Goal: Task Accomplishment & Management: Complete application form

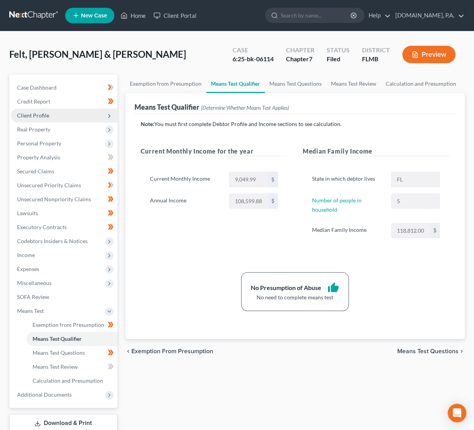
click at [33, 112] on span "Client Profile" at bounding box center [33, 115] width 32 height 7
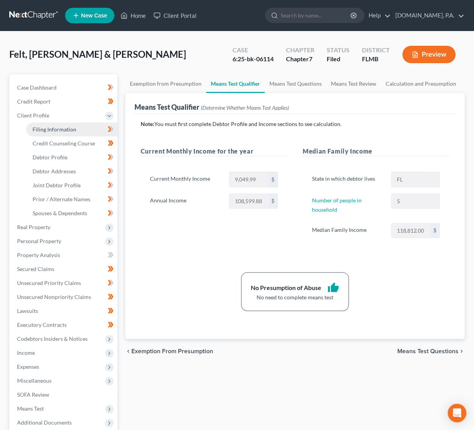
click at [39, 128] on span "Filing Information" at bounding box center [55, 129] width 44 height 7
select select "1"
select select "0"
select select "9"
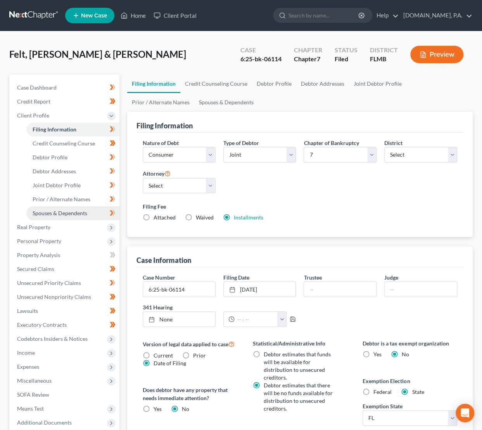
click at [41, 213] on span "Spouses & Dependents" at bounding box center [60, 213] width 55 height 7
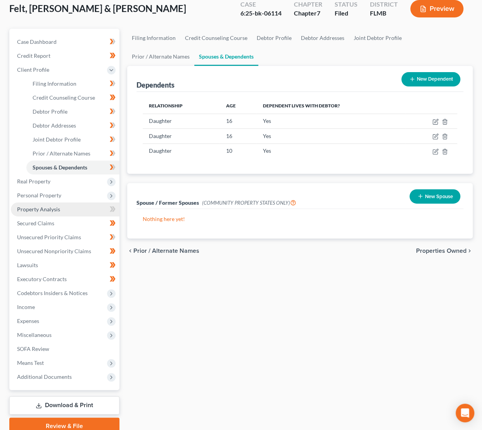
scroll to position [55, 0]
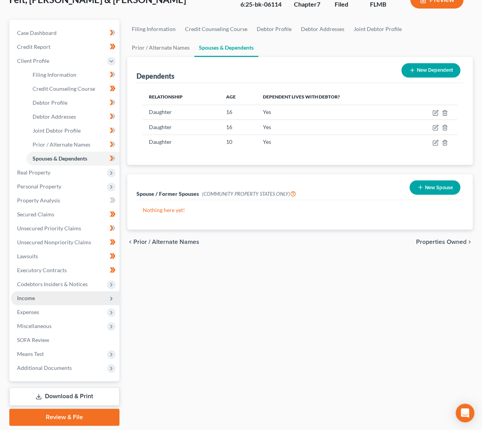
click at [41, 297] on span "Income" at bounding box center [65, 298] width 109 height 14
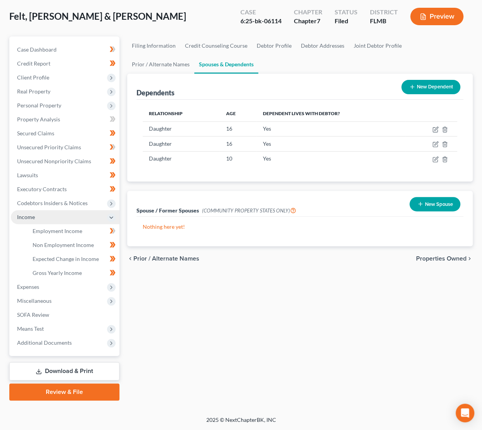
scroll to position [37, 0]
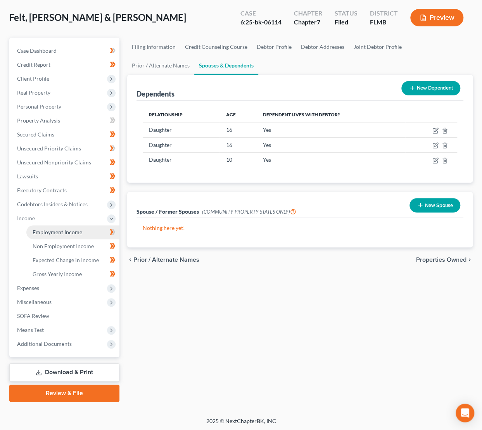
click at [69, 231] on span "Employment Income" at bounding box center [58, 232] width 50 height 7
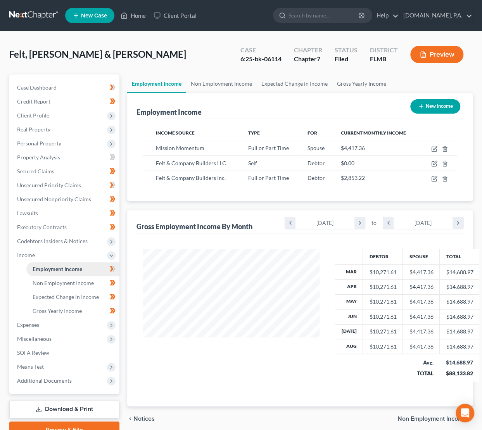
scroll to position [138, 192]
click at [431, 164] on icon "button" at bounding box center [434, 163] width 6 height 6
select select "1"
select select "9"
select select "0"
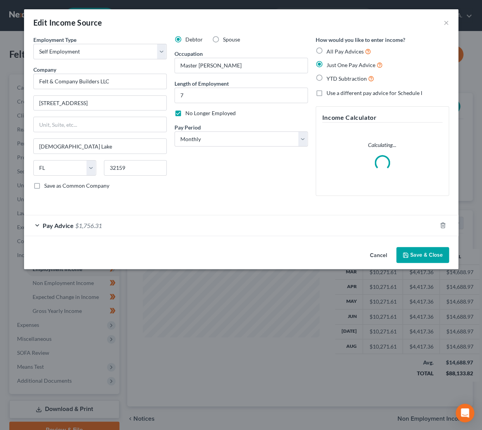
click at [160, 223] on div "Pay Advice $1,756.31" at bounding box center [230, 225] width 412 height 21
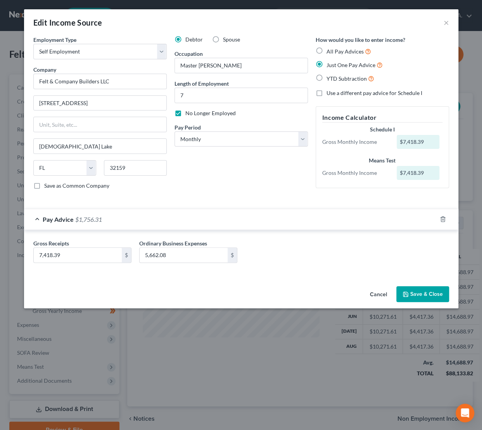
click at [433, 283] on div "Cancel Save & Close" at bounding box center [241, 296] width 434 height 26
click at [425, 290] on button "Save & Close" at bounding box center [422, 294] width 53 height 16
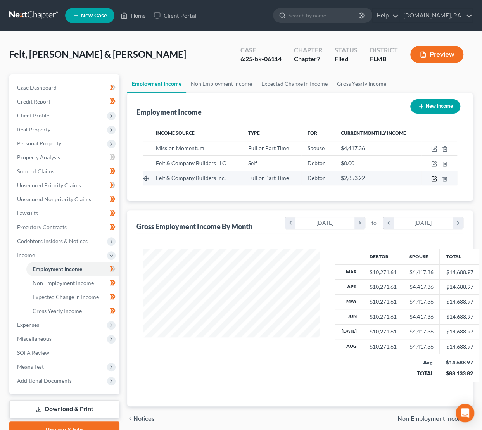
click at [437, 179] on icon "button" at bounding box center [434, 179] width 6 height 6
select select "0"
select select "9"
select select "0"
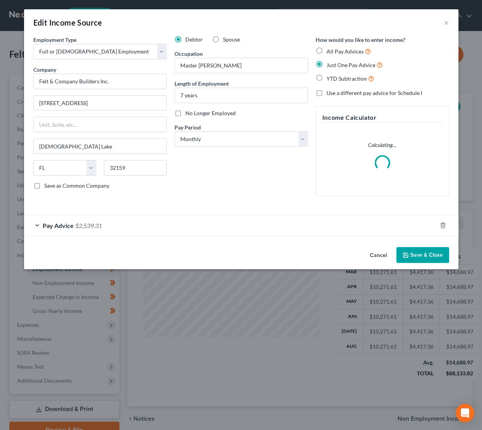
click at [195, 230] on div "Pay Advice $2,539.31" at bounding box center [230, 225] width 412 height 21
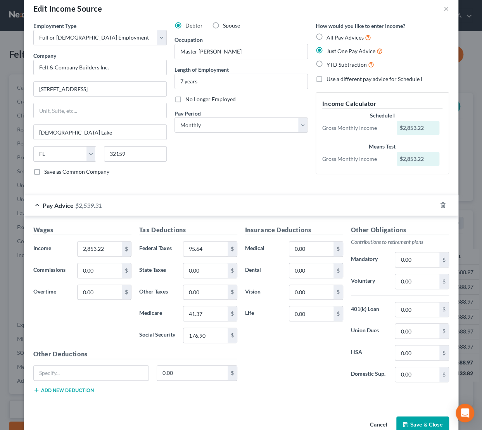
scroll to position [28, 0]
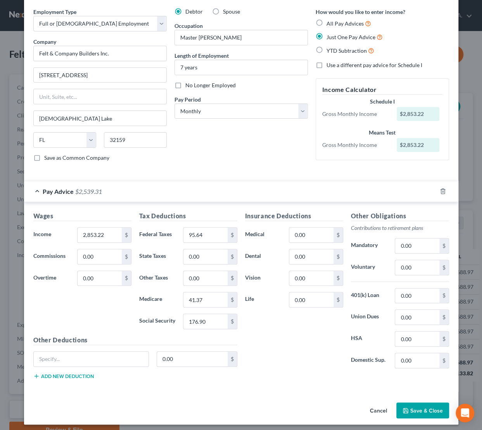
click at [410, 411] on button "Save & Close" at bounding box center [422, 410] width 53 height 16
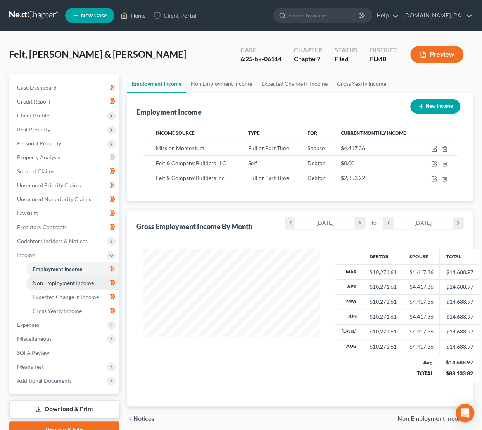
click at [52, 285] on span "Non Employment Income" at bounding box center [63, 283] width 61 height 7
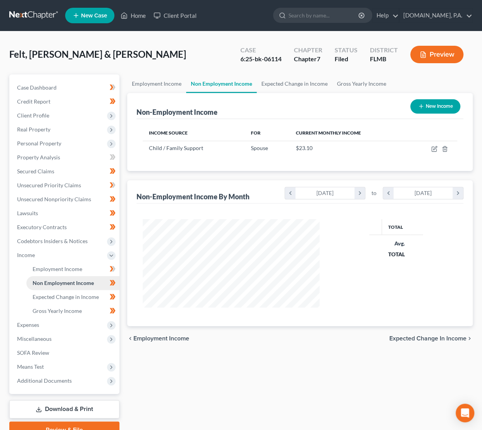
scroll to position [138, 192]
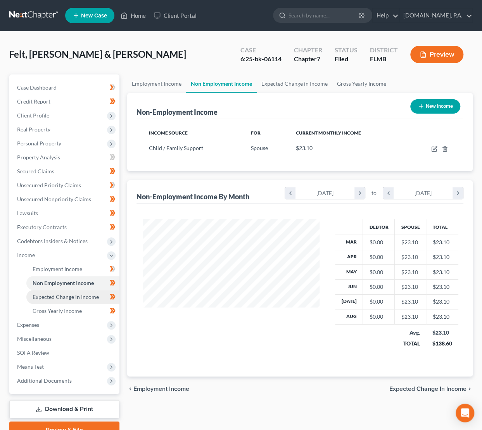
click at [69, 295] on span "Expected Change in Income" at bounding box center [66, 296] width 66 height 7
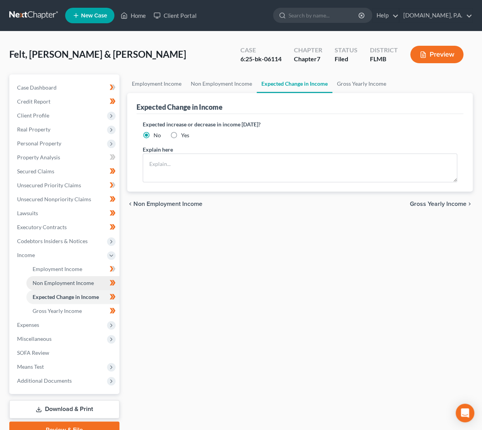
click at [71, 283] on span "Non Employment Income" at bounding box center [63, 283] width 61 height 7
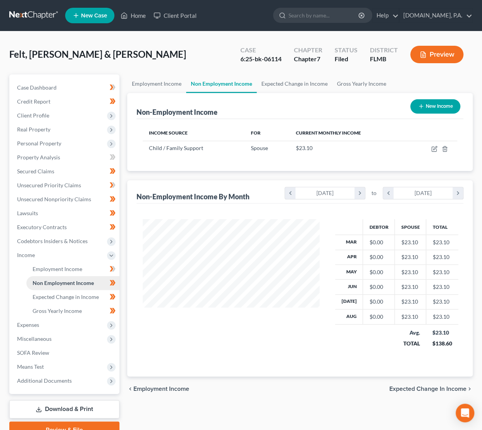
scroll to position [138, 192]
click at [28, 367] on span "Means Test" at bounding box center [30, 366] width 27 height 7
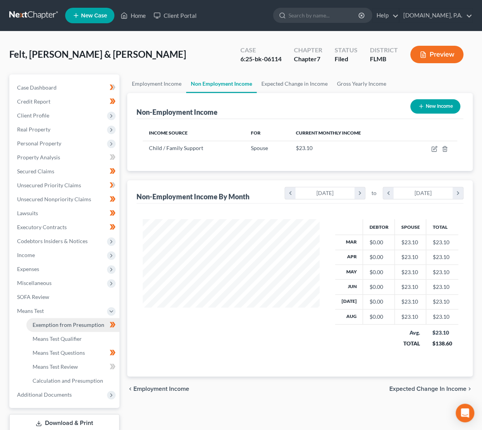
click at [57, 324] on span "Exemption from Presumption" at bounding box center [69, 324] width 72 height 7
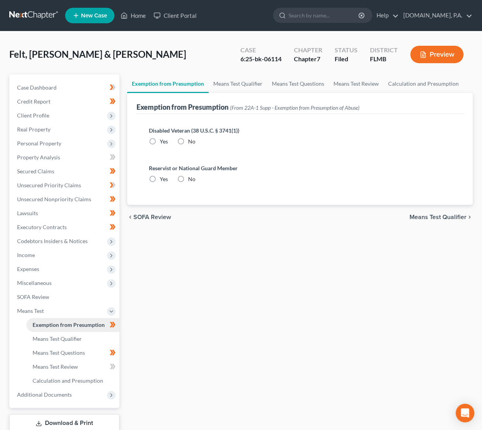
radio input "true"
click at [444, 214] on span "Means Test Qualifier" at bounding box center [437, 217] width 57 height 6
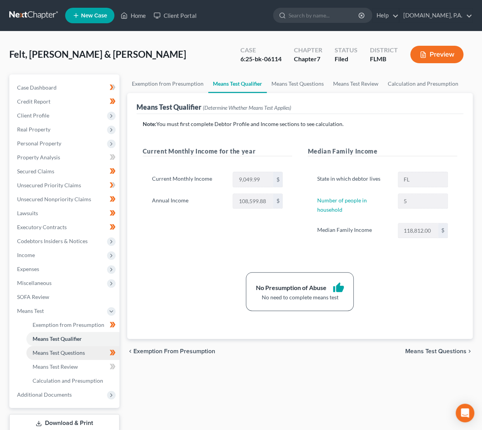
click at [48, 351] on span "Means Test Questions" at bounding box center [59, 352] width 52 height 7
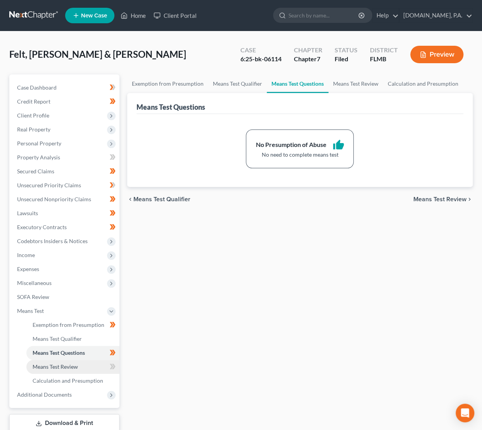
click at [52, 366] on span "Means Test Review" at bounding box center [55, 366] width 45 height 7
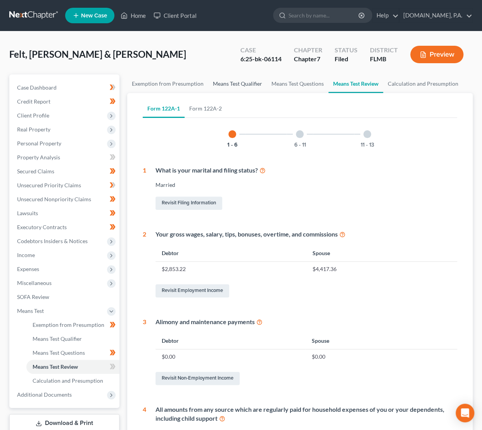
click at [253, 79] on link "Means Test Qualifier" at bounding box center [237, 83] width 59 height 19
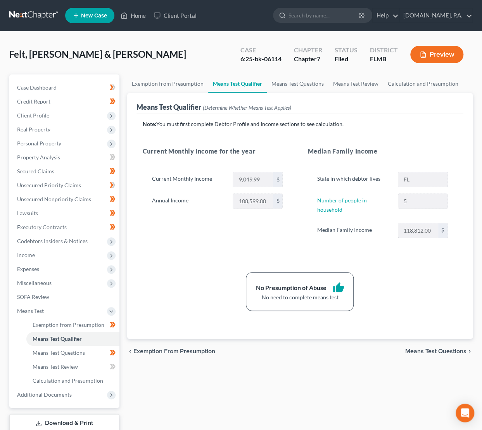
click at [412, 350] on span "Means Test Questions" at bounding box center [435, 351] width 61 height 6
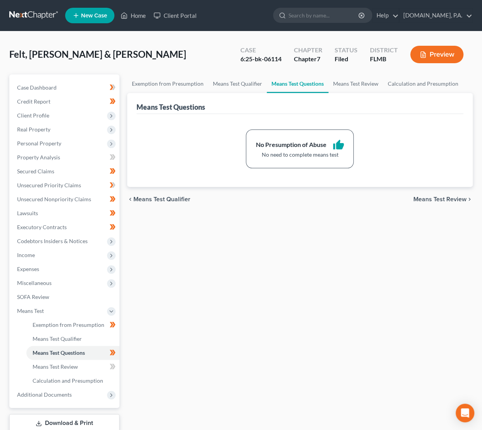
click at [426, 199] on span "Means Test Review" at bounding box center [439, 199] width 53 height 6
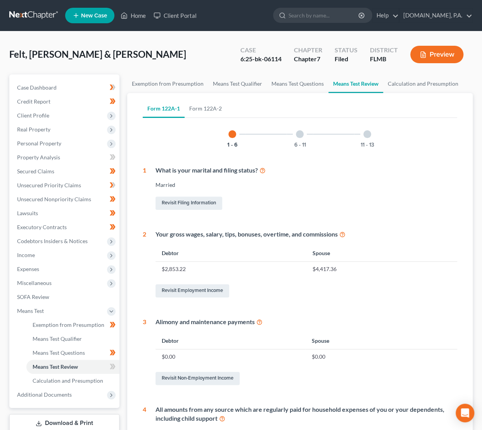
click at [302, 130] on div "6 - 11" at bounding box center [299, 134] width 26 height 26
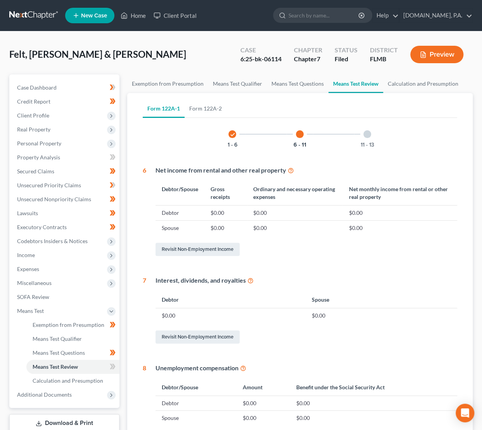
click at [371, 133] on div at bounding box center [367, 134] width 8 height 8
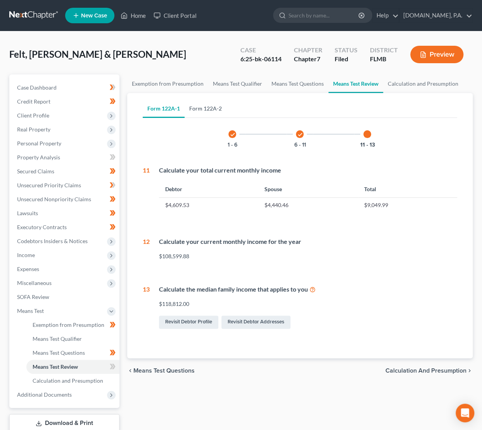
click at [194, 106] on link "Form 122A-2" at bounding box center [206, 108] width 42 height 19
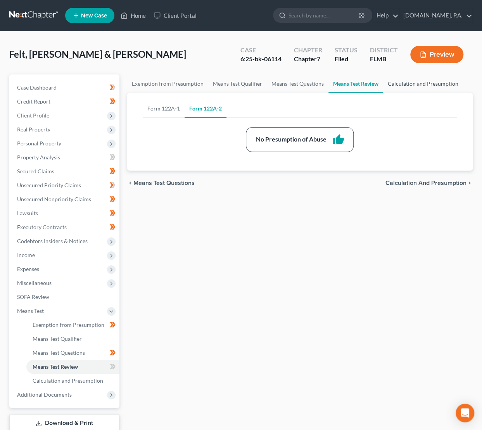
click at [420, 84] on link "Calculation and Presumption" at bounding box center [423, 83] width 80 height 19
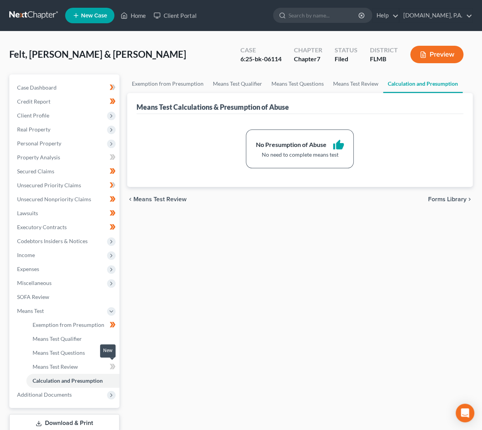
click at [113, 366] on icon at bounding box center [113, 366] width 3 height 5
click at [29, 255] on span "Income" at bounding box center [26, 255] width 18 height 7
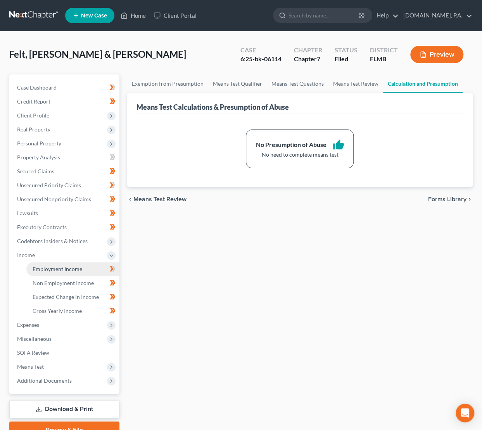
click at [52, 266] on span "Employment Income" at bounding box center [58, 269] width 50 height 7
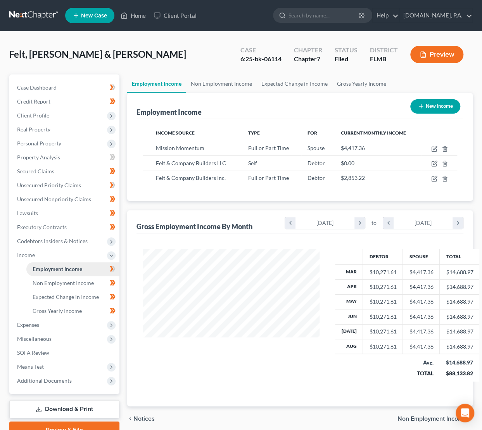
scroll to position [138, 192]
click at [432, 162] on icon "button" at bounding box center [433, 164] width 5 height 5
select select "1"
select select "9"
select select "0"
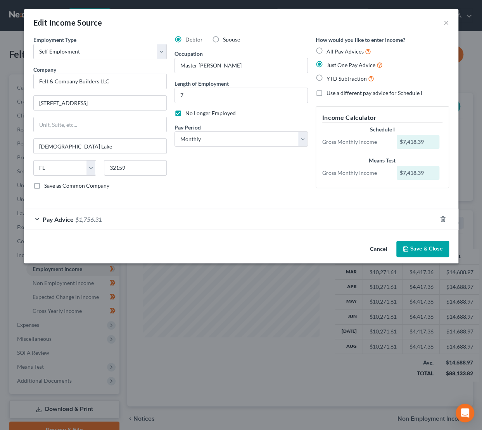
click at [299, 221] on div "Pay Advice $1,756.31" at bounding box center [230, 219] width 412 height 21
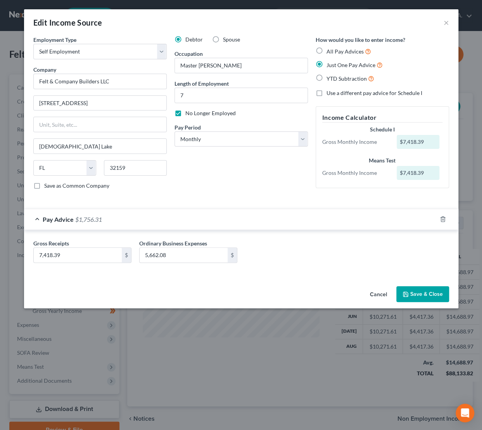
click at [185, 114] on label "No Longer Employed" at bounding box center [210, 113] width 50 height 8
click at [188, 114] on input "No Longer Employed" at bounding box center [190, 111] width 5 height 5
click at [185, 113] on label "No Longer Employed" at bounding box center [210, 113] width 50 height 8
click at [188, 113] on input "No Longer Employed" at bounding box center [190, 111] width 5 height 5
click at [185, 113] on label "No Longer Employed" at bounding box center [210, 113] width 50 height 8
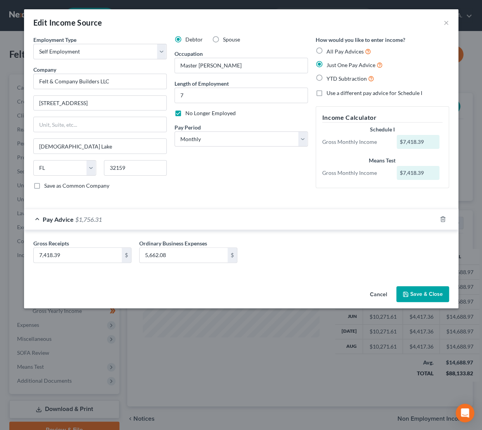
click at [188, 113] on input "No Longer Employed" at bounding box center [190, 111] width 5 height 5
checkbox input "false"
click at [414, 292] on button "Save & Close" at bounding box center [422, 294] width 53 height 16
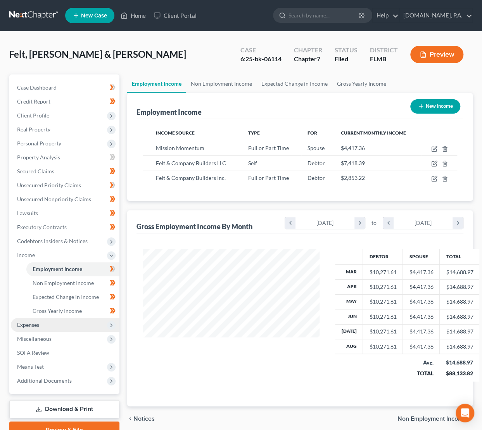
click at [40, 328] on span "Expenses" at bounding box center [65, 325] width 109 height 14
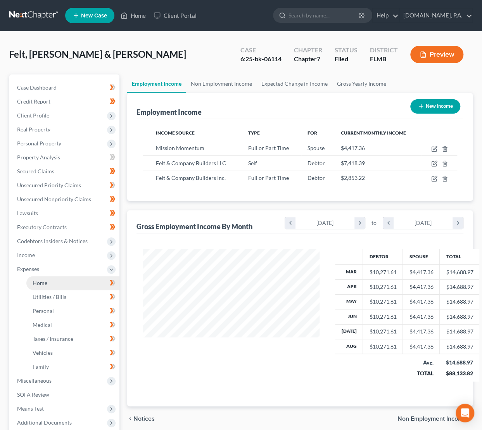
click at [43, 283] on span "Home" at bounding box center [40, 283] width 15 height 7
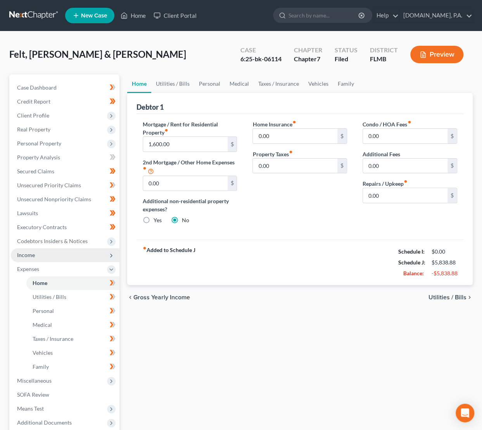
click at [36, 255] on span "Income" at bounding box center [65, 255] width 109 height 14
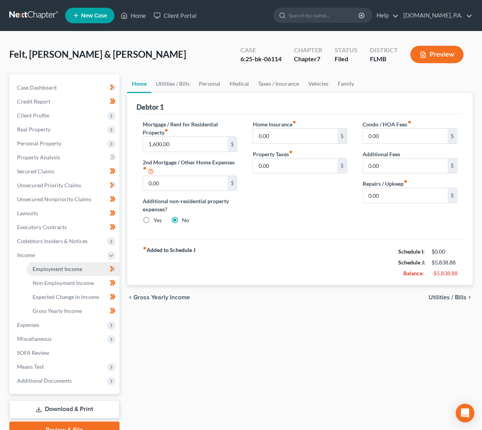
click at [50, 267] on span "Employment Income" at bounding box center [58, 269] width 50 height 7
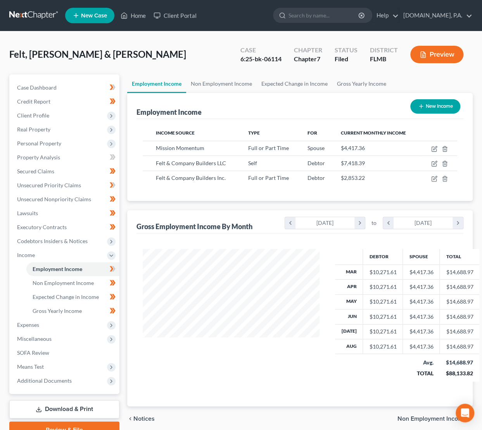
scroll to position [138, 192]
click at [422, 416] on span "Non Employment Income" at bounding box center [431, 419] width 69 height 6
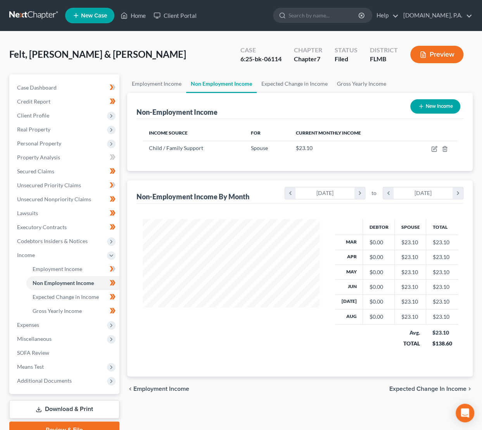
scroll to position [138, 192]
click at [421, 388] on span "Expected Change in Income" at bounding box center [427, 389] width 77 height 6
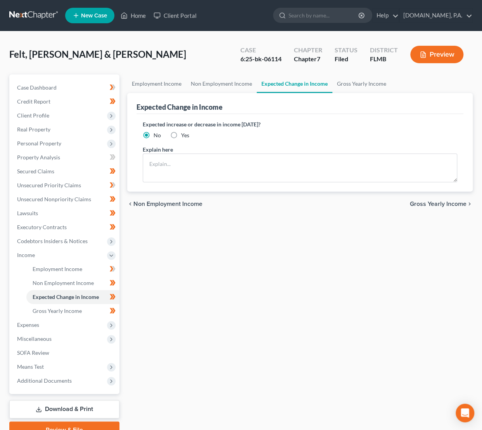
click at [426, 204] on span "Gross Yearly Income" at bounding box center [438, 204] width 57 height 6
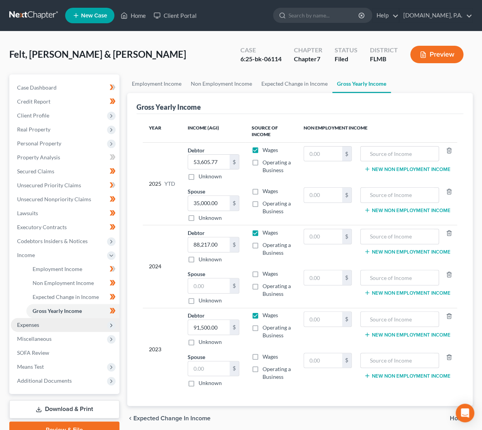
click at [74, 320] on span "Expenses" at bounding box center [65, 325] width 109 height 14
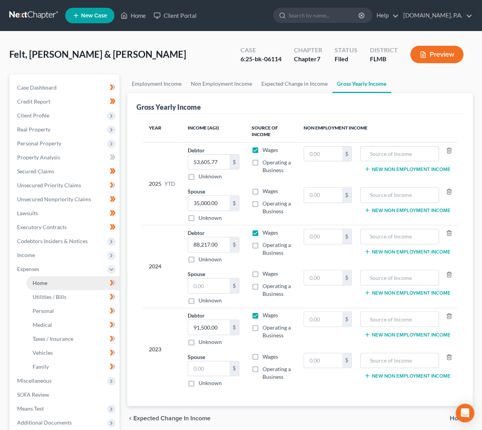
click at [37, 280] on span "Home" at bounding box center [40, 283] width 15 height 7
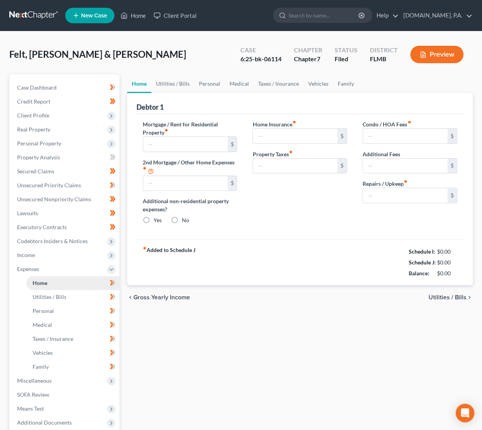
type input "1,600.00"
type input "0.00"
radio input "true"
type input "0.00"
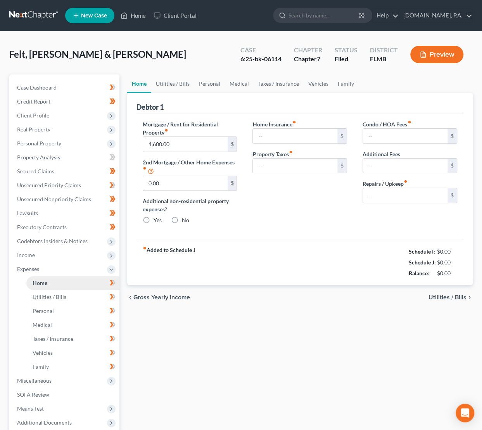
type input "0.00"
type input "1,600.00"
type input "0.00"
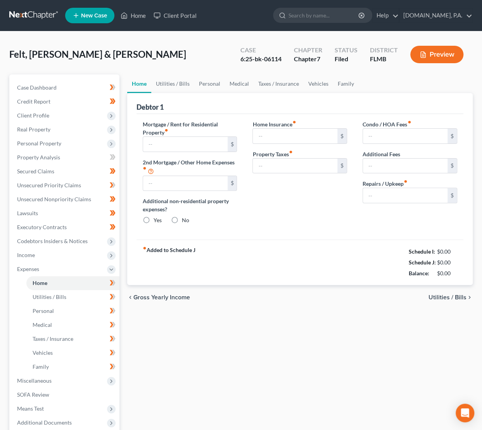
radio input "true"
type input "0.00"
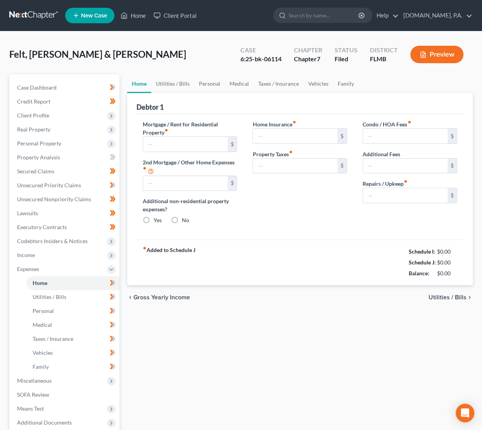
type input "0.00"
click at [34, 17] on link at bounding box center [34, 16] width 50 height 14
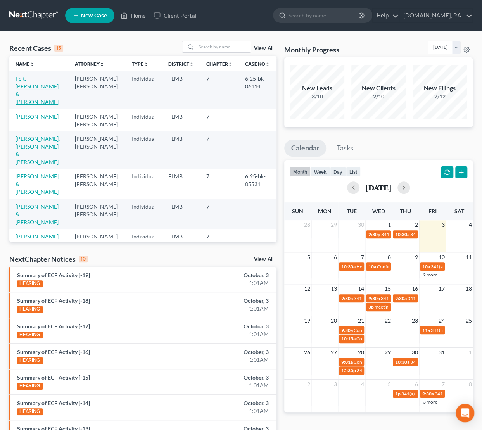
click at [36, 77] on link "Felt, [PERSON_NAME] & [PERSON_NAME]" at bounding box center [37, 90] width 43 height 30
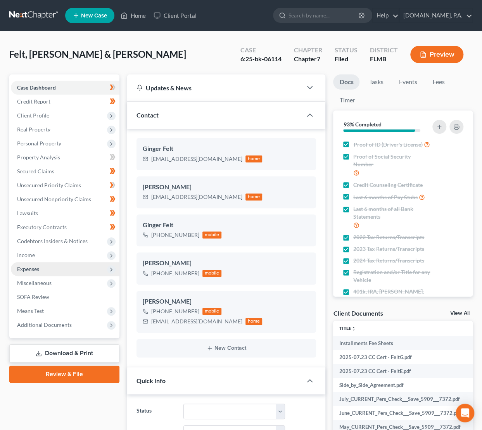
click at [33, 268] on span "Expenses" at bounding box center [28, 269] width 22 height 7
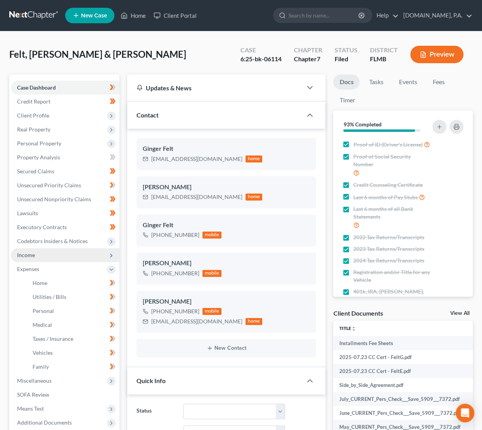
click at [29, 252] on span "Income" at bounding box center [26, 255] width 18 height 7
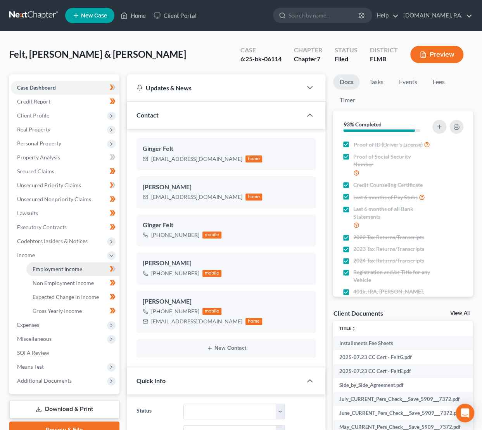
click at [46, 267] on span "Employment Income" at bounding box center [58, 269] width 50 height 7
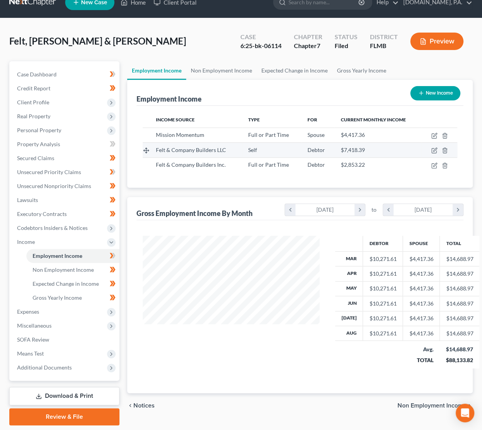
scroll to position [37, 0]
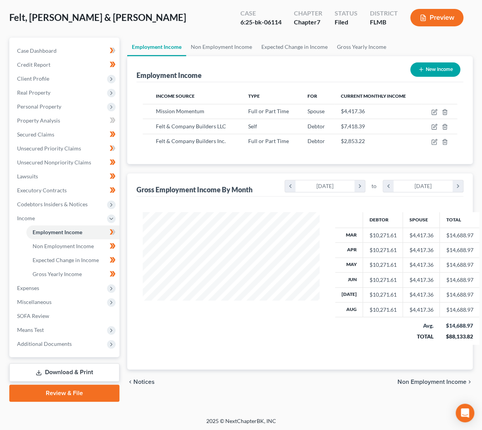
click at [445, 380] on span "Non Employment Income" at bounding box center [431, 382] width 69 height 6
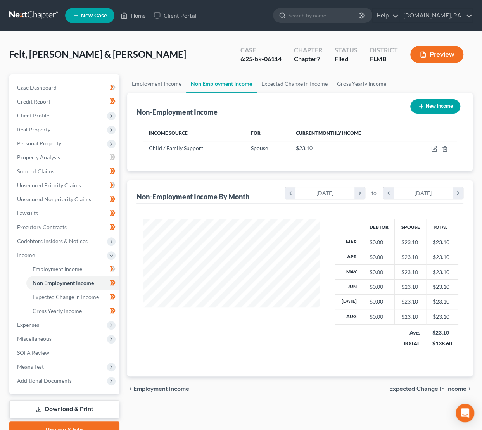
scroll to position [138, 192]
click at [429, 389] on span "Expected Change in Income" at bounding box center [427, 389] width 77 height 6
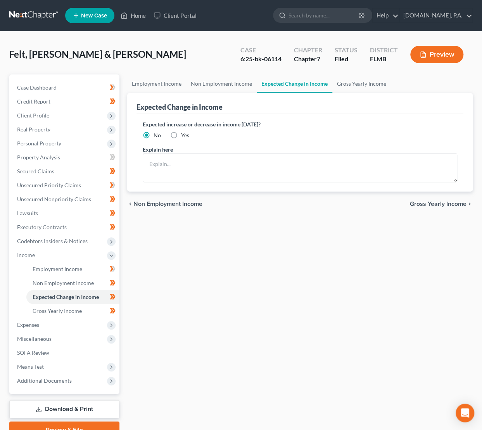
click at [439, 201] on span "Gross Yearly Income" at bounding box center [438, 204] width 57 height 6
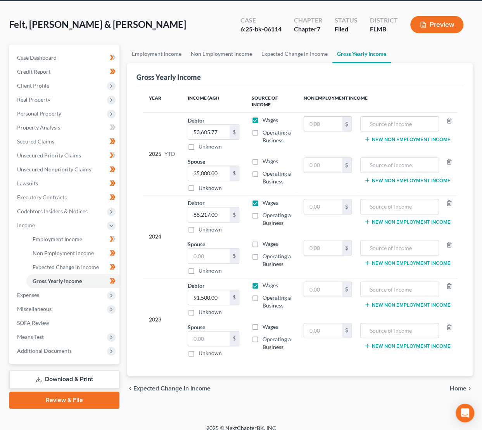
scroll to position [37, 0]
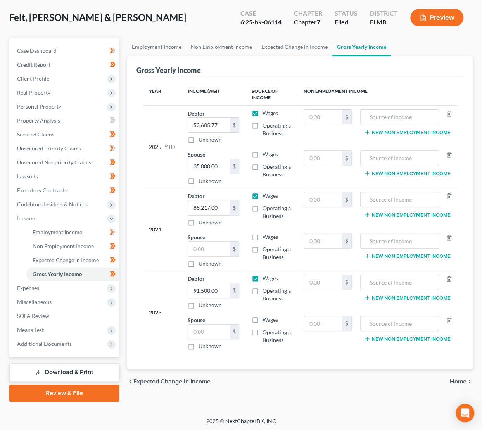
click at [456, 380] on span "Home" at bounding box center [458, 381] width 17 height 6
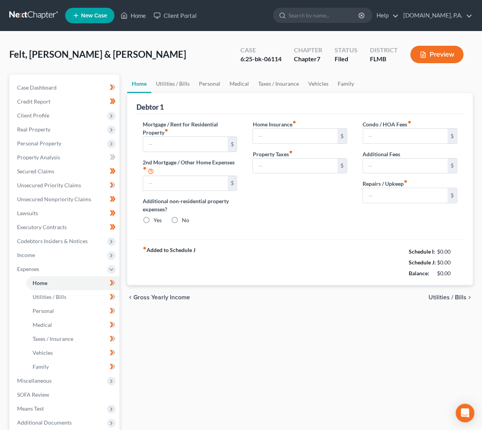
type input "1,600.00"
type input "0.00"
radio input "true"
type input "0.00"
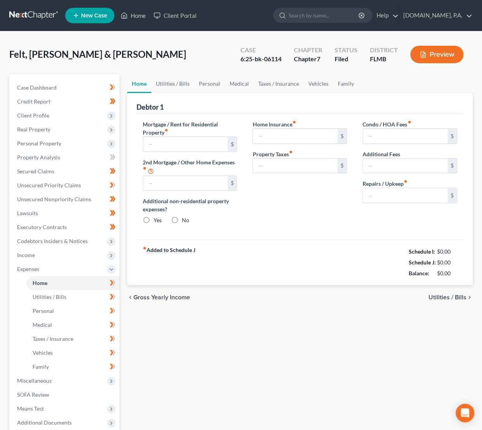
type input "0.00"
click at [379, 196] on input "0.00" at bounding box center [405, 195] width 85 height 15
type input "80"
click at [460, 294] on span "Utilities / Bills" at bounding box center [447, 297] width 38 height 6
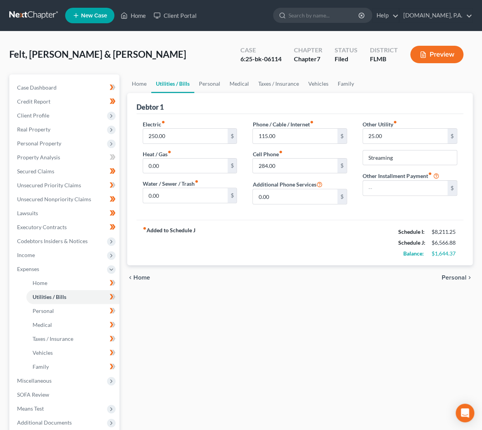
click at [449, 274] on span "Personal" at bounding box center [454, 277] width 25 height 6
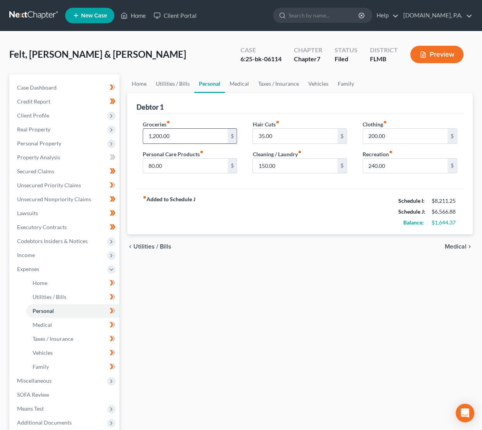
click at [184, 136] on input "1,200.00" at bounding box center [185, 136] width 85 height 15
type input "1,850"
type input "160"
type input "70"
click at [458, 247] on span "Medical" at bounding box center [456, 246] width 22 height 6
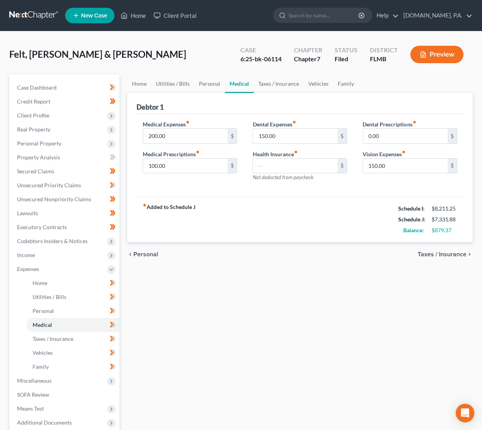
click at [436, 254] on span "Taxes / Insurance" at bounding box center [442, 254] width 49 height 6
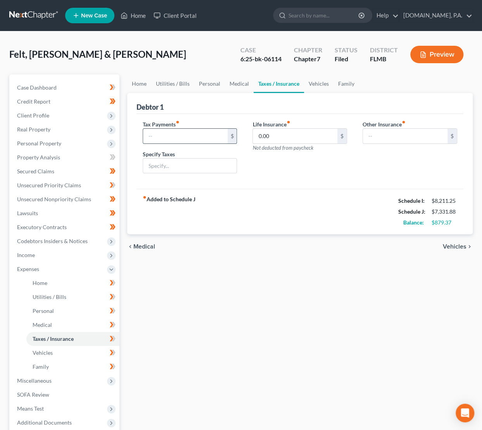
click at [176, 137] on input "text" at bounding box center [185, 136] width 85 height 15
type input "125"
click at [456, 246] on span "Vehicles" at bounding box center [455, 246] width 24 height 6
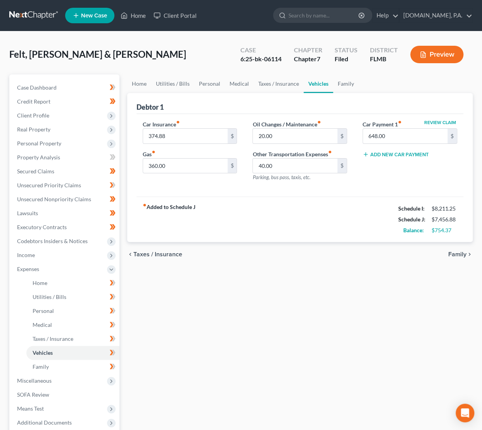
click at [459, 254] on span "Family" at bounding box center [457, 254] width 18 height 6
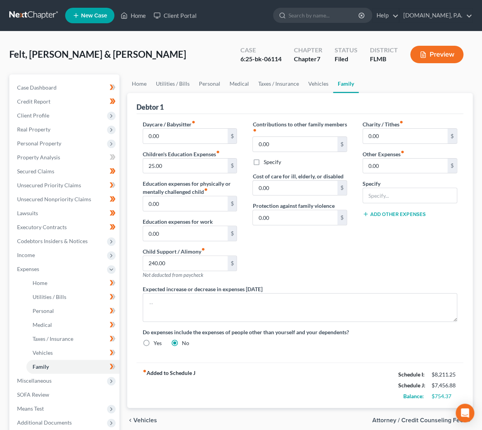
click at [137, 418] on span "Vehicles" at bounding box center [145, 420] width 24 height 6
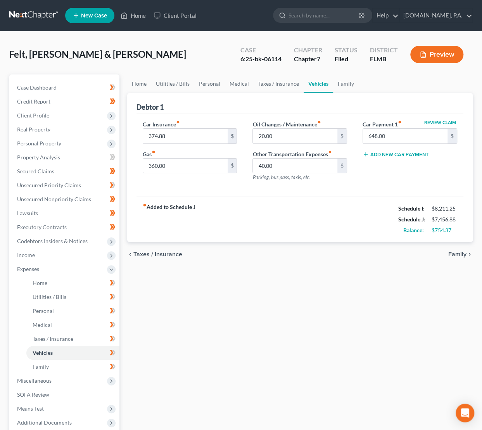
click at [161, 252] on span "Taxes / Insurance" at bounding box center [157, 254] width 49 height 6
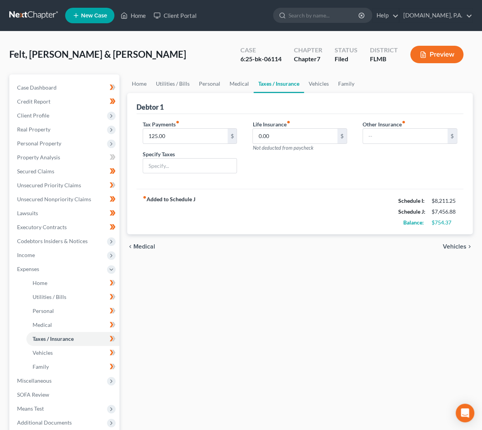
click at [146, 245] on span "Medical" at bounding box center [144, 246] width 22 height 6
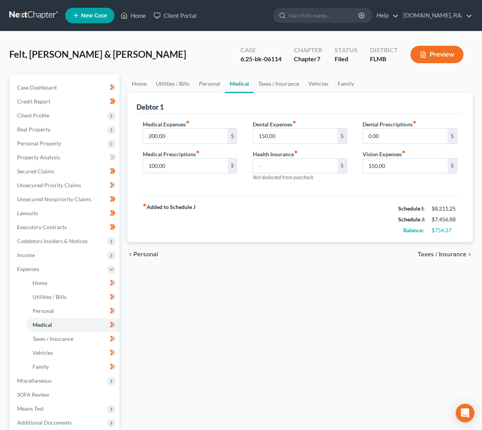
click at [148, 252] on span "Personal" at bounding box center [145, 254] width 25 height 6
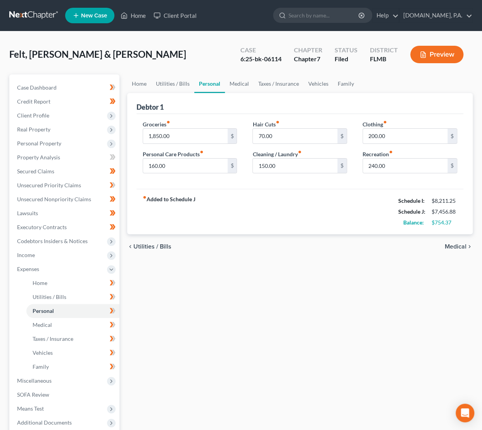
click at [151, 244] on span "Utilities / Bills" at bounding box center [152, 246] width 38 height 6
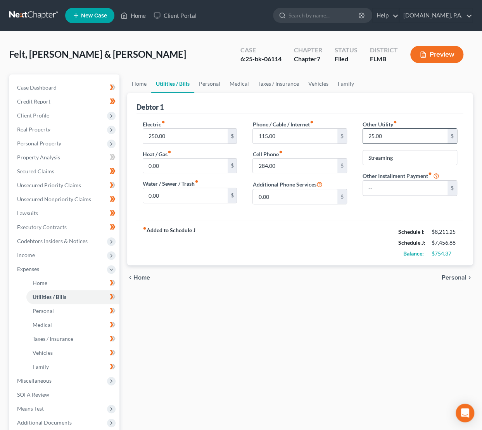
click at [382, 141] on input "25.00" at bounding box center [405, 136] width 85 height 15
click at [170, 137] on input "250.00" at bounding box center [185, 136] width 85 height 15
click at [395, 157] on input "Streaming" at bounding box center [410, 157] width 94 height 15
type input "40"
click at [141, 276] on span "Home" at bounding box center [141, 277] width 17 height 6
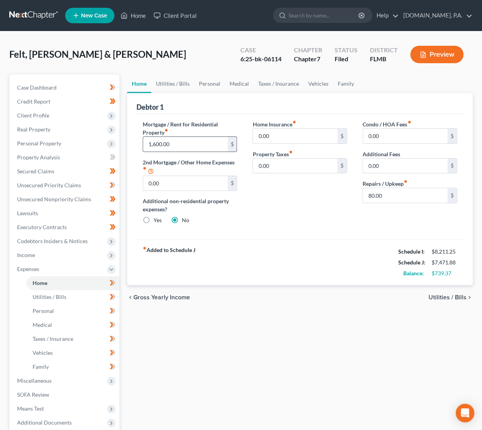
click at [174, 144] on input "1,600.00" at bounding box center [185, 144] width 85 height 15
click at [447, 294] on span "Utilities / Bills" at bounding box center [447, 297] width 38 height 6
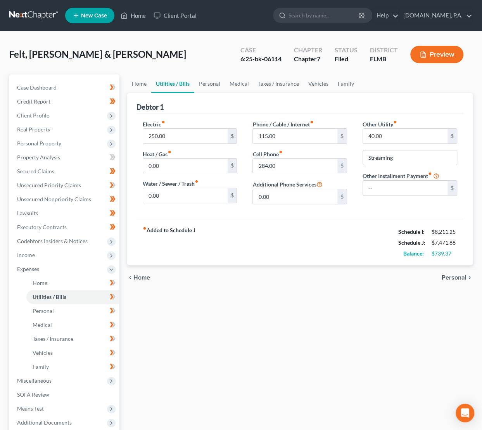
click at [450, 278] on span "Personal" at bounding box center [454, 277] width 25 height 6
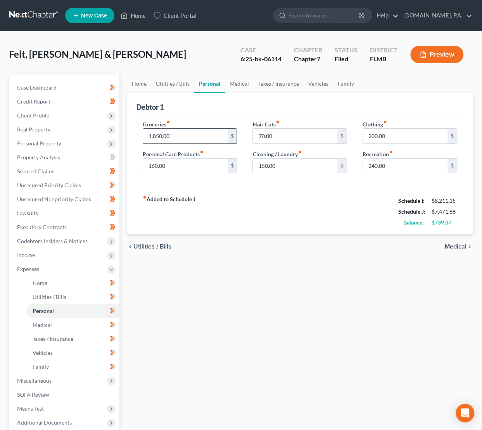
click at [182, 136] on input "1,850.00" at bounding box center [185, 136] width 85 height 15
type input "1,965"
type input "120"
click at [457, 245] on span "Medical" at bounding box center [456, 246] width 22 height 6
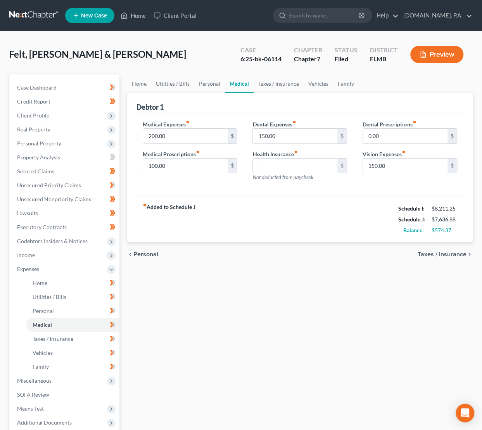
click at [443, 254] on span "Taxes / Insurance" at bounding box center [442, 254] width 49 height 6
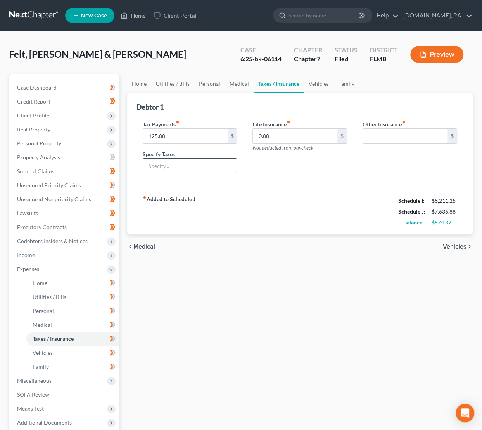
click at [212, 165] on input "text" at bounding box center [190, 166] width 94 height 15
type input "a"
type input "Sales and Misc. Taxes & Govt. Fees"
click at [452, 245] on span "Vehicles" at bounding box center [455, 246] width 24 height 6
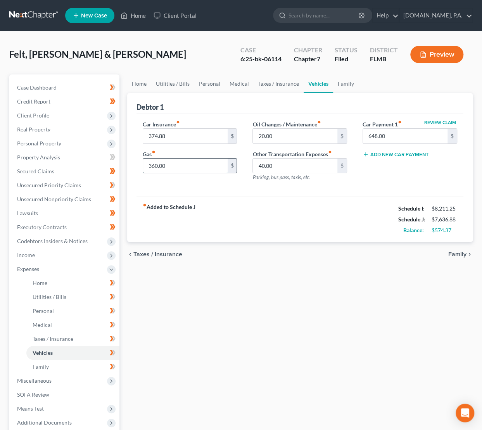
click at [167, 169] on input "360.00" at bounding box center [185, 166] width 85 height 15
type input "420"
type input "80"
click at [151, 252] on span "Taxes / Insurance" at bounding box center [157, 254] width 49 height 6
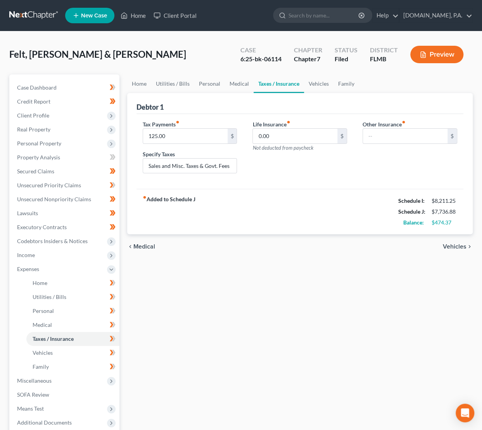
click at [145, 252] on div "chevron_left Medical Vehicles chevron_right" at bounding box center [299, 246] width 345 height 25
click at [40, 282] on span "Home" at bounding box center [40, 283] width 15 height 7
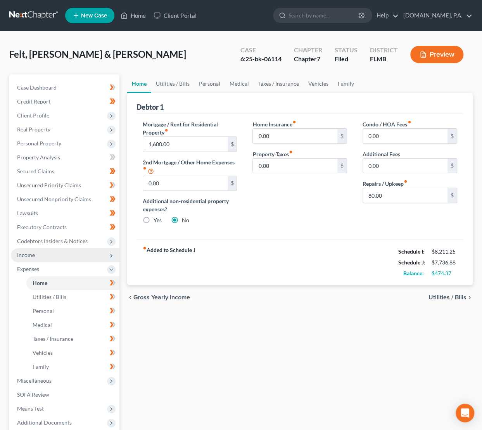
click at [29, 252] on span "Income" at bounding box center [26, 255] width 18 height 7
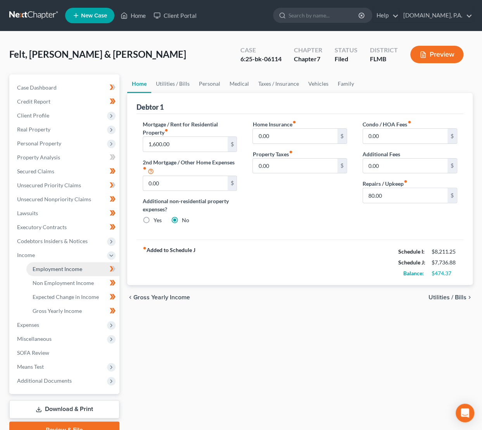
click at [54, 264] on link "Employment Income" at bounding box center [72, 269] width 93 height 14
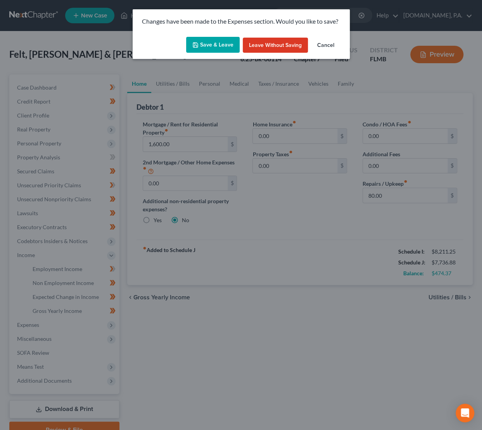
click at [214, 43] on button "Save & Leave" at bounding box center [212, 45] width 53 height 16
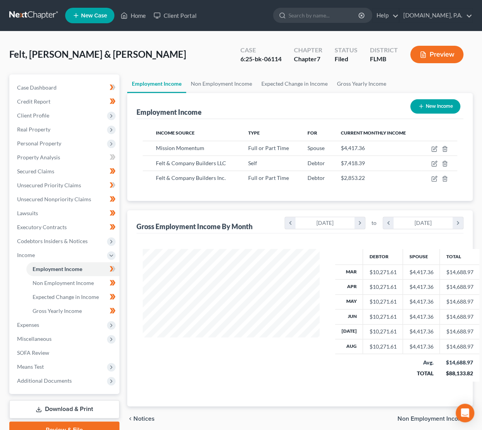
scroll to position [138, 192]
click at [435, 148] on icon "button" at bounding box center [434, 147] width 3 height 3
select select "0"
select select "6"
select select "0"
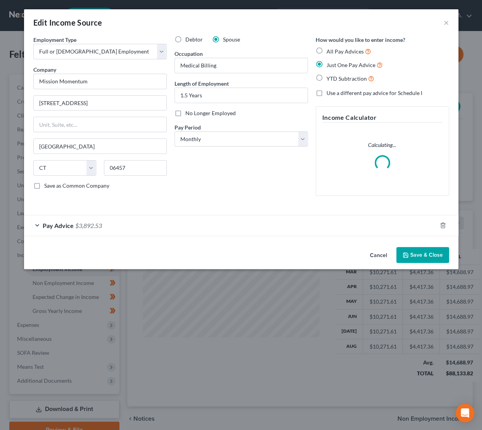
click at [152, 223] on div "Pay Advice $3,892.53" at bounding box center [230, 225] width 412 height 21
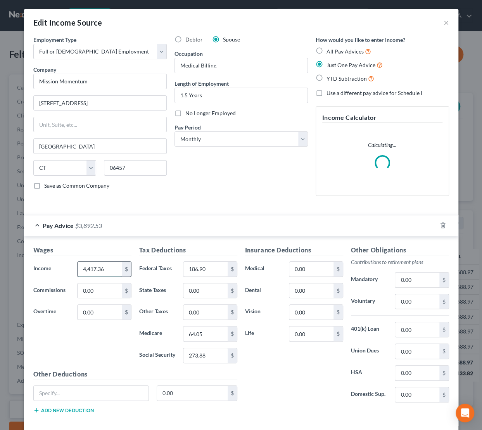
click at [112, 269] on input "4,417.36" at bounding box center [100, 269] width 44 height 15
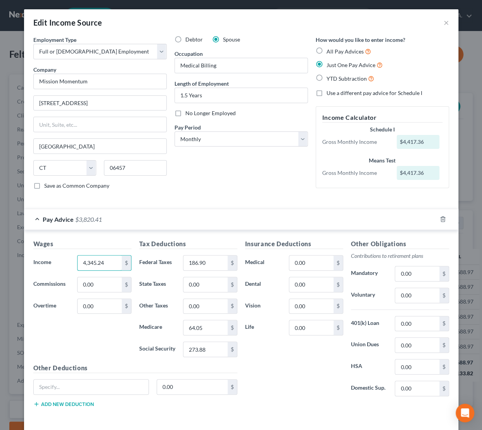
type input "4,345.24"
type input "183.85"
type input "63.01"
type input "269.40"
click at [297, 366] on div "Insurance Deductions Medical 0.00 $ Dental 0.00 $ Vision 0.00 $ Life 0.00 $" at bounding box center [294, 320] width 106 height 163
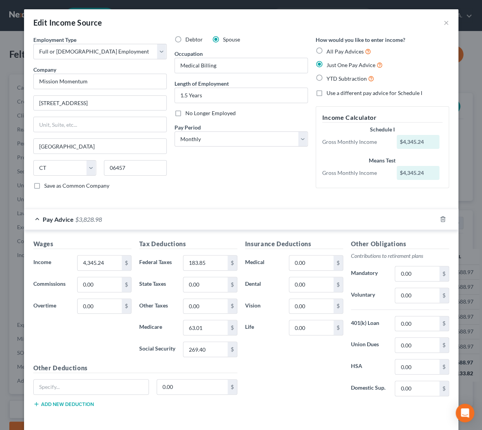
scroll to position [28, 0]
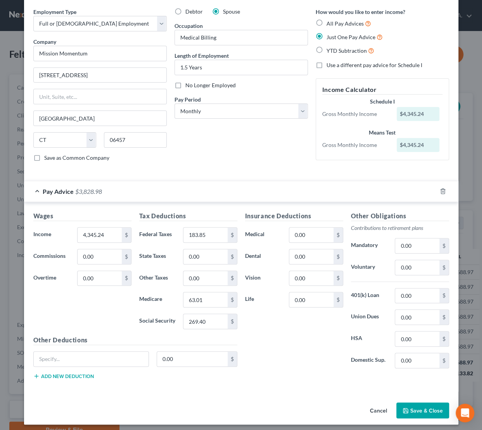
click at [419, 408] on button "Save & Close" at bounding box center [422, 410] width 53 height 16
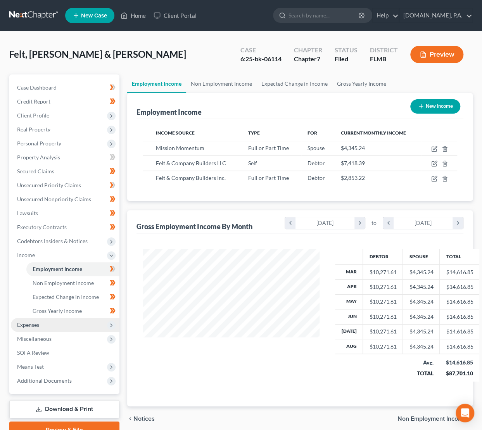
click at [39, 326] on span "Expenses" at bounding box center [28, 324] width 22 height 7
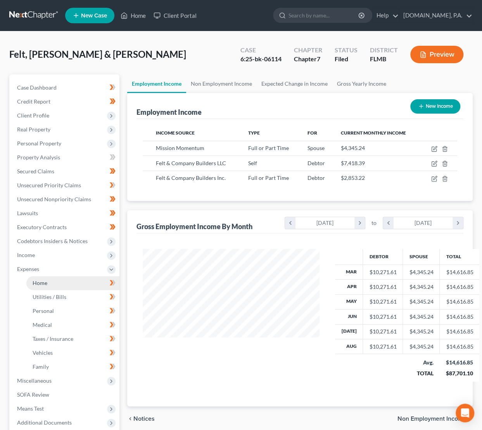
click at [47, 285] on link "Home" at bounding box center [72, 283] width 93 height 14
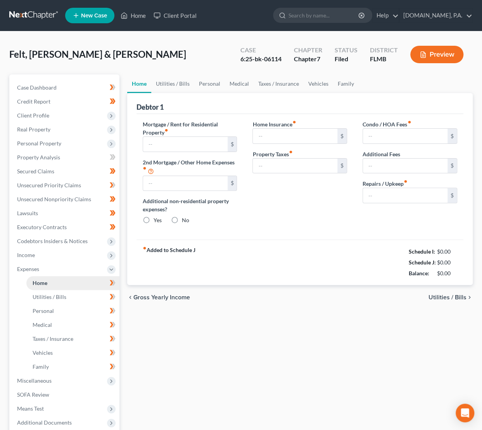
type input "1,600.00"
type input "0.00"
radio input "true"
type input "0.00"
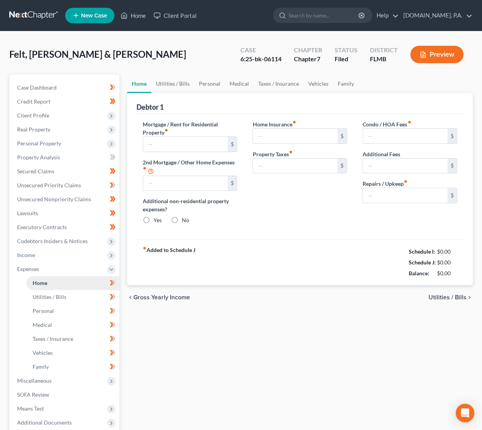
type input "0.00"
click at [382, 194] on input "80.00" at bounding box center [405, 195] width 85 height 15
type input "200"
click at [447, 298] on span "Utilities / Bills" at bounding box center [447, 297] width 38 height 6
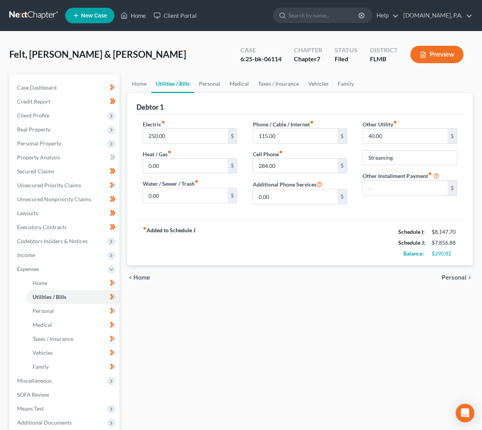
click at [453, 274] on span "Personal" at bounding box center [454, 277] width 25 height 6
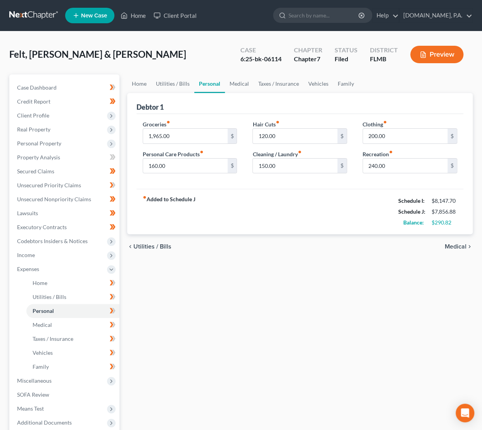
click at [455, 246] on span "Medical" at bounding box center [456, 246] width 22 height 6
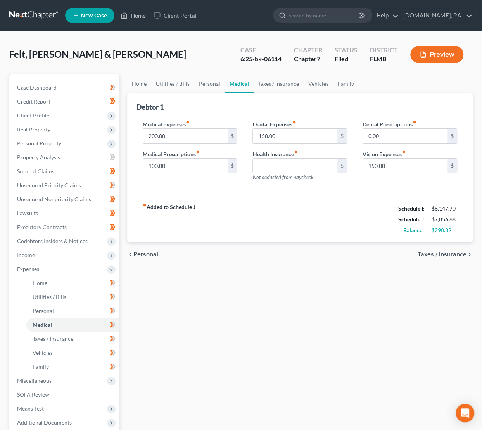
click at [448, 255] on span "Taxes / Insurance" at bounding box center [442, 254] width 49 height 6
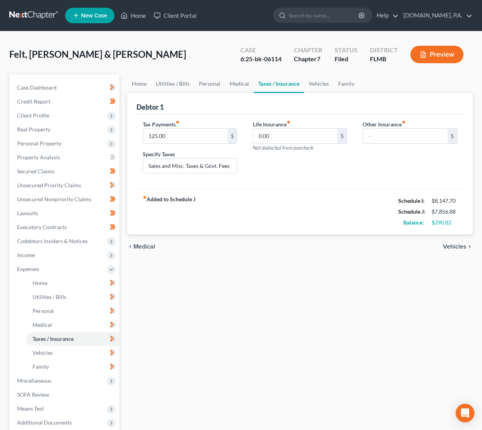
click at [451, 247] on span "Vehicles" at bounding box center [455, 246] width 24 height 6
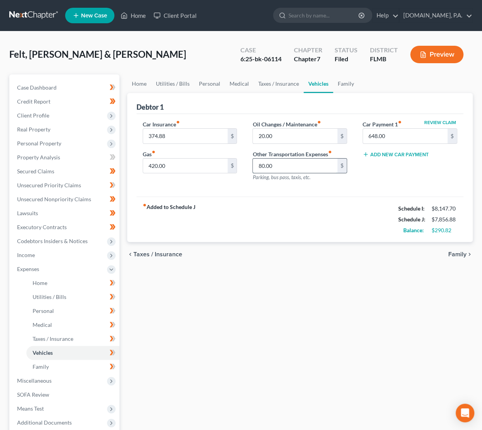
click at [306, 167] on input "80.00" at bounding box center [295, 166] width 85 height 15
type input "100"
type input "60"
click at [461, 253] on span "Family" at bounding box center [457, 254] width 18 height 6
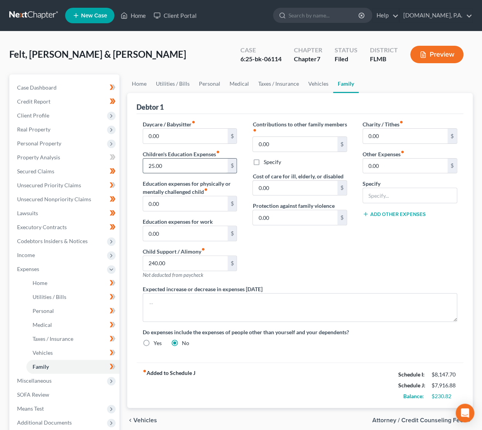
click at [172, 164] on input "25.00" at bounding box center [185, 166] width 85 height 15
type input "125"
click at [149, 417] on span "Vehicles" at bounding box center [145, 420] width 24 height 6
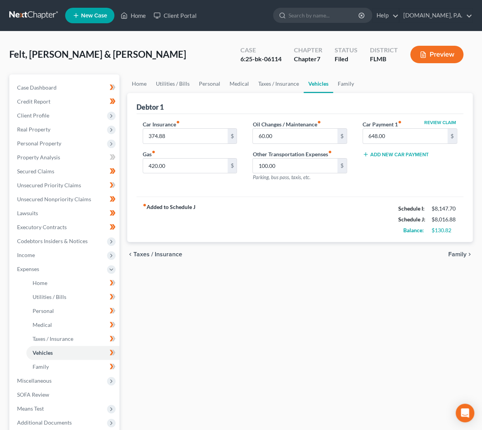
click at [162, 254] on span "Taxes / Insurance" at bounding box center [157, 254] width 49 height 6
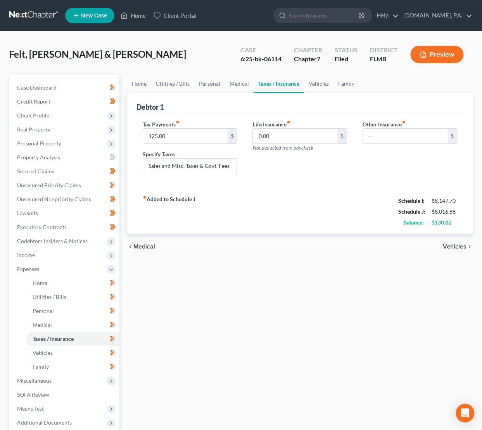
click at [147, 245] on span "Medical" at bounding box center [144, 246] width 22 height 6
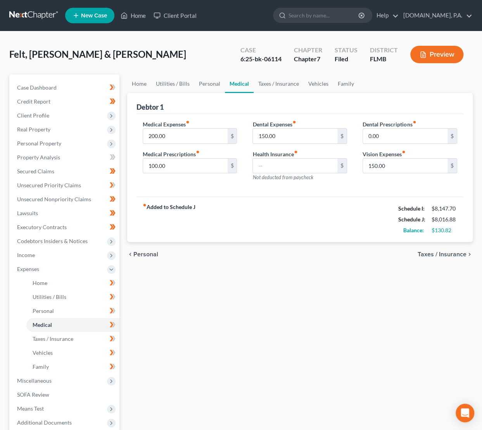
click at [145, 251] on span "Personal" at bounding box center [145, 254] width 25 height 6
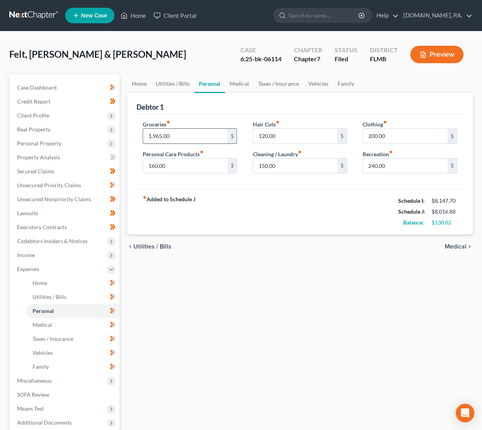
click at [181, 136] on input "1,965.00" at bounding box center [185, 136] width 85 height 15
type input "2,000"
type input "80"
type input "220"
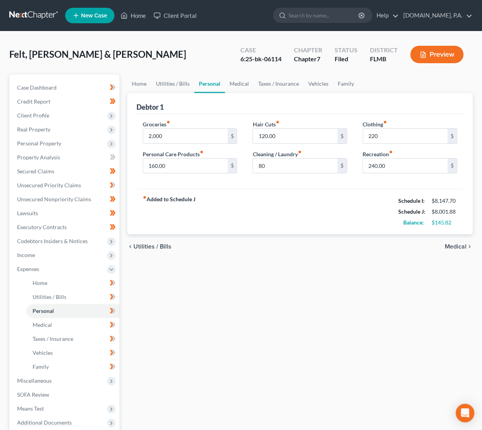
click at [162, 239] on div "chevron_left Utilities / Bills Medical chevron_right" at bounding box center [299, 246] width 345 height 25
click at [154, 245] on span "Utilities / Bills" at bounding box center [152, 246] width 38 height 6
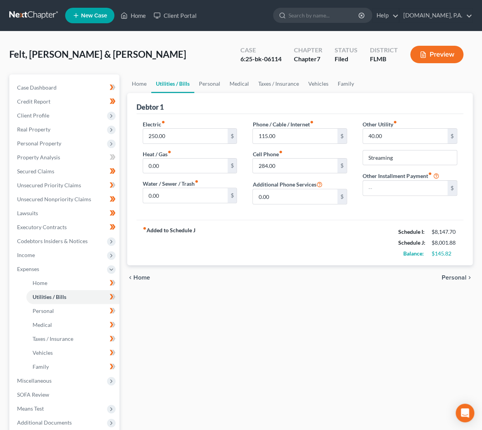
click at [141, 276] on span "Home" at bounding box center [141, 277] width 17 height 6
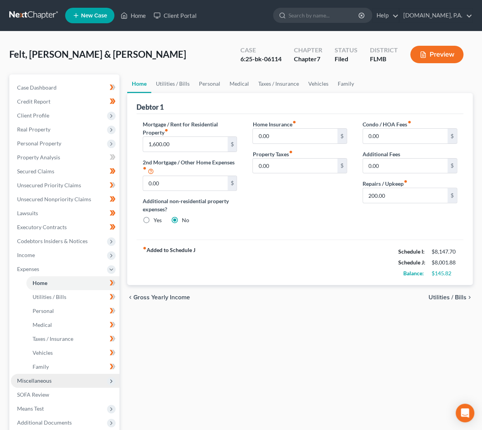
click at [45, 382] on span "Miscellaneous" at bounding box center [34, 380] width 35 height 7
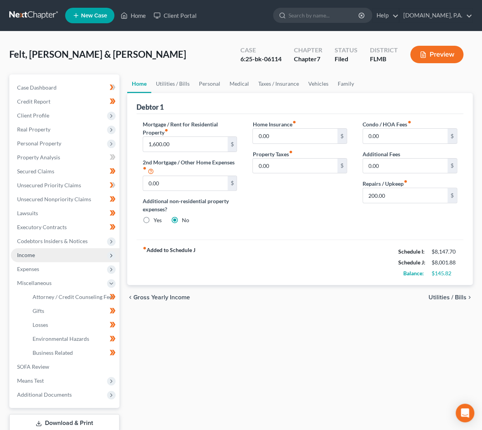
click at [24, 254] on span "Income" at bounding box center [26, 255] width 18 height 7
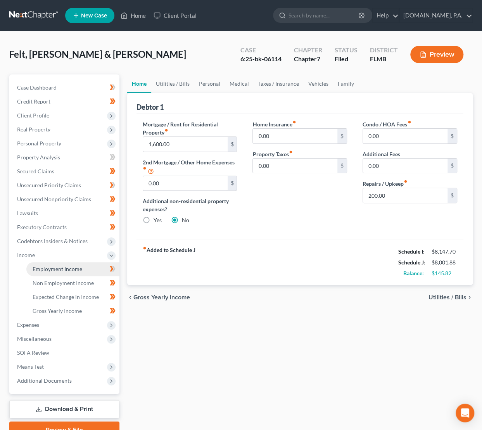
click at [51, 269] on span "Employment Income" at bounding box center [58, 269] width 50 height 7
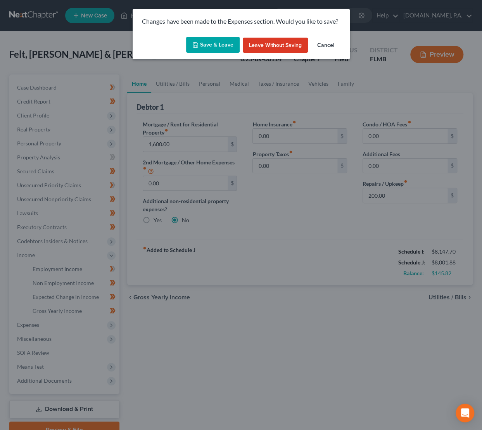
click at [219, 41] on button "Save & Leave" at bounding box center [212, 45] width 53 height 16
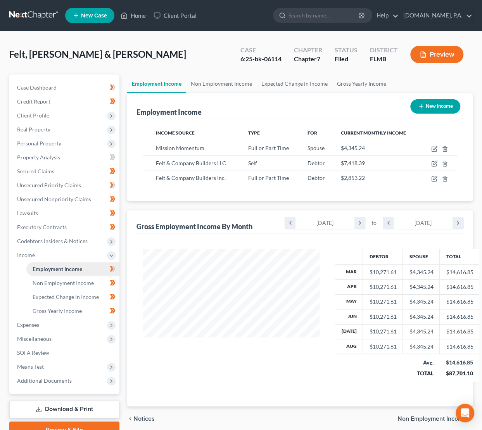
scroll to position [138, 192]
click at [434, 162] on icon "button" at bounding box center [434, 163] width 6 height 6
select select "1"
select select "9"
select select "0"
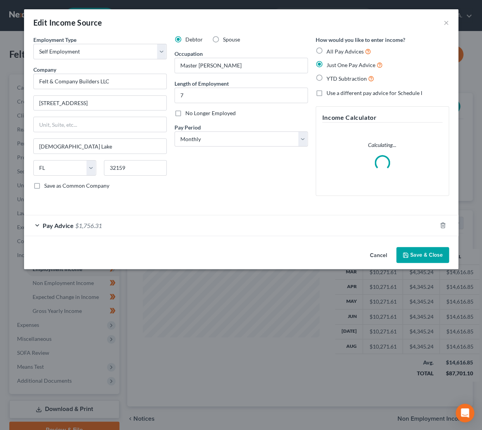
click at [360, 225] on div "Pay Advice $1,756.31" at bounding box center [230, 225] width 412 height 21
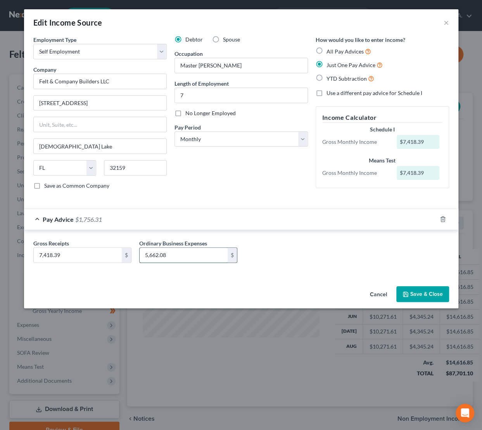
click at [172, 255] on input "5,662.08" at bounding box center [184, 255] width 88 height 15
click at [426, 295] on button "Save & Close" at bounding box center [422, 294] width 53 height 16
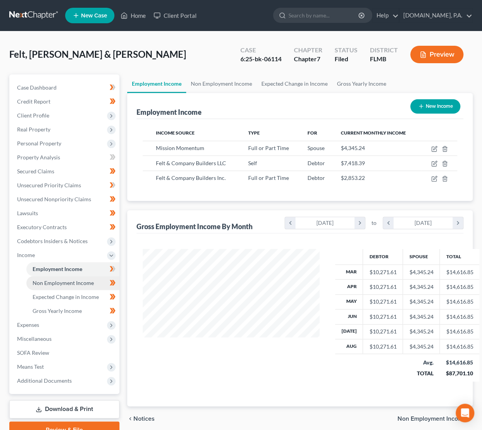
click at [71, 281] on span "Non Employment Income" at bounding box center [63, 283] width 61 height 7
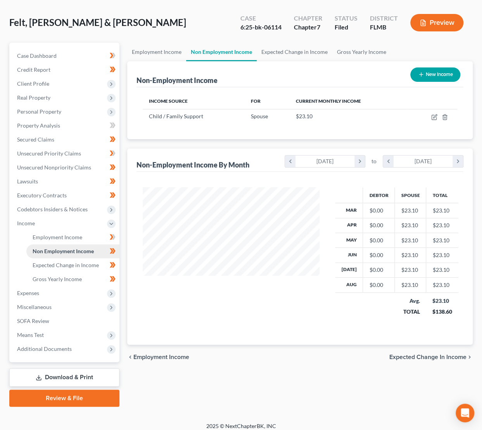
scroll to position [37, 0]
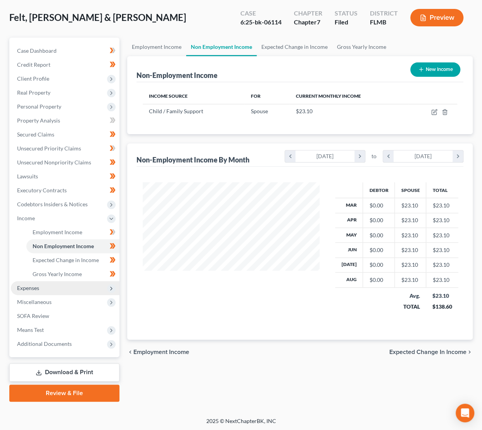
click at [57, 290] on span "Expenses" at bounding box center [65, 288] width 109 height 14
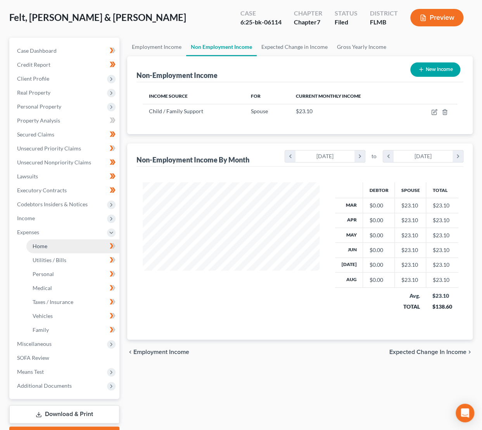
click at [41, 245] on span "Home" at bounding box center [40, 246] width 15 height 7
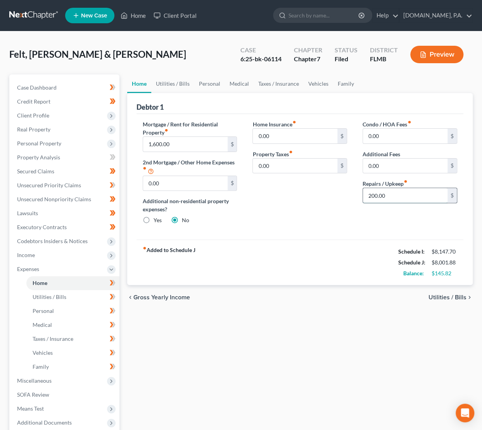
click at [387, 198] on input "200.00" at bounding box center [405, 195] width 85 height 15
type input "400"
click at [448, 294] on span "Utilities / Bills" at bounding box center [447, 297] width 38 height 6
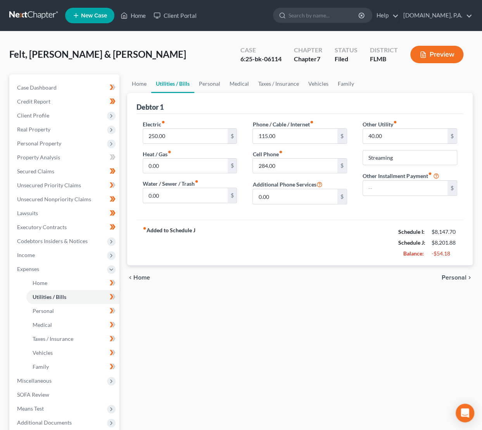
click at [448, 275] on span "Personal" at bounding box center [454, 277] width 25 height 6
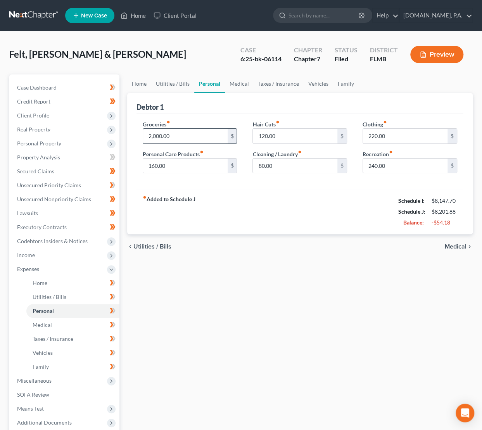
click at [207, 136] on input "2,000.00" at bounding box center [185, 136] width 85 height 15
type input "1,965"
type input "120"
type input "200"
type input "240"
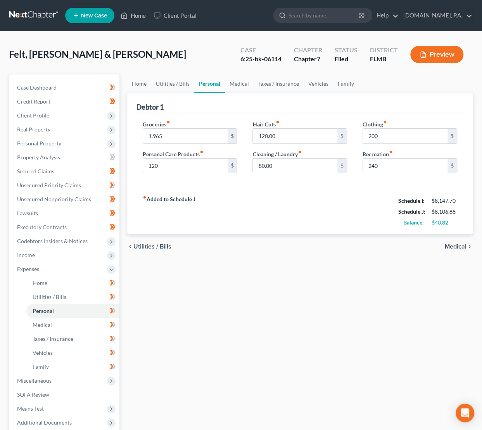
click at [452, 247] on span "Medical" at bounding box center [456, 246] width 22 height 6
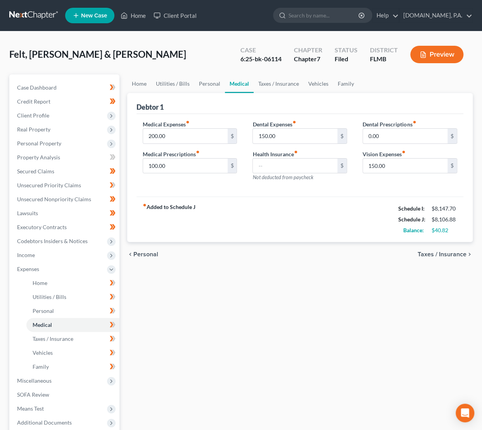
click at [445, 252] on span "Taxes / Insurance" at bounding box center [442, 254] width 49 height 6
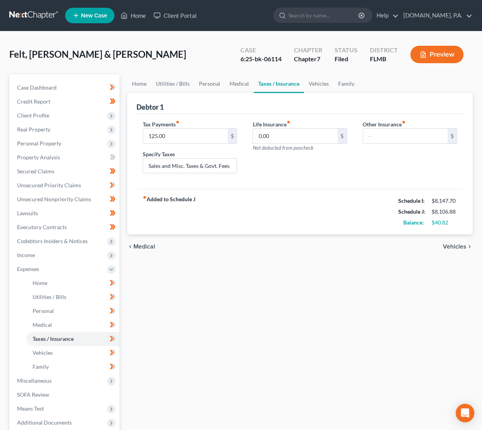
click at [447, 246] on span "Vehicles" at bounding box center [455, 246] width 24 height 6
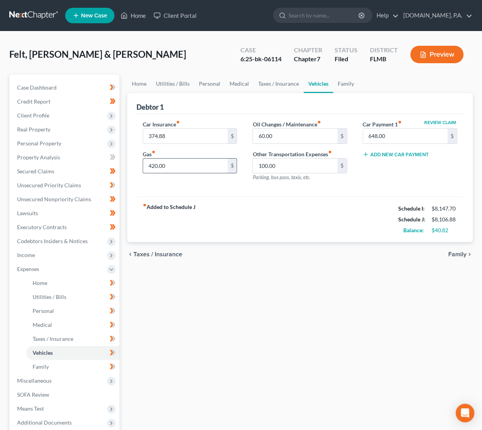
click at [154, 166] on input "420.00" at bounding box center [185, 166] width 85 height 15
type input "400"
click at [453, 252] on span "Family" at bounding box center [457, 254] width 18 height 6
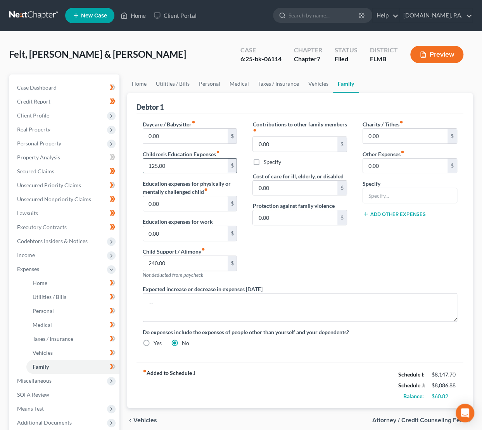
click at [212, 165] on input "125.00" at bounding box center [185, 166] width 85 height 15
click at [47, 283] on span "Home" at bounding box center [40, 283] width 15 height 7
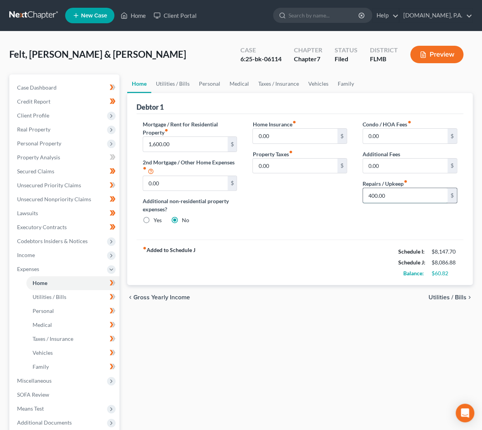
click at [391, 193] on input "400.00" at bounding box center [405, 195] width 85 height 15
click at [435, 291] on div "chevron_left Gross Yearly Income Utilities / Bills chevron_right" at bounding box center [299, 297] width 345 height 25
click at [440, 299] on span "Utilities / Bills" at bounding box center [447, 297] width 38 height 6
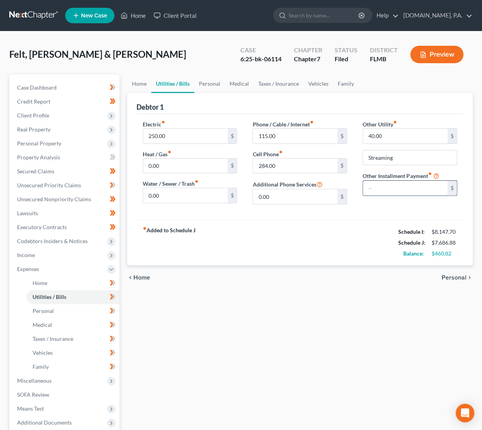
click at [389, 185] on input "text" at bounding box center [405, 188] width 85 height 15
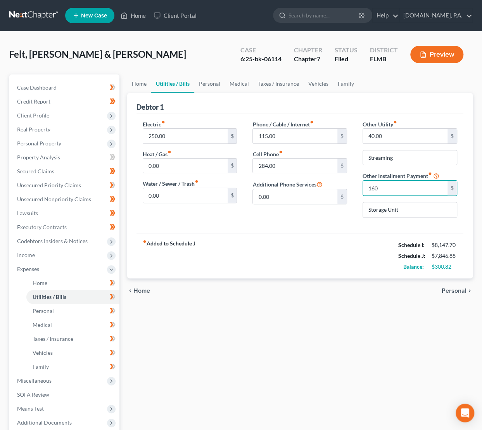
type input "160"
type input "Lawn Service"
click at [454, 290] on span "Personal" at bounding box center [454, 291] width 25 height 6
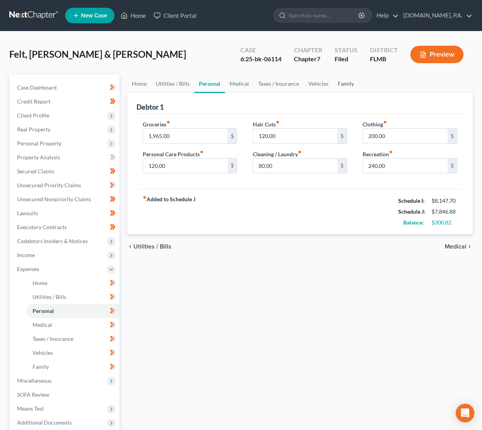
click at [349, 85] on link "Family" at bounding box center [346, 83] width 26 height 19
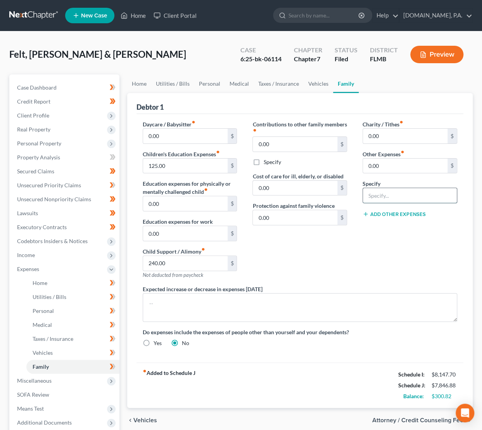
click at [393, 197] on input "text" at bounding box center [410, 195] width 94 height 15
click at [411, 211] on button "Add Other Expenses" at bounding box center [393, 214] width 63 height 6
click at [386, 193] on input "90" at bounding box center [410, 195] width 94 height 15
type input "9"
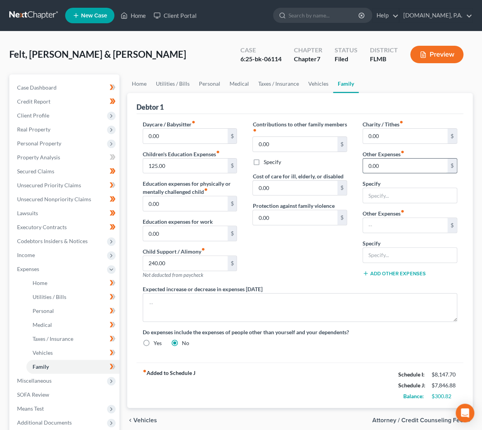
click at [392, 167] on input "0.00" at bounding box center [405, 166] width 85 height 15
type input "90"
type input "Pest Control"
click at [145, 419] on span "Vehicles" at bounding box center [145, 420] width 24 height 6
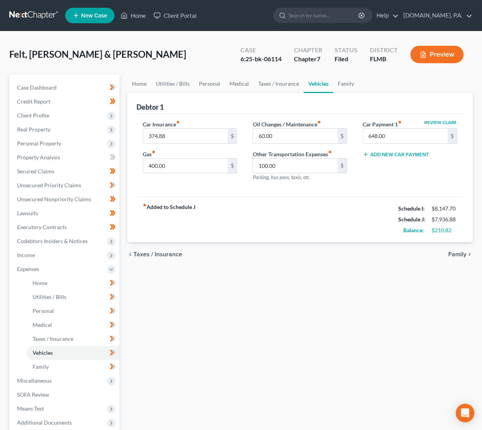
click at [165, 251] on span "Taxes / Insurance" at bounding box center [157, 254] width 49 height 6
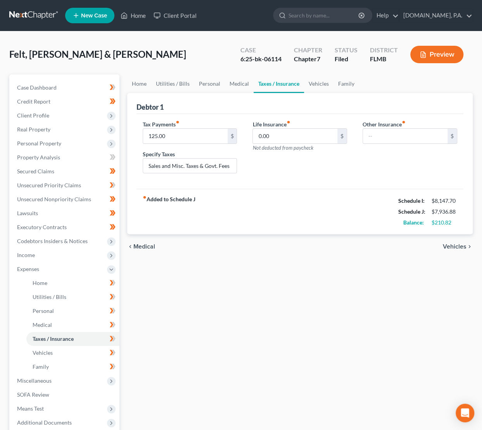
click at [145, 243] on span "Medical" at bounding box center [144, 246] width 22 height 6
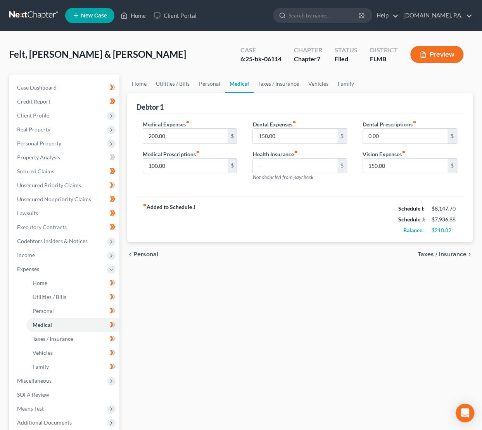
click at [148, 255] on span "Personal" at bounding box center [145, 254] width 25 height 6
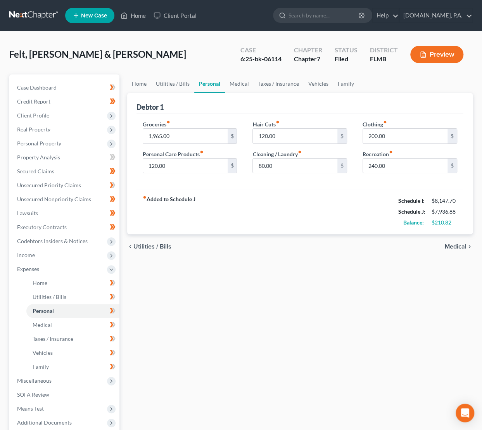
click at [150, 246] on span "Utilities / Bills" at bounding box center [152, 246] width 38 height 6
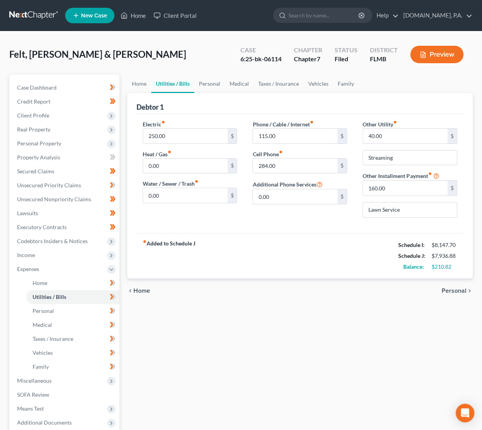
click at [142, 291] on span "Home" at bounding box center [141, 291] width 17 height 6
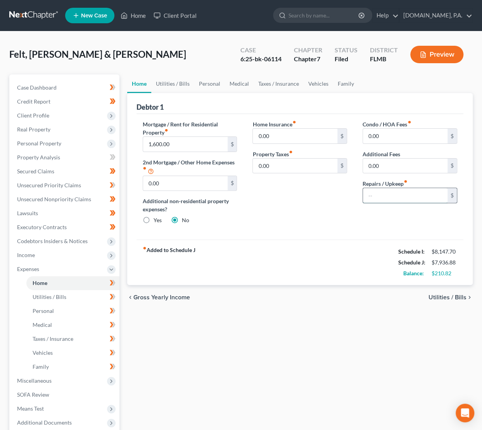
click at [377, 196] on input "text" at bounding box center [405, 195] width 85 height 15
type input "120"
click at [446, 294] on span "Utilities / Bills" at bounding box center [447, 297] width 38 height 6
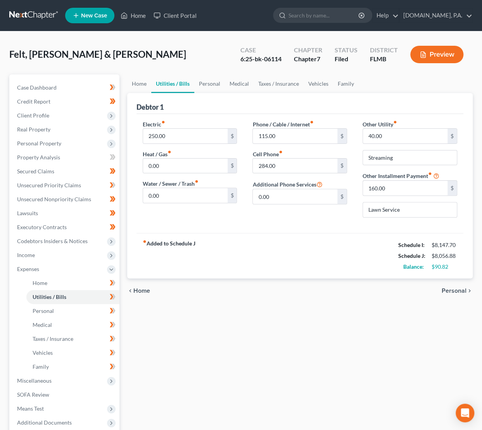
click at [455, 290] on span "Personal" at bounding box center [454, 291] width 25 height 6
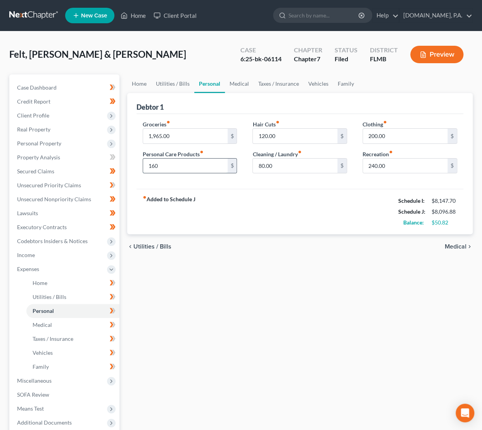
type input "160"
type input "40"
type input "200"
click at [451, 243] on span "Medical" at bounding box center [456, 246] width 22 height 6
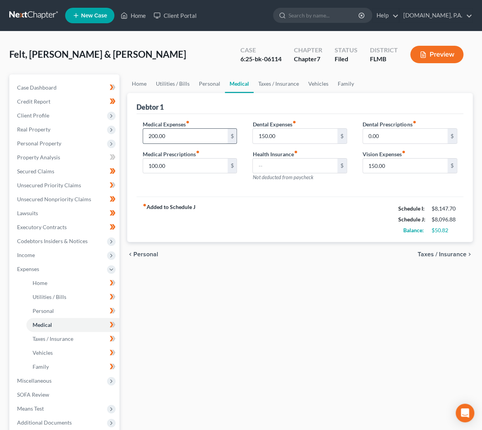
click at [173, 136] on input "200.00" at bounding box center [185, 136] width 85 height 15
type input "240"
type input "120"
type input "226"
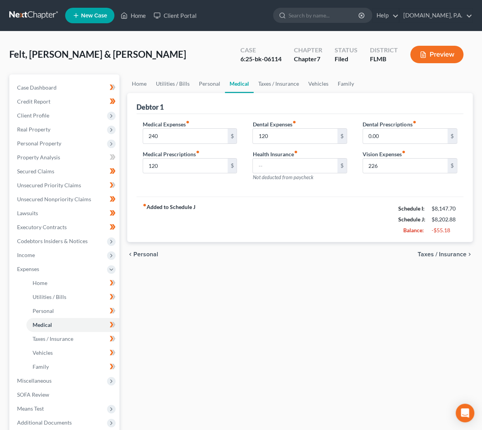
click at [457, 254] on span "Taxes / Insurance" at bounding box center [442, 254] width 49 height 6
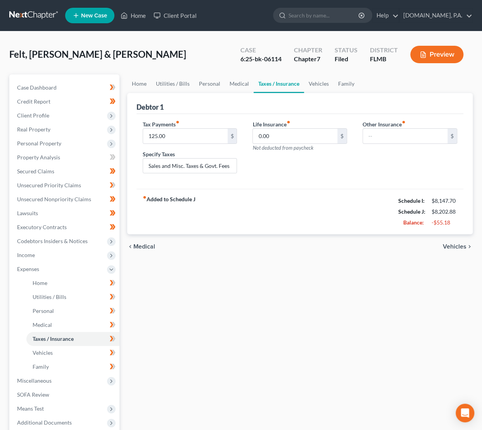
click at [448, 247] on span "Vehicles" at bounding box center [455, 246] width 24 height 6
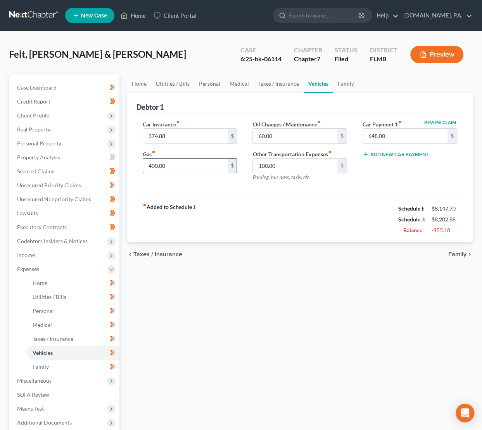
click at [159, 164] on input "400.00" at bounding box center [185, 166] width 85 height 15
click at [285, 133] on input "60.00" at bounding box center [295, 136] width 85 height 15
click at [280, 168] on input "100.00" at bounding box center [295, 166] width 85 height 15
click at [454, 254] on span "Family" at bounding box center [457, 254] width 18 height 6
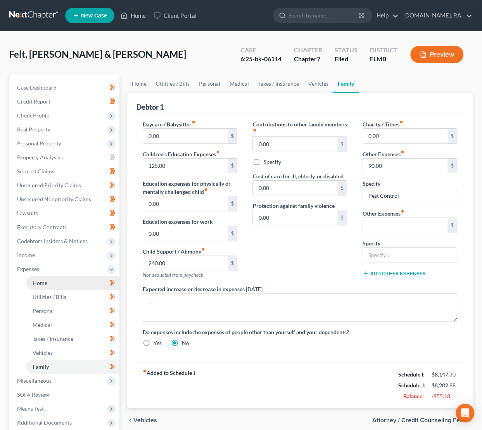
click at [53, 283] on link "Home" at bounding box center [72, 283] width 93 height 14
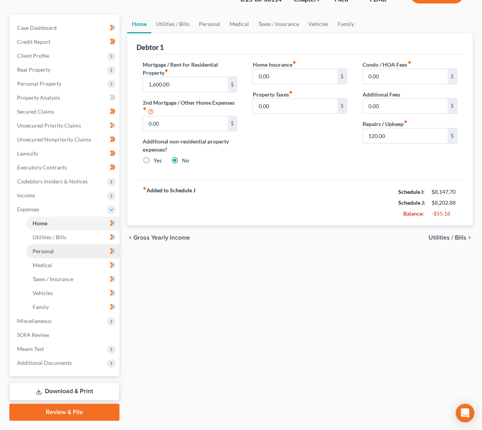
scroll to position [79, 0]
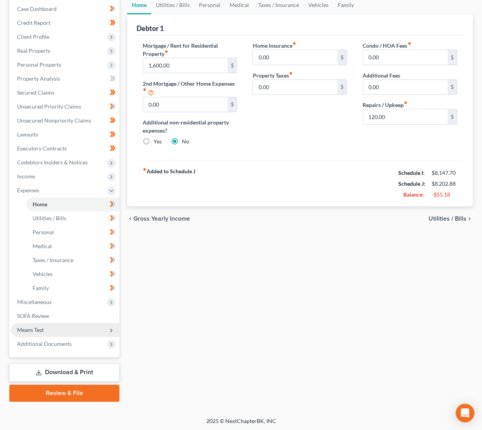
click at [38, 327] on span "Means Test" at bounding box center [30, 329] width 27 height 7
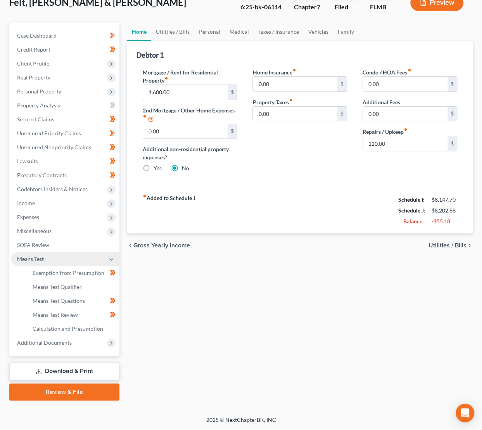
scroll to position [51, 0]
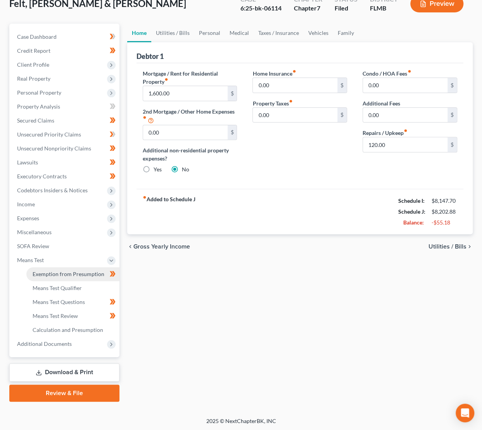
click at [66, 273] on span "Exemption from Presumption" at bounding box center [69, 274] width 72 height 7
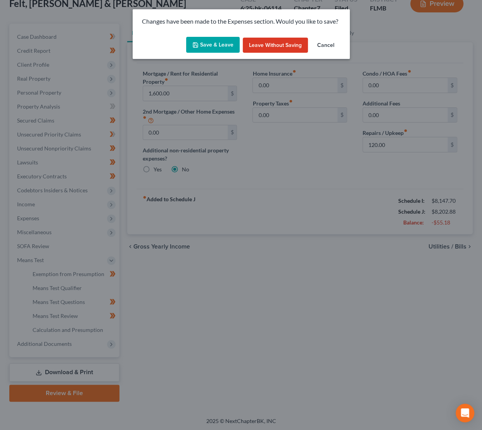
click at [222, 40] on button "Save & Leave" at bounding box center [212, 45] width 53 height 16
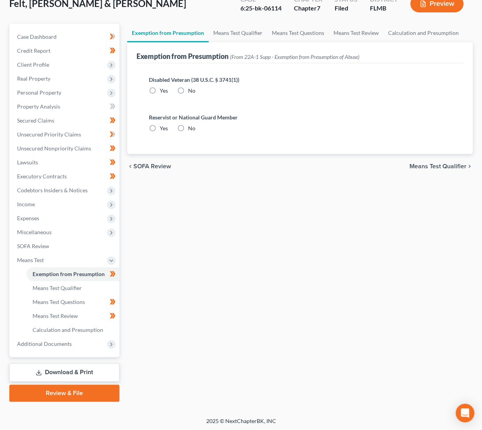
radio input "true"
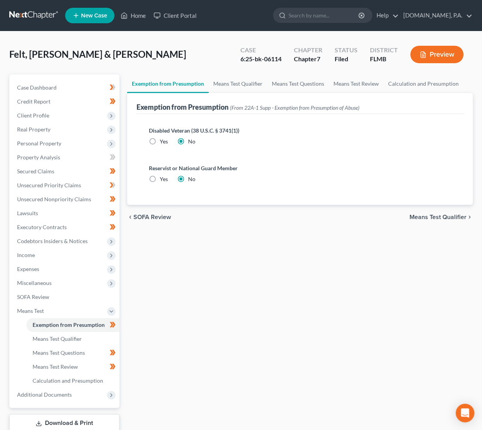
click at [431, 217] on span "Means Test Qualifier" at bounding box center [437, 217] width 57 height 6
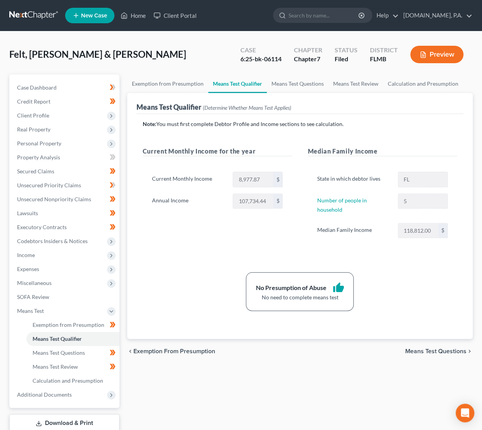
click at [437, 349] on span "Means Test Questions" at bounding box center [435, 351] width 61 height 6
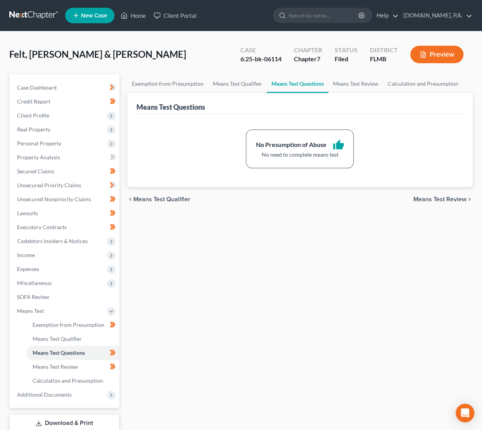
click at [441, 197] on span "Means Test Review" at bounding box center [439, 199] width 53 height 6
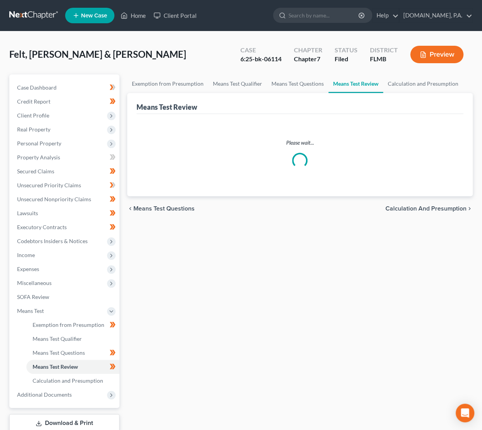
click at [425, 206] on span "Calculation and Presumption" at bounding box center [425, 208] width 81 height 6
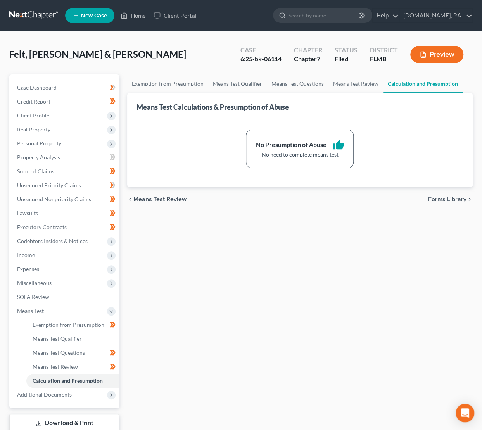
click at [437, 200] on span "Forms Library" at bounding box center [447, 199] width 38 height 6
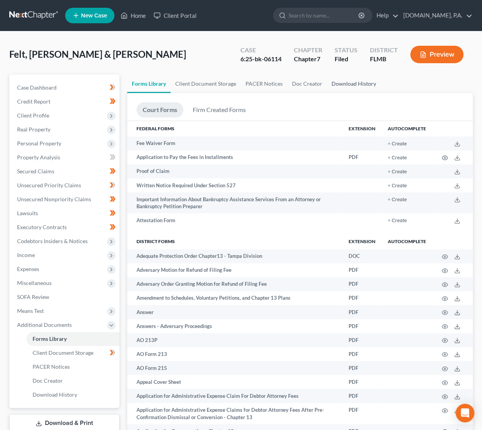
click at [349, 85] on link "Download History" at bounding box center [354, 83] width 54 height 19
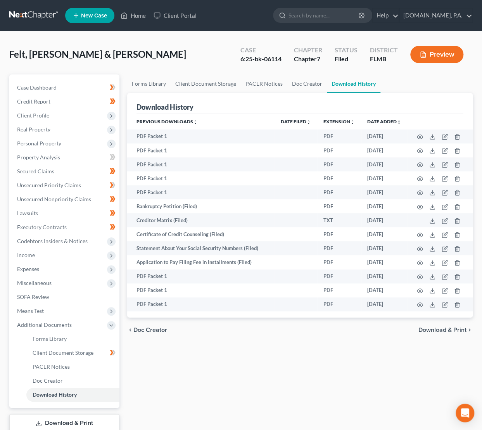
click at [445, 331] on span "Download & Print" at bounding box center [442, 330] width 48 height 6
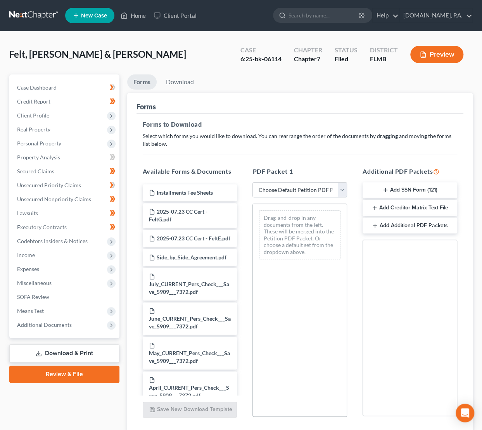
click at [329, 190] on select "Choose Default Petition PDF Packet Complete Bankruptcy Petition (all forms and …" at bounding box center [299, 190] width 95 height 16
select select "4"
click at [252, 182] on select "Choose Default Petition PDF Packet Complete Bankruptcy Petition (all forms and …" at bounding box center [299, 190] width 95 height 16
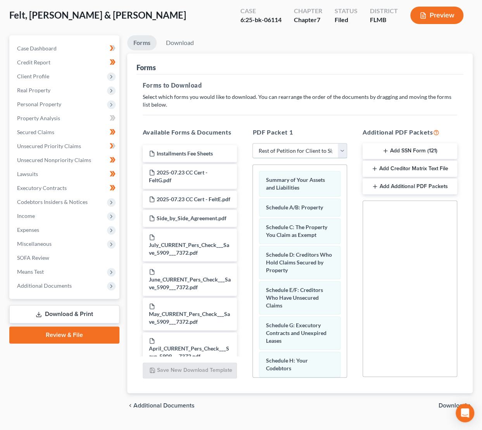
scroll to position [56, 0]
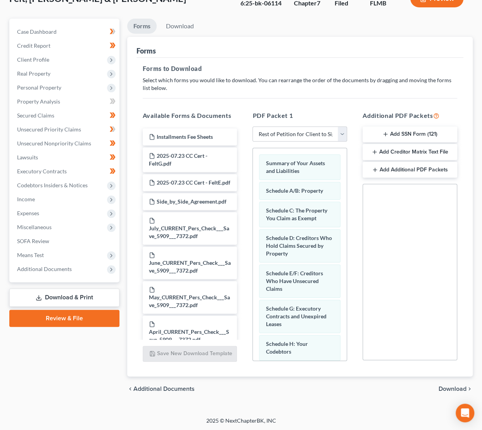
click at [447, 388] on span "Download" at bounding box center [452, 389] width 28 height 6
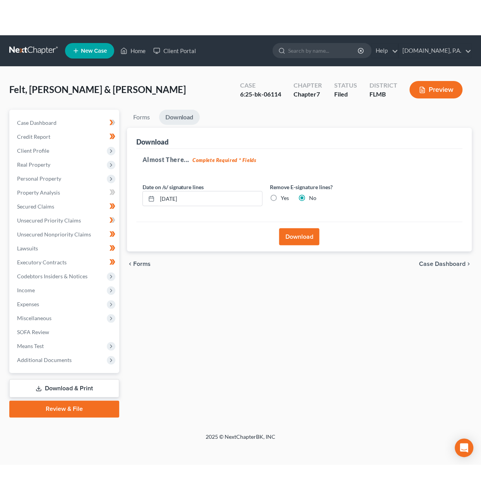
scroll to position [0, 0]
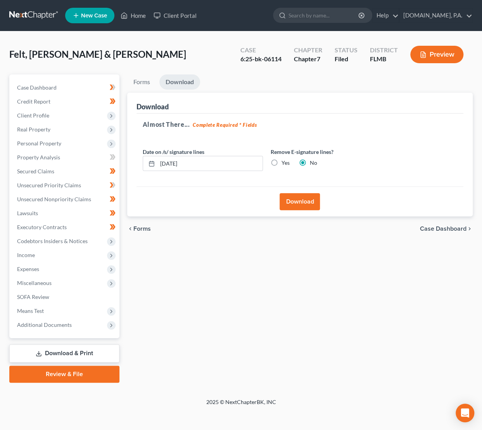
click at [298, 199] on button "Download" at bounding box center [300, 201] width 40 height 17
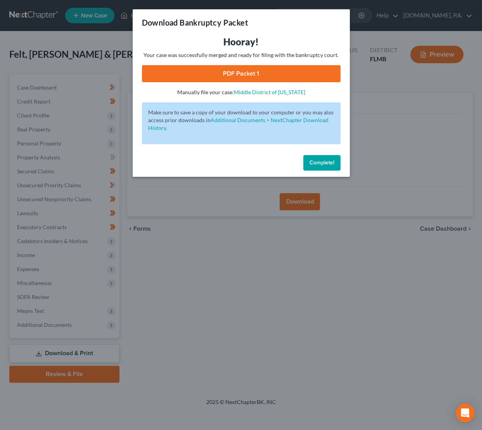
click at [240, 71] on link "PDF Packet 1" at bounding box center [241, 73] width 198 height 17
click at [320, 166] on button "Complete!" at bounding box center [321, 163] width 37 height 16
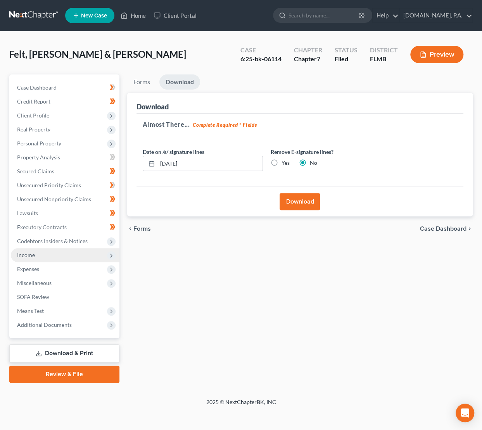
click at [37, 254] on span "Income" at bounding box center [65, 255] width 109 height 14
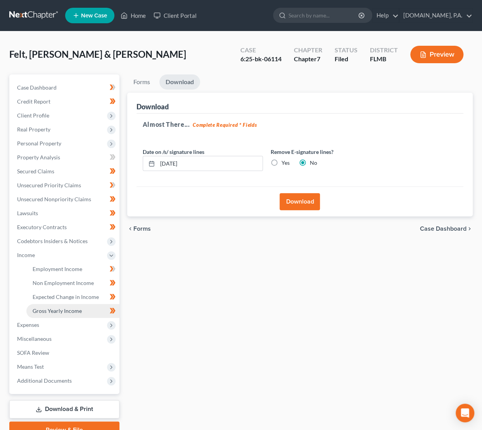
click at [54, 309] on span "Gross Yearly Income" at bounding box center [57, 310] width 49 height 7
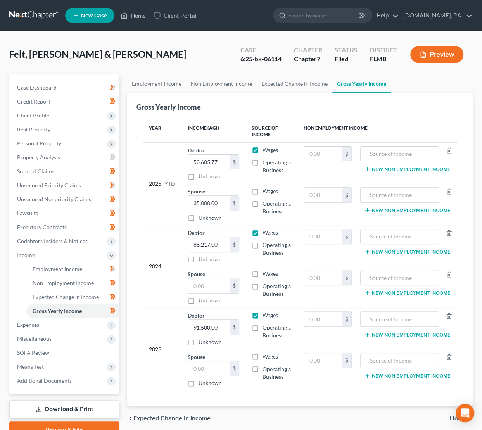
click at [48, 59] on span "Felt, [PERSON_NAME] & [PERSON_NAME]" at bounding box center [97, 53] width 177 height 11
drag, startPoint x: 48, startPoint y: 61, endPoint x: 55, endPoint y: 61, distance: 7.0
click at [51, 61] on div "Felt, Edward & Ginger Upgraded Case 6:25-bk-06114 Chapter Chapter 7 Status File…" at bounding box center [240, 58] width 463 height 34
click at [55, 61] on div "Felt, Edward & Ginger Upgraded Case 6:25-bk-06114 Chapter Chapter 7 Status File…" at bounding box center [240, 58] width 463 height 34
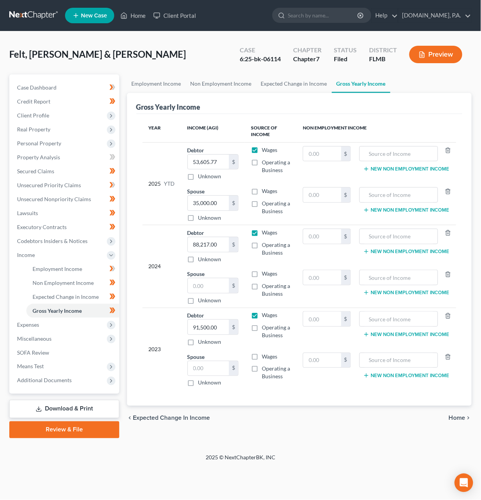
click at [80, 405] on link "Download & Print" at bounding box center [64, 409] width 110 height 18
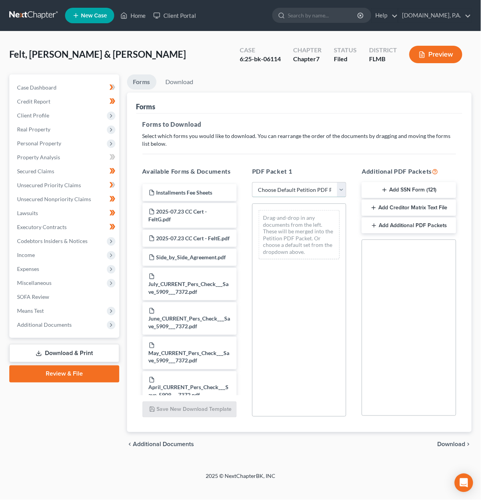
click at [305, 187] on select "Choose Default Petition PDF Packet Complete Bankruptcy Petition (all forms and …" at bounding box center [299, 190] width 94 height 16
select select "4"
click at [252, 182] on select "Choose Default Petition PDF Packet Complete Bankruptcy Petition (all forms and …" at bounding box center [299, 190] width 94 height 16
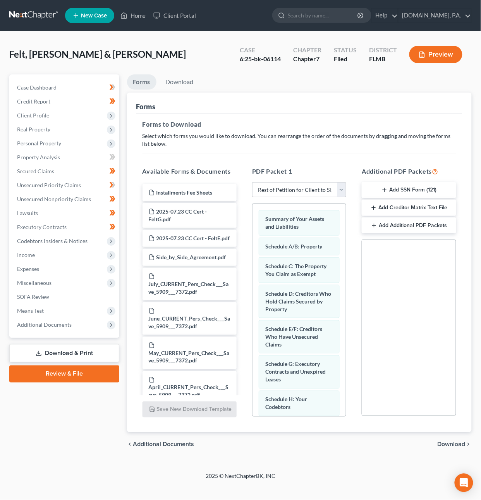
click at [462, 430] on span "Download" at bounding box center [452, 445] width 28 height 6
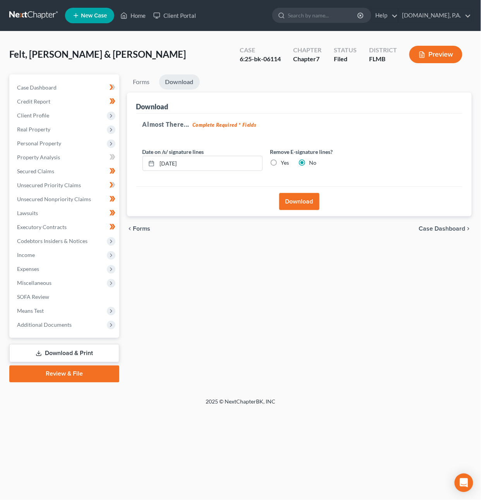
click at [297, 202] on button "Download" at bounding box center [300, 201] width 40 height 17
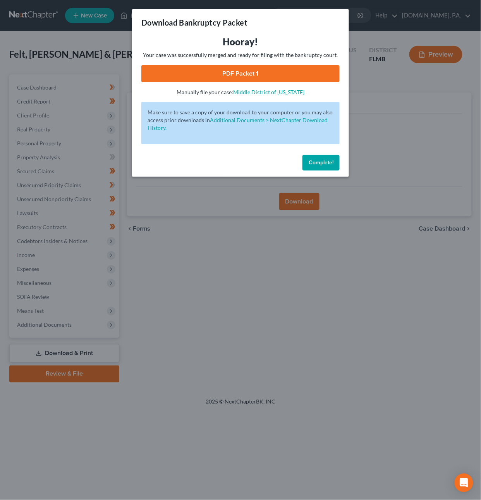
click at [232, 69] on link "PDF Packet 1" at bounding box center [240, 73] width 198 height 17
click at [319, 161] on span "Complete!" at bounding box center [321, 162] width 25 height 7
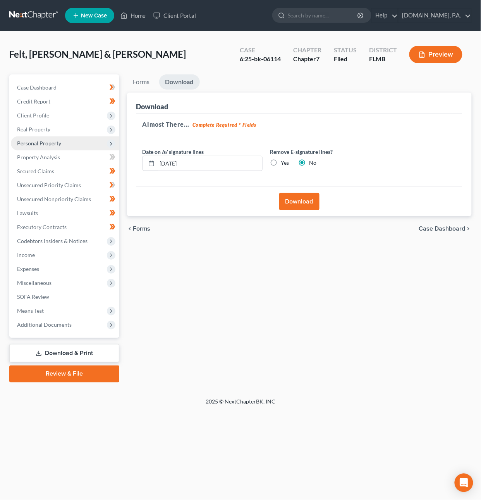
click at [36, 143] on span "Personal Property" at bounding box center [39, 143] width 44 height 7
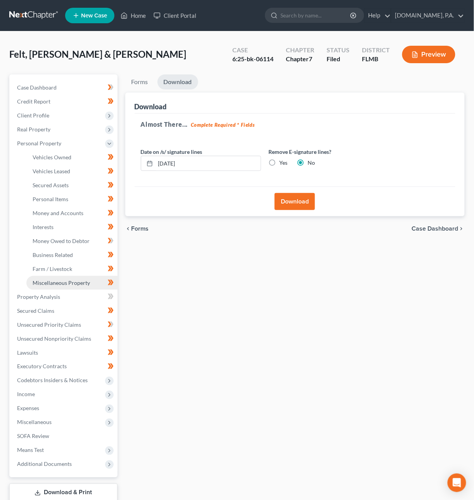
click at [69, 282] on span "Miscellaneous Property" at bounding box center [61, 283] width 57 height 7
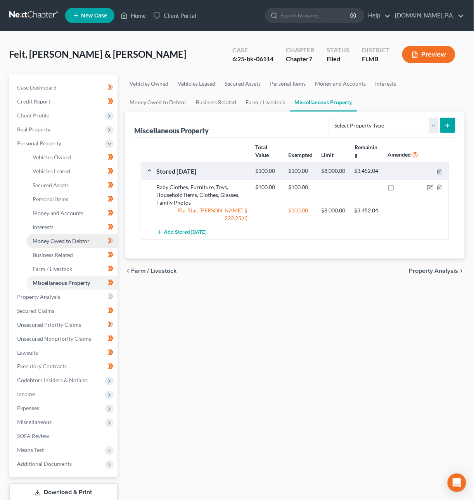
click at [64, 242] on span "Money Owed to Debtor" at bounding box center [61, 241] width 57 height 7
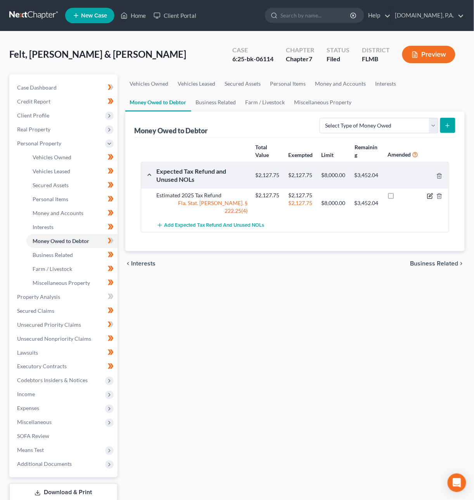
click at [433, 195] on icon "button" at bounding box center [430, 196] width 6 height 6
select select "0"
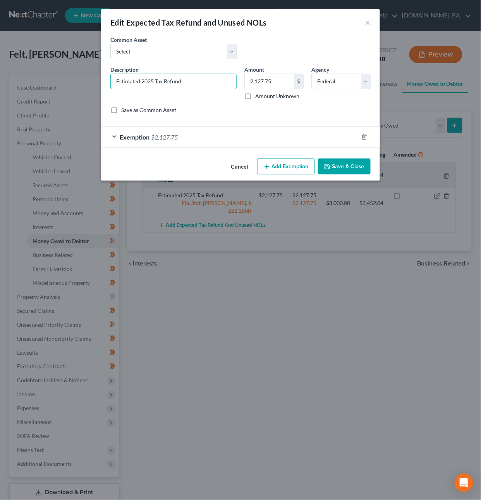
drag, startPoint x: 142, startPoint y: 83, endPoint x: 76, endPoint y: 86, distance: 65.6
click at [81, 83] on div "Edit Expected Tax Refund and Unused NOLs × An exemption set must first be selec…" at bounding box center [240, 250] width 481 height 500
type input "2024 Tax Refund"
drag, startPoint x: 280, startPoint y: 80, endPoint x: 155, endPoint y: 79, distance: 124.8
click at [155, 79] on div "Description * 2024 Tax Refund Amount 2,127.75 $ Amount Unknown Balance Undeterm…" at bounding box center [241, 93] width 268 height 55
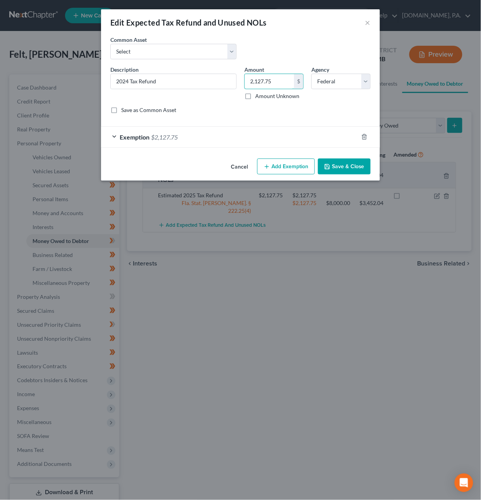
drag, startPoint x: 274, startPoint y: 78, endPoint x: 243, endPoint y: 78, distance: 31.4
click at [243, 78] on div "Amount 2,127.75 $ Amount Unknown Balance Undetermined 2,127.75 $ Amount Unknown" at bounding box center [274, 83] width 67 height 35
click at [273, 81] on input "2,127.75" at bounding box center [269, 81] width 49 height 15
type input "2,837"
click at [282, 133] on div "Exemption $2,127.75" at bounding box center [229, 137] width 257 height 21
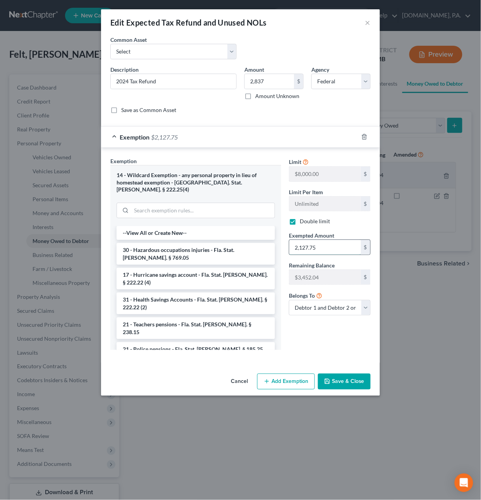
click at [323, 247] on input "2,127.75" at bounding box center [326, 247] width 72 height 15
type input "2,837"
click at [357, 374] on button "Save & Close" at bounding box center [344, 382] width 53 height 16
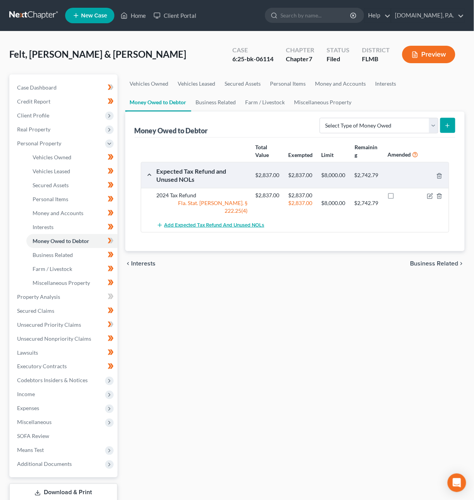
click at [224, 222] on span "Add Expected Tax Refund and Unused NOLs" at bounding box center [214, 225] width 100 height 6
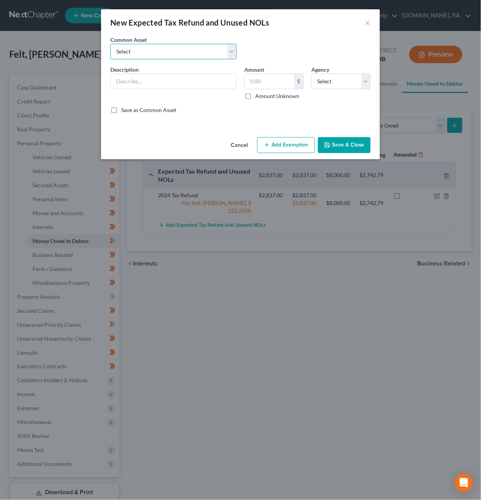
click at [228, 50] on select "Select Estimated 2025 Earned Income Credit Estimated 2025 Tax Refund Estimated …" at bounding box center [173, 52] width 126 height 16
select select "1"
click at [110, 44] on select "Select Estimated 2025 Earned Income Credit Estimated 2025 Tax Refund Estimated …" at bounding box center [173, 52] width 126 height 16
type input "Estimated 2025 Tax Refund"
click at [259, 80] on input "0" at bounding box center [269, 81] width 49 height 15
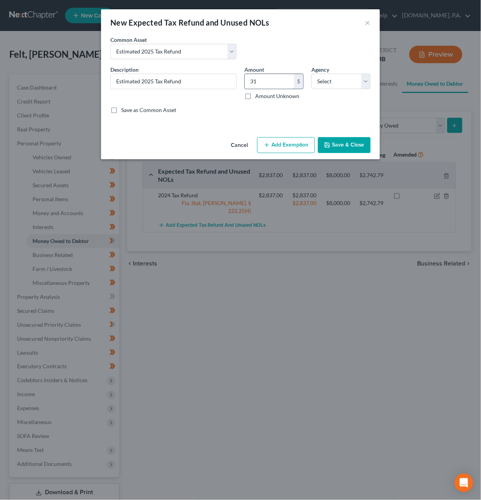
type input "3"
type input "2,127.75"
click at [297, 145] on button "Add Exemption" at bounding box center [286, 145] width 58 height 16
select select "2"
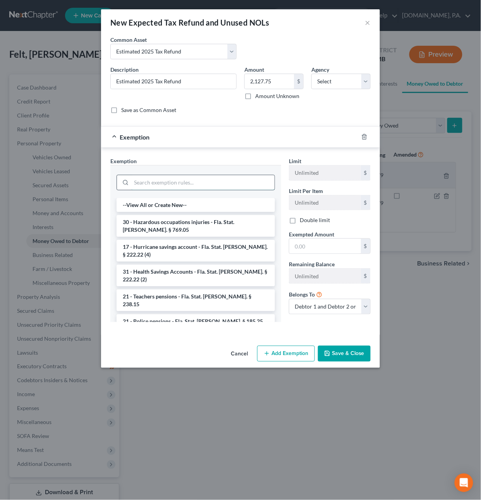
click at [179, 186] on input "search" at bounding box center [202, 182] width 143 height 15
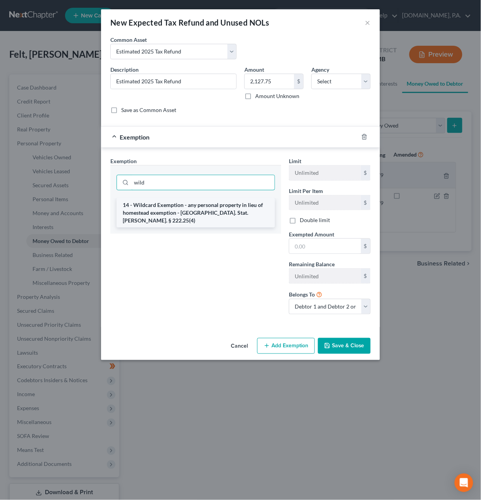
type input "wild"
click at [170, 199] on li "14 - Wildcard Exemption - any personal property in lieu of homestead exemption …" at bounding box center [196, 212] width 159 height 29
checkbox input "true"
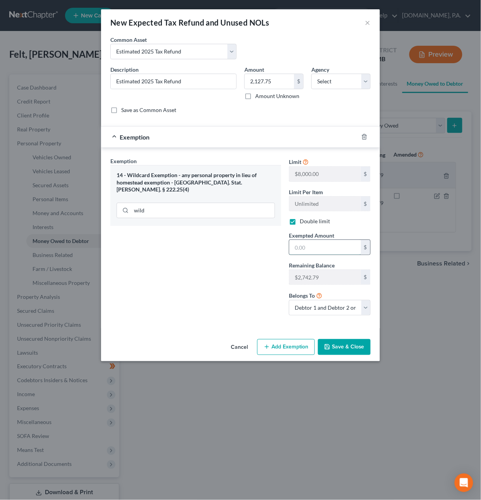
click at [314, 251] on input "text" at bounding box center [326, 247] width 72 height 15
type input "2,127.75"
click at [342, 345] on button "Save & Close" at bounding box center [344, 347] width 53 height 16
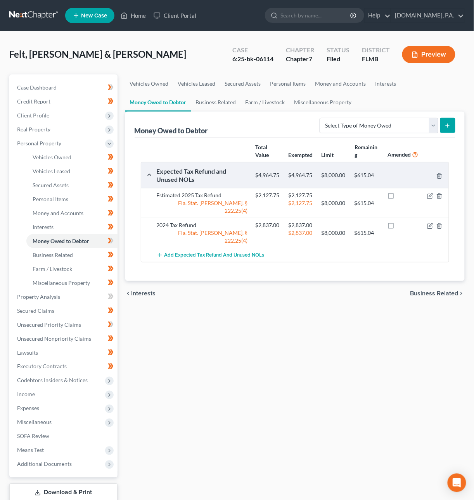
click at [90, 430] on link "Download & Print" at bounding box center [63, 493] width 108 height 18
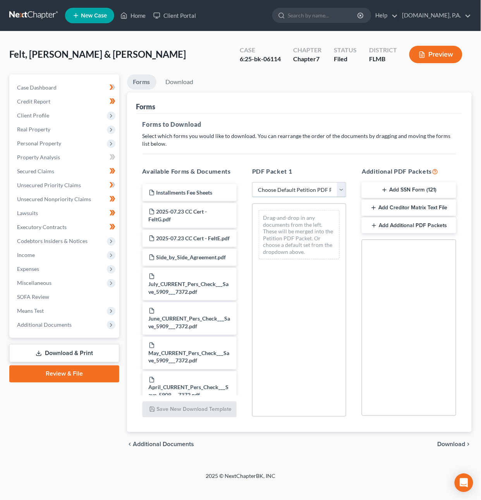
click at [299, 188] on select "Choose Default Petition PDF Packet Complete Bankruptcy Petition (all forms and …" at bounding box center [299, 190] width 94 height 16
select select "4"
click at [252, 182] on select "Choose Default Petition PDF Packet Complete Bankruptcy Petition (all forms and …" at bounding box center [299, 190] width 94 height 16
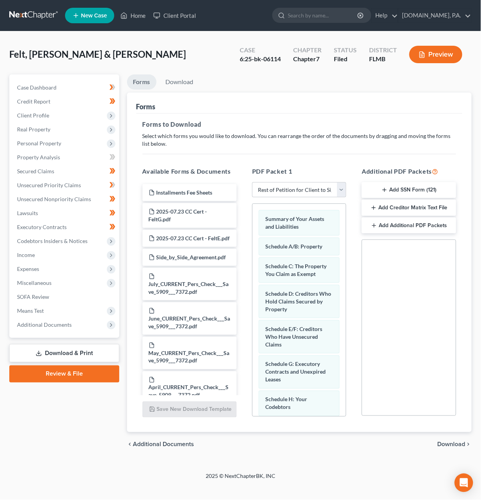
click at [446, 430] on span "Download" at bounding box center [452, 445] width 28 height 6
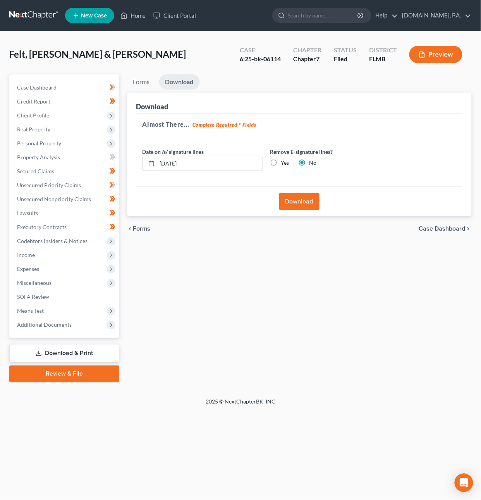
click at [299, 201] on button "Download" at bounding box center [300, 201] width 40 height 17
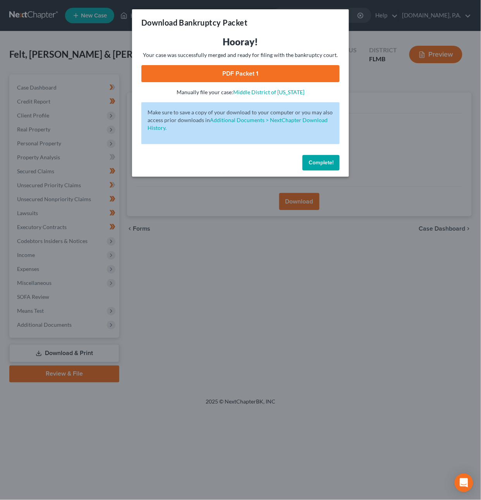
click at [286, 76] on link "PDF Packet 1" at bounding box center [240, 73] width 198 height 17
click at [334, 161] on button "Complete!" at bounding box center [321, 163] width 37 height 16
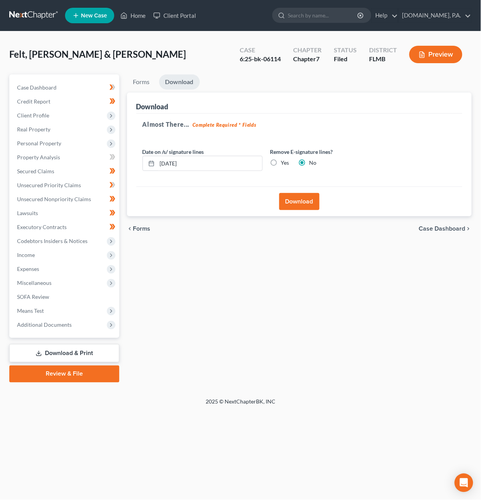
click at [33, 14] on link at bounding box center [34, 16] width 50 height 14
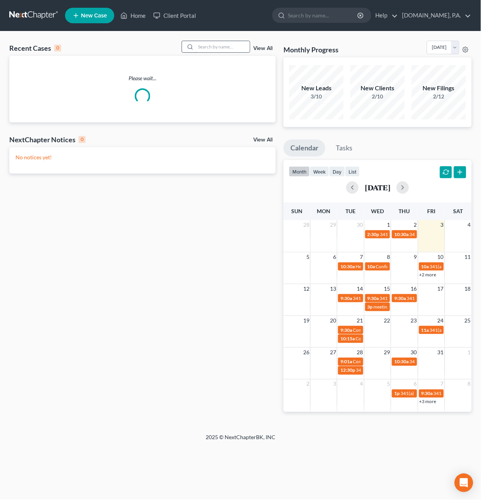
click at [199, 47] on input "search" at bounding box center [223, 46] width 54 height 11
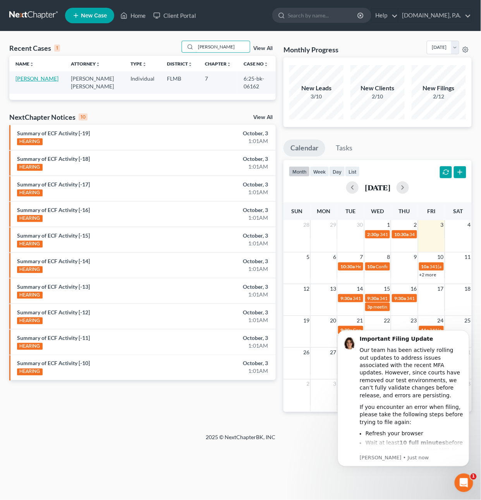
type input "Robelo"
click at [30, 81] on link "[PERSON_NAME]" at bounding box center [37, 78] width 43 height 7
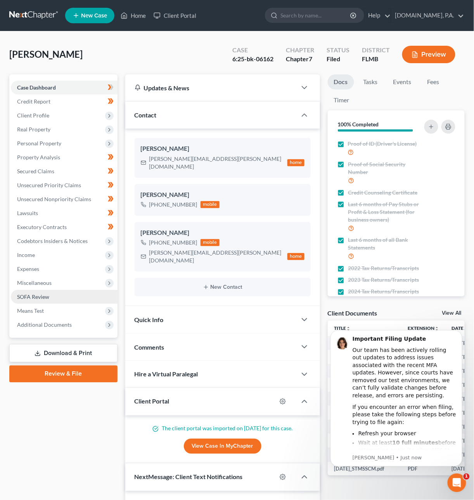
click at [48, 297] on span "SOFA Review" at bounding box center [33, 296] width 32 height 7
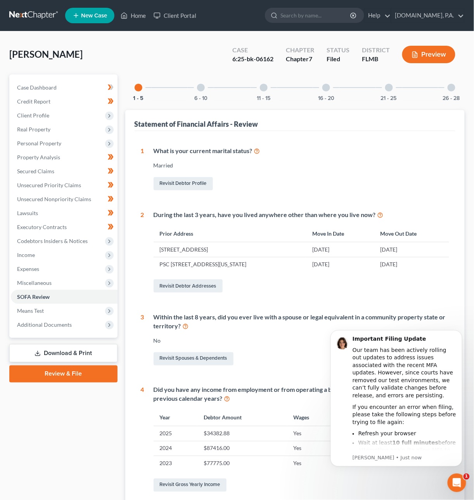
click at [204, 86] on div at bounding box center [201, 88] width 8 height 8
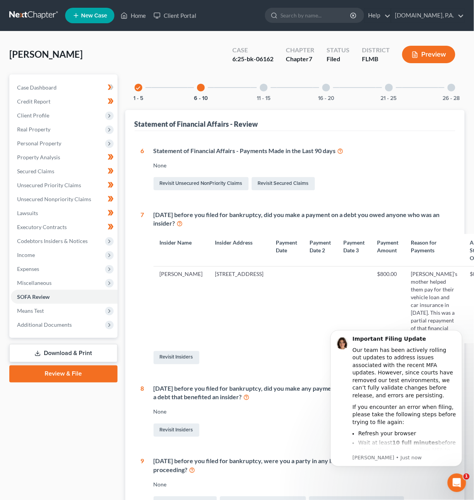
click at [260, 90] on div "11 - 15" at bounding box center [263, 87] width 26 height 26
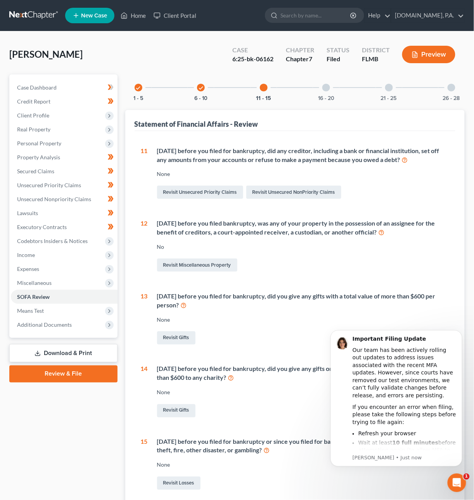
click at [324, 89] on div at bounding box center [326, 88] width 8 height 8
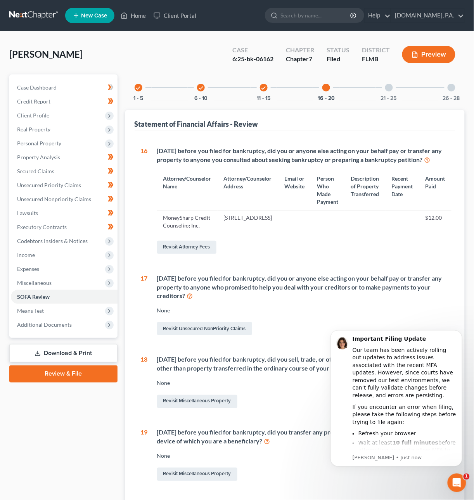
click at [388, 90] on div at bounding box center [389, 88] width 8 height 8
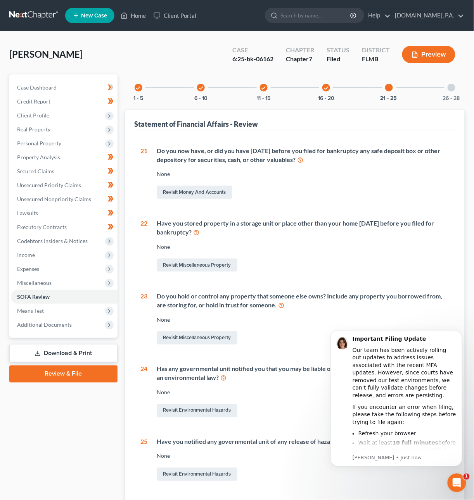
click at [449, 88] on div at bounding box center [451, 88] width 8 height 8
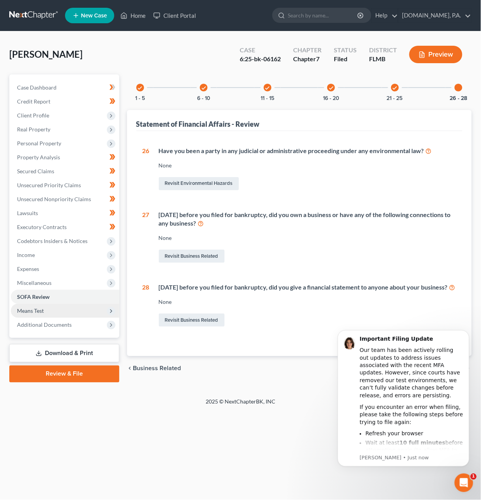
click at [78, 310] on span "Means Test" at bounding box center [65, 311] width 109 height 14
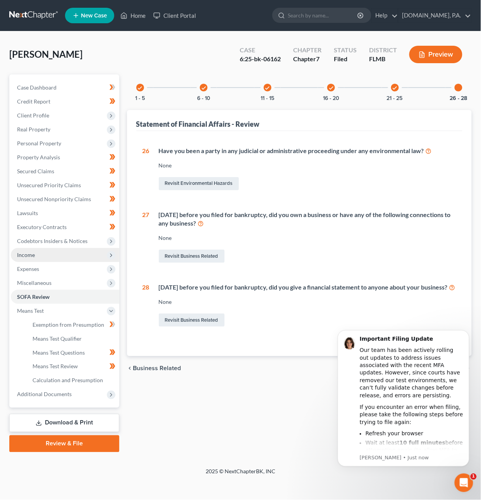
click at [32, 252] on span "Income" at bounding box center [26, 255] width 18 height 7
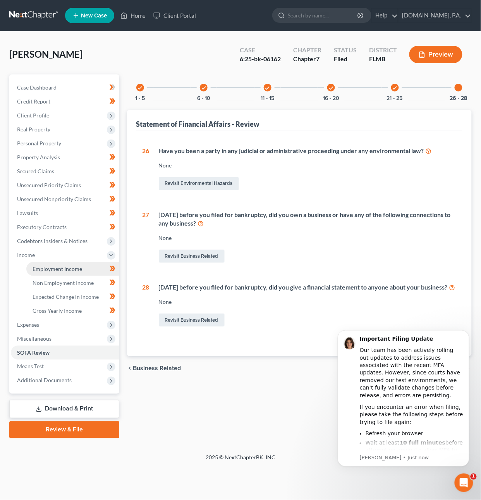
click at [43, 270] on span "Employment Income" at bounding box center [58, 269] width 50 height 7
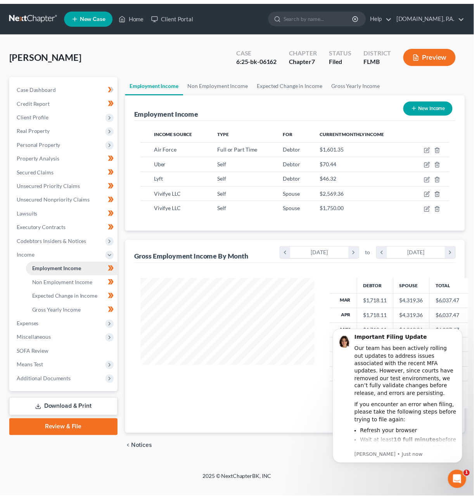
scroll to position [140, 193]
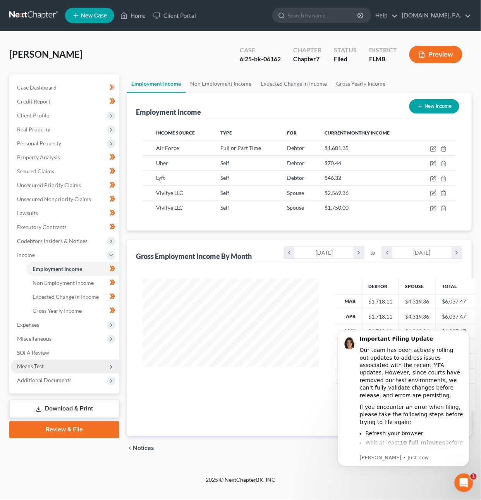
click at [38, 363] on span "Means Test" at bounding box center [30, 366] width 27 height 7
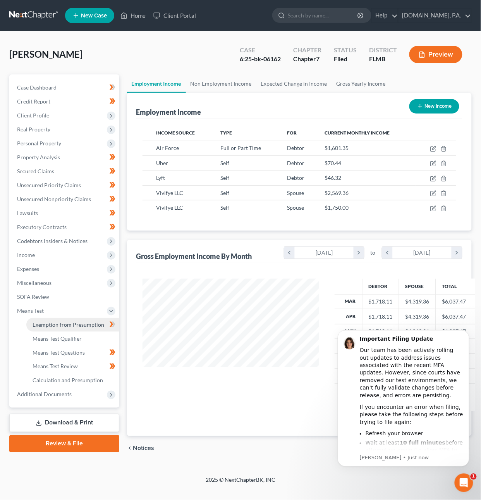
click at [48, 323] on span "Exemption from Presumption" at bounding box center [69, 324] width 72 height 7
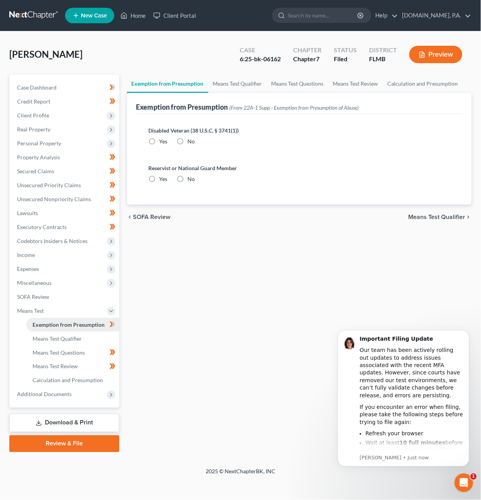
radio input "true"
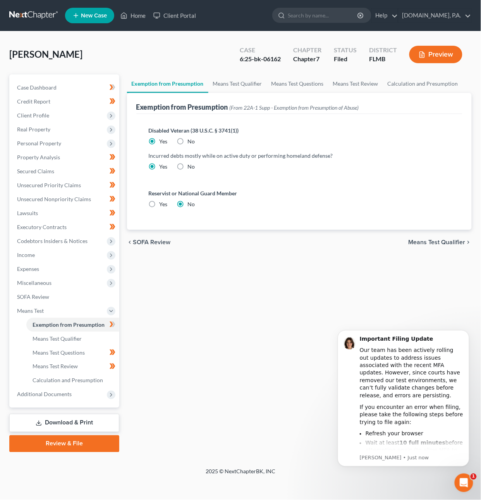
click at [450, 245] on span "Means Test Qualifier" at bounding box center [437, 242] width 57 height 6
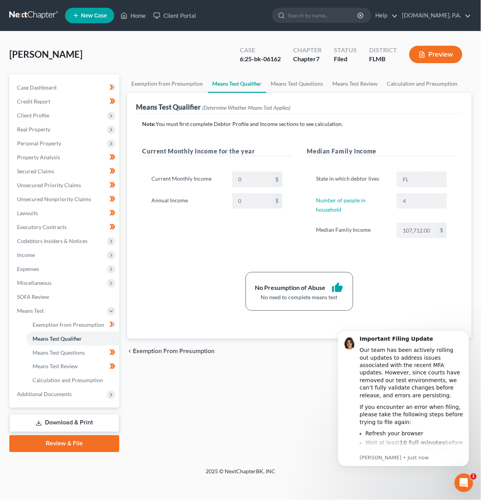
click at [437, 53] on button "Preview" at bounding box center [436, 54] width 53 height 17
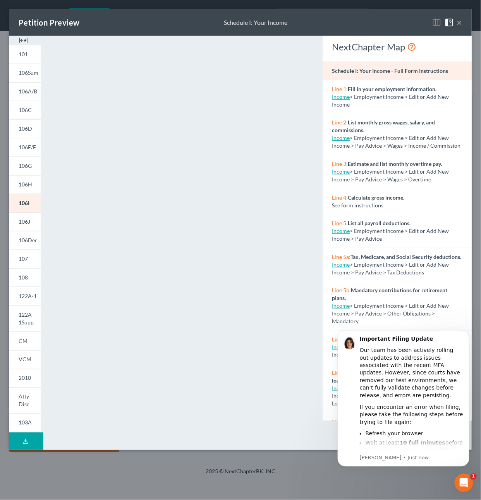
click at [462, 21] on button "×" at bounding box center [459, 22] width 5 height 9
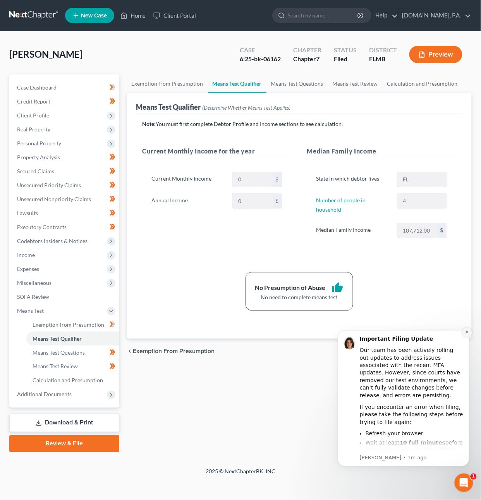
click at [469, 332] on button "Dismiss notification" at bounding box center [467, 332] width 10 height 10
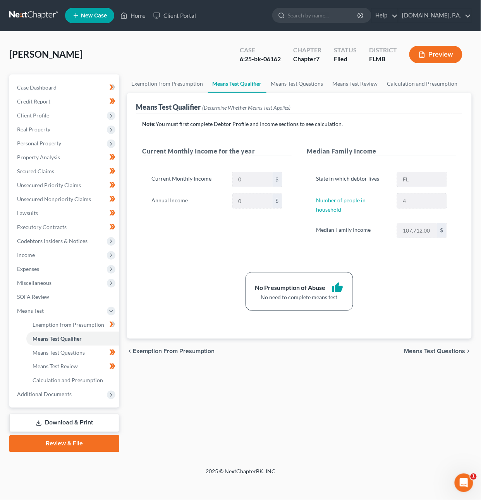
click at [446, 56] on button "Preview" at bounding box center [436, 54] width 53 height 17
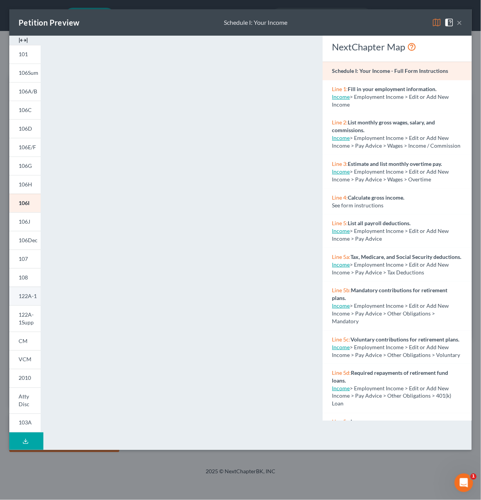
click at [31, 294] on span "122A-1" at bounding box center [28, 296] width 18 height 7
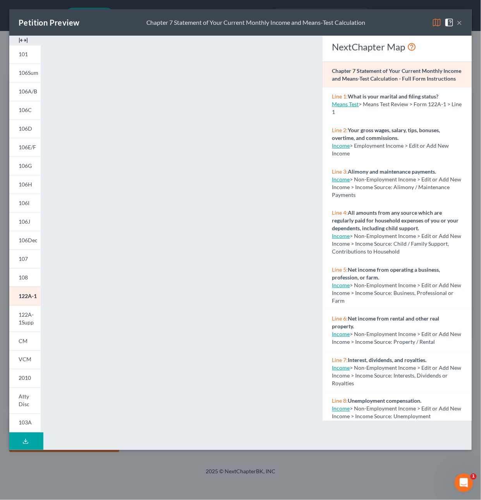
click at [459, 24] on button "×" at bounding box center [459, 22] width 5 height 9
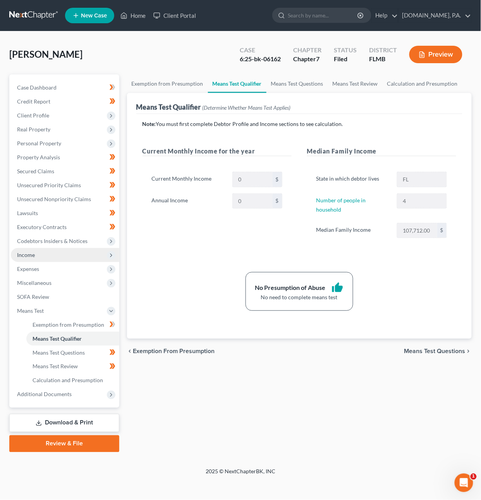
click at [41, 257] on span "Income" at bounding box center [65, 255] width 109 height 14
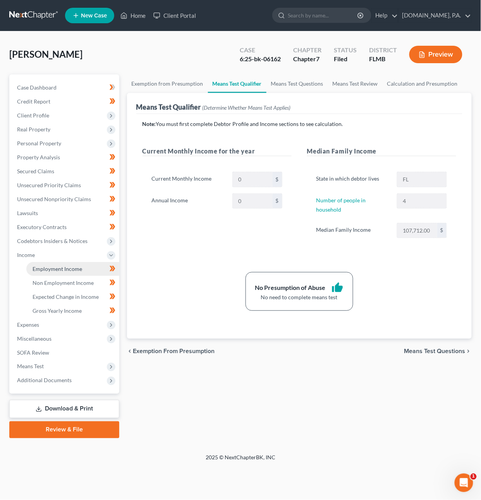
click at [52, 266] on span "Employment Income" at bounding box center [58, 269] width 50 height 7
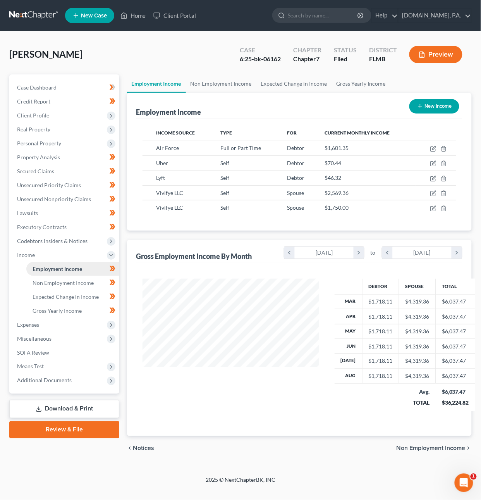
scroll to position [140, 193]
click at [437, 149] on icon "button" at bounding box center [434, 149] width 6 height 6
select select "0"
select select "15"
select select "0"
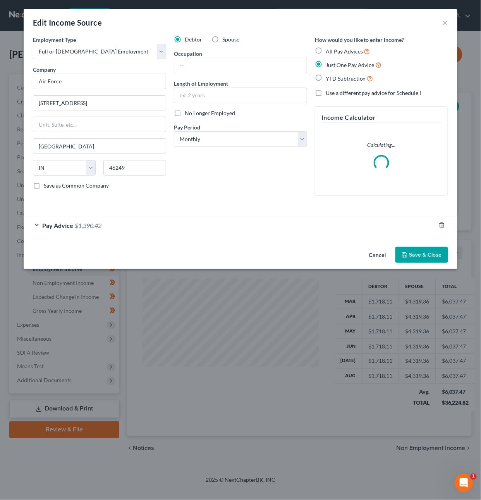
click at [435, 254] on button "Save & Close" at bounding box center [422, 255] width 53 height 16
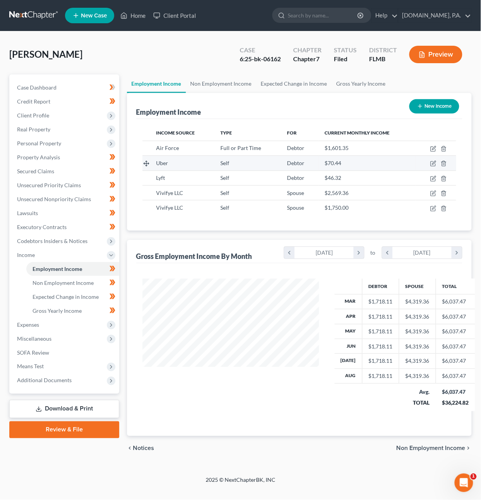
click at [331, 163] on span "$70.44" at bounding box center [333, 163] width 17 height 7
click at [436, 164] on icon "button" at bounding box center [434, 163] width 6 height 6
select select "1"
select select "0"
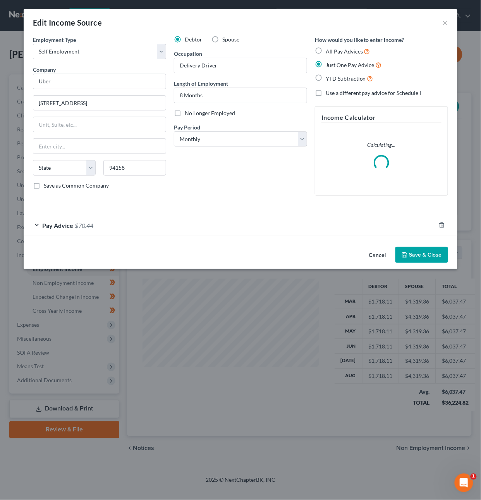
click at [441, 256] on button "Save & Close" at bounding box center [422, 255] width 53 height 16
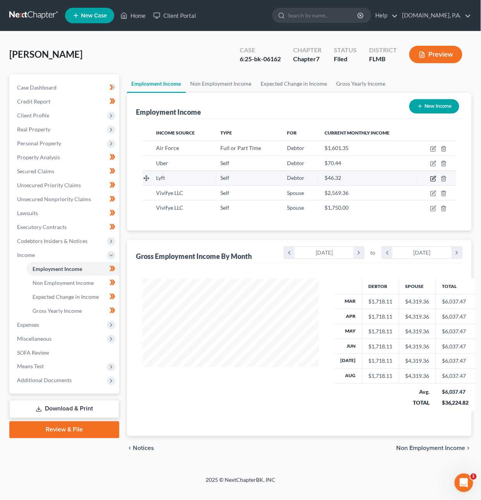
click at [435, 176] on icon "button" at bounding box center [434, 179] width 6 height 6
select select "1"
select select "4"
select select "0"
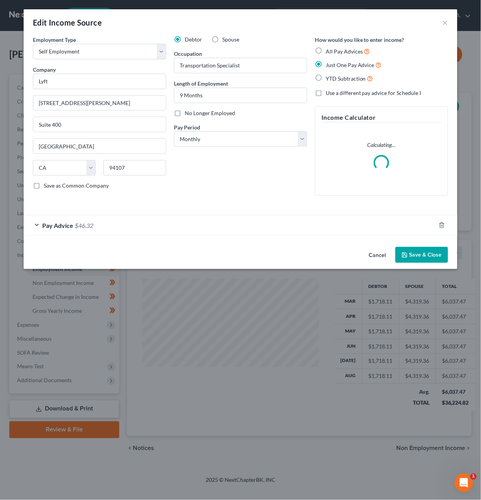
click at [431, 256] on button "Save & Close" at bounding box center [422, 255] width 53 height 16
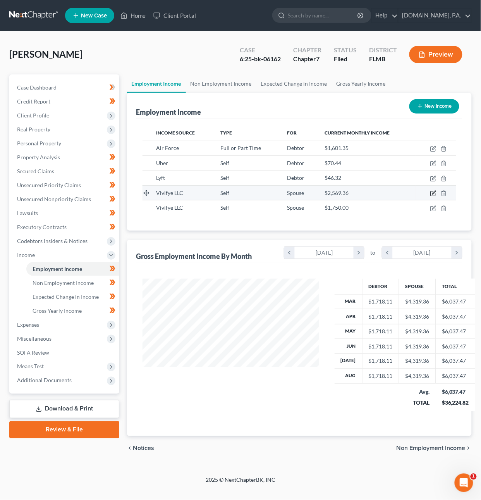
click at [433, 193] on icon "button" at bounding box center [434, 193] width 6 height 6
select select "1"
select select "9"
select select "0"
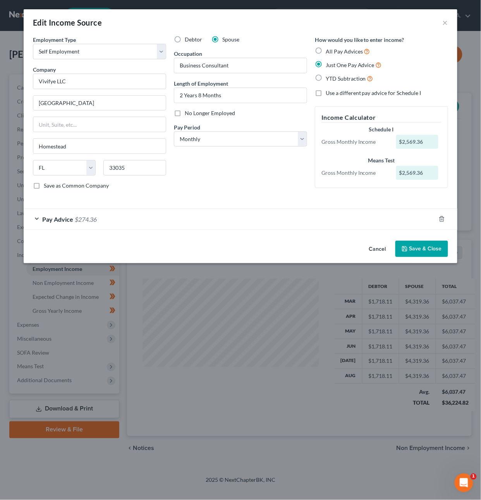
click at [431, 254] on button "Save & Close" at bounding box center [422, 249] width 53 height 16
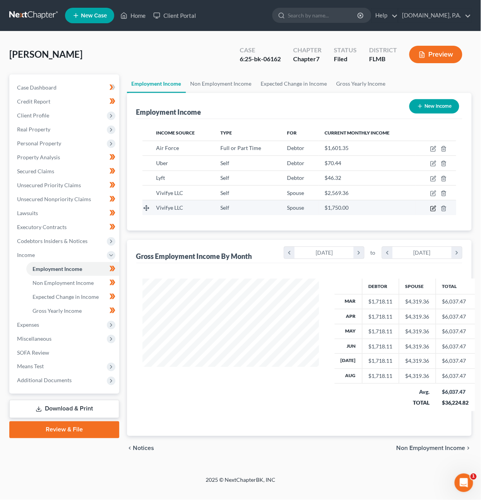
click at [433, 208] on icon "button" at bounding box center [434, 208] width 6 height 6
select select "1"
select select "9"
select select "0"
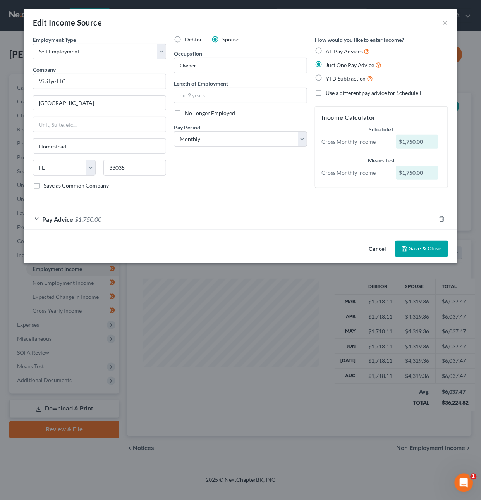
drag, startPoint x: 432, startPoint y: 253, endPoint x: 430, endPoint y: 245, distance: 8.7
click at [430, 245] on button "Save & Close" at bounding box center [422, 249] width 53 height 16
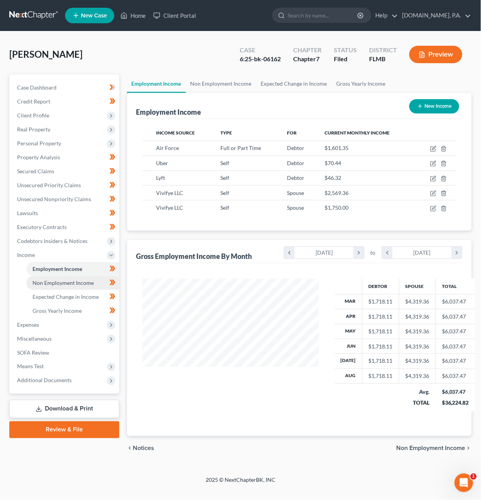
click at [91, 282] on span "Non Employment Income" at bounding box center [63, 283] width 61 height 7
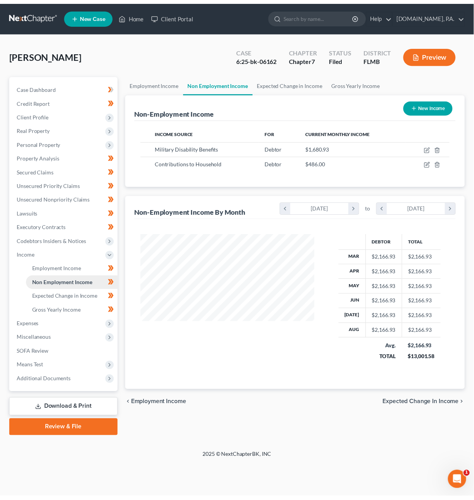
scroll to position [140, 193]
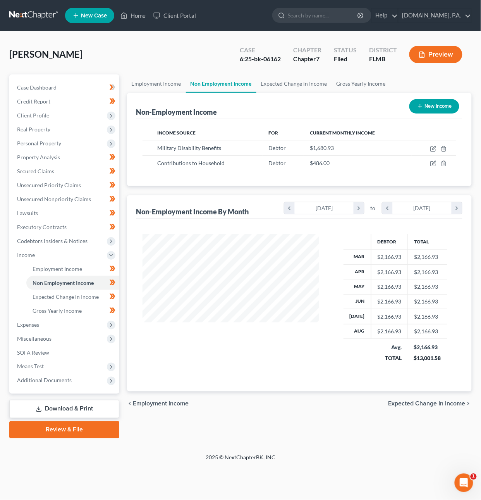
click at [411, 403] on span "Expected Change in Income" at bounding box center [427, 404] width 77 height 6
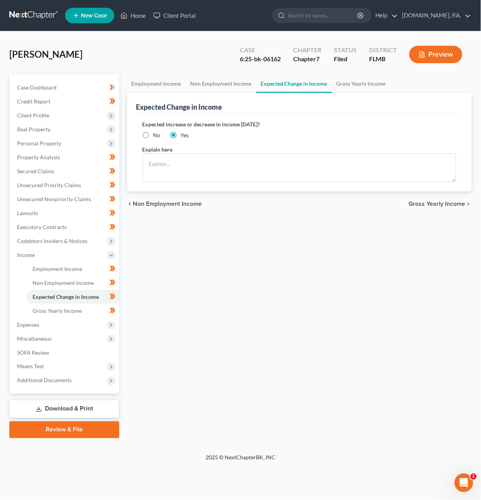
click at [424, 205] on span "Gross Yearly Income" at bounding box center [437, 204] width 57 height 6
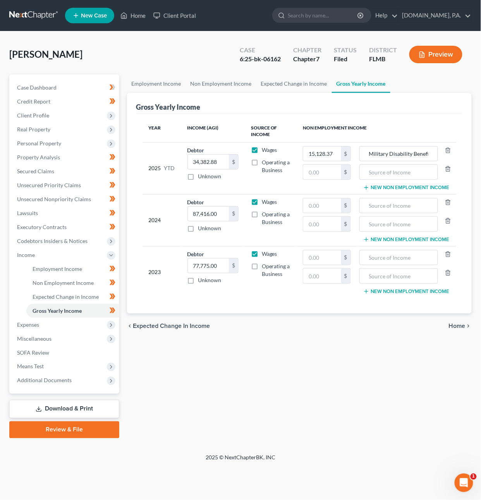
click at [463, 325] on span "Home" at bounding box center [457, 326] width 17 height 6
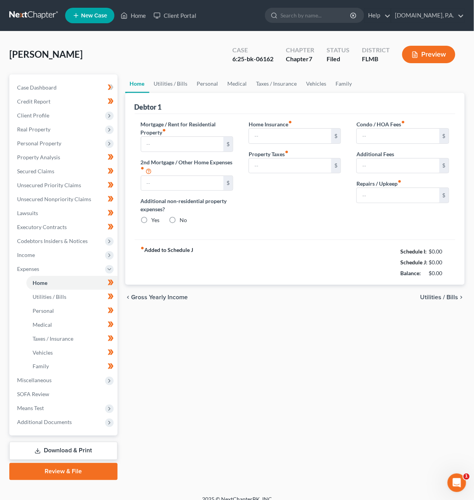
type input "1,600.00"
type input "0.00"
radio input "true"
type input "35.00"
type input "0.00"
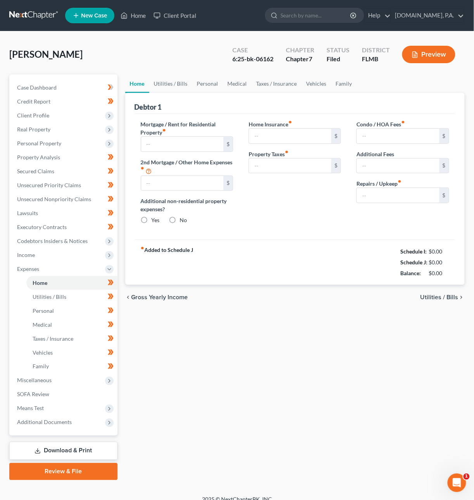
type input "0.00"
click at [435, 296] on span "Utilities / Bills" at bounding box center [439, 297] width 38 height 6
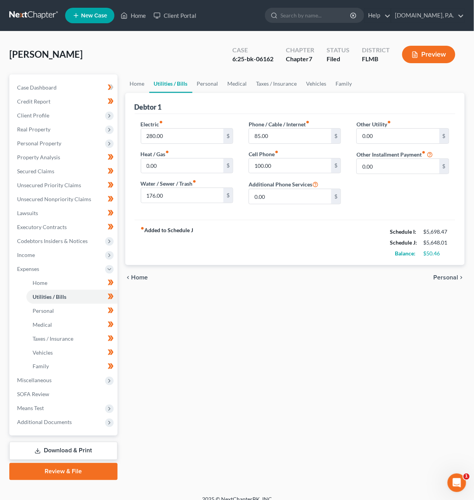
click at [445, 278] on span "Personal" at bounding box center [445, 277] width 25 height 6
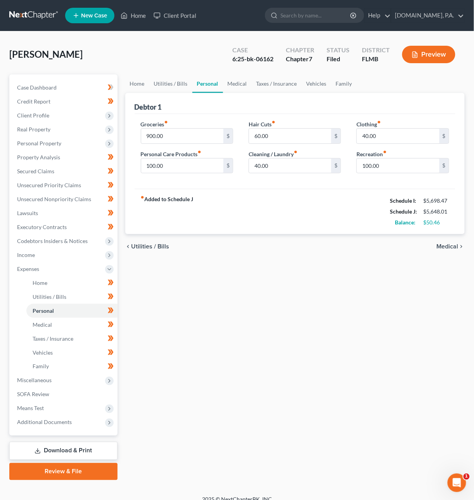
click at [454, 245] on span "Medical" at bounding box center [448, 246] width 22 height 6
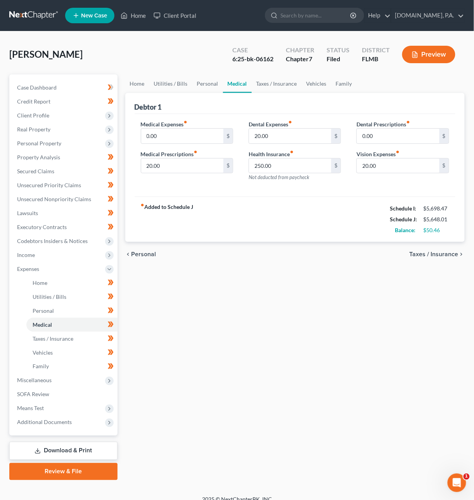
click at [447, 254] on span "Taxes / Insurance" at bounding box center [433, 254] width 49 height 6
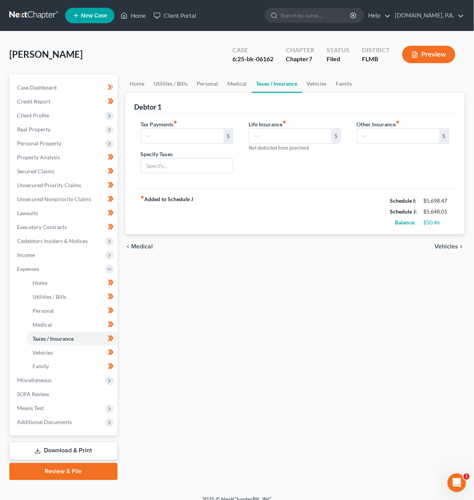
click at [449, 247] on span "Vehicles" at bounding box center [447, 246] width 24 height 6
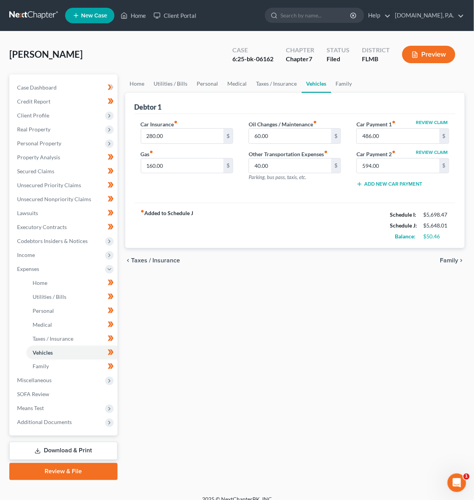
click at [447, 259] on span "Family" at bounding box center [449, 260] width 18 height 6
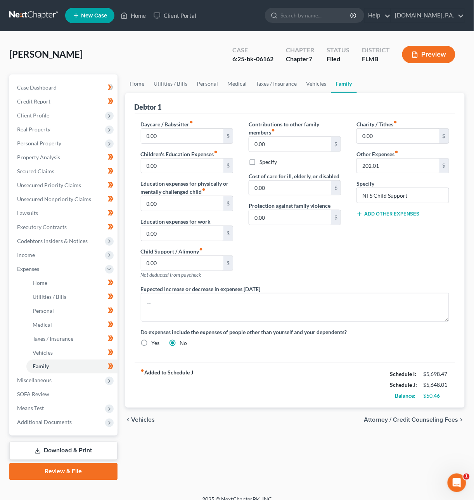
click at [433, 421] on span "Attorney / Credit Counseling Fees" at bounding box center [411, 420] width 94 height 6
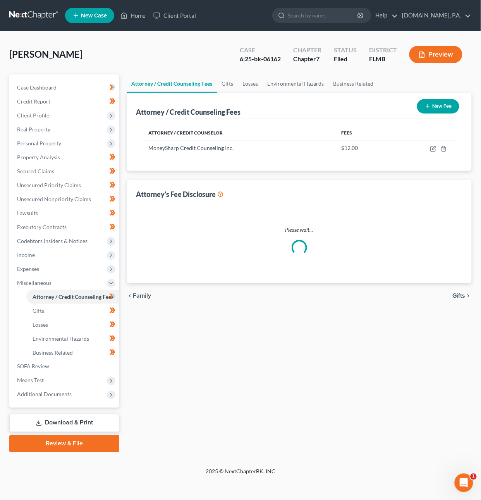
select select "3"
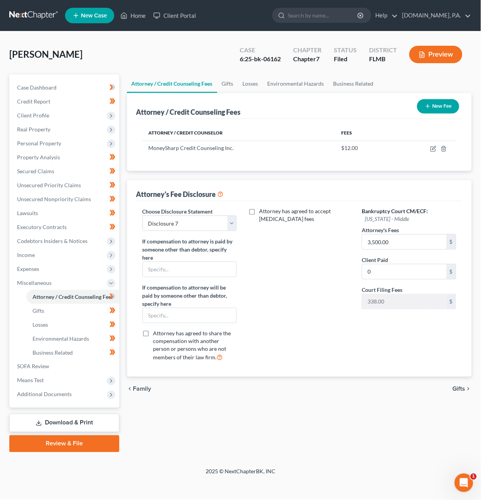
click at [465, 388] on span "Gifts" at bounding box center [459, 389] width 13 height 6
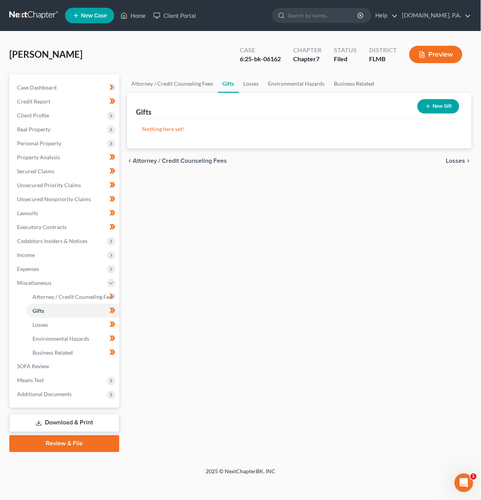
click at [452, 162] on span "Losses" at bounding box center [456, 161] width 19 height 6
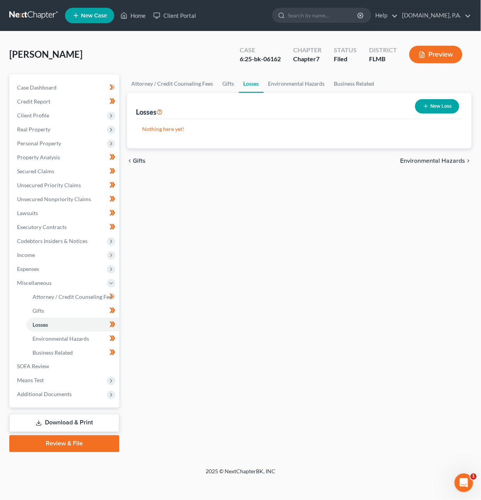
click at [450, 163] on span "Environmental Hazards" at bounding box center [433, 161] width 65 height 6
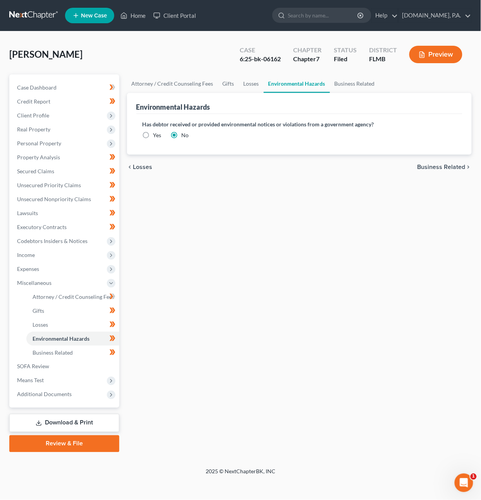
click at [452, 164] on span "Business Related" at bounding box center [442, 167] width 48 height 6
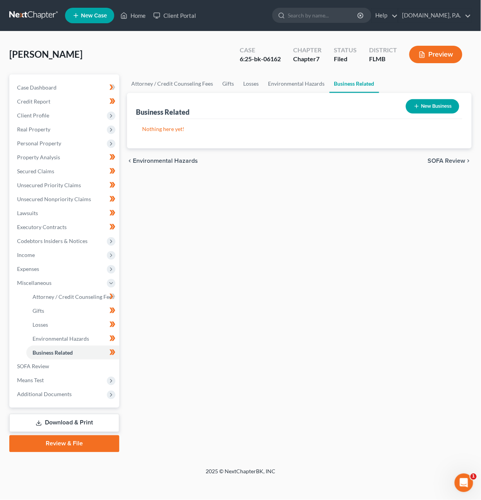
click at [453, 158] on span "SOFA Review" at bounding box center [447, 161] width 38 height 6
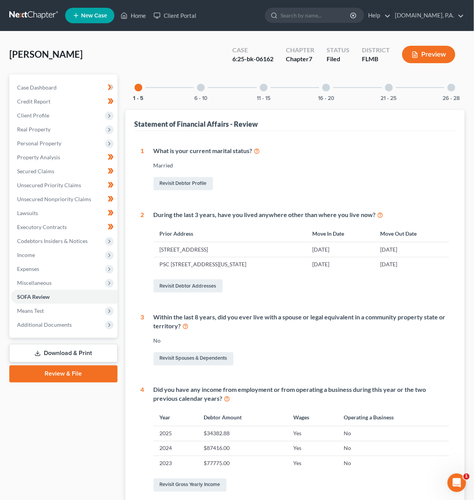
click at [202, 85] on div at bounding box center [201, 88] width 8 height 8
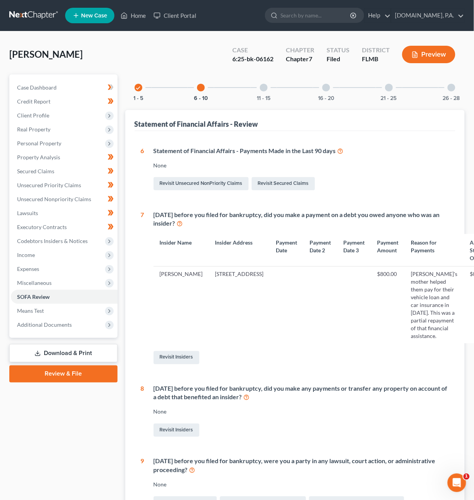
drag, startPoint x: 264, startPoint y: 89, endPoint x: 273, endPoint y: 87, distance: 9.6
click at [265, 89] on div at bounding box center [264, 88] width 8 height 8
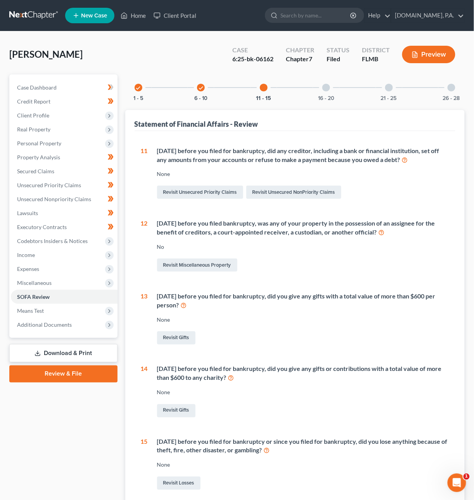
click at [328, 90] on div "16 - 20" at bounding box center [326, 87] width 26 height 26
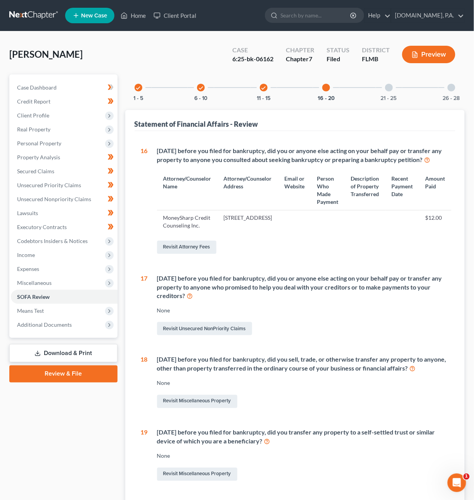
click at [390, 91] on div "21 - 25" at bounding box center [389, 87] width 26 height 26
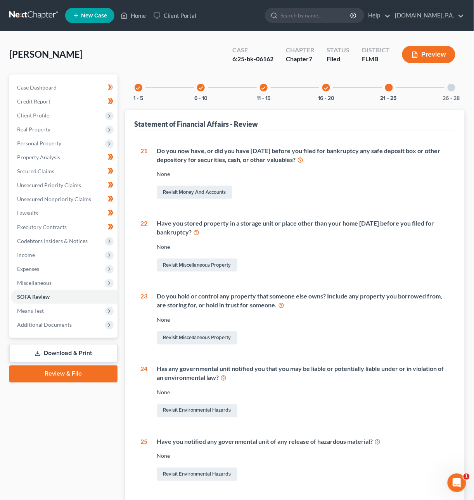
click at [452, 86] on div at bounding box center [451, 88] width 8 height 8
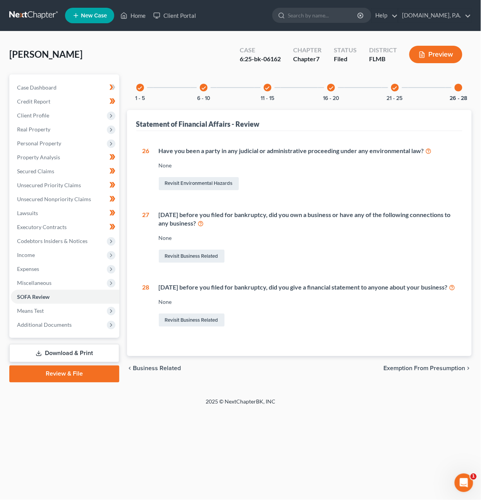
click at [420, 372] on span "Exemption from Presumption" at bounding box center [425, 369] width 82 height 6
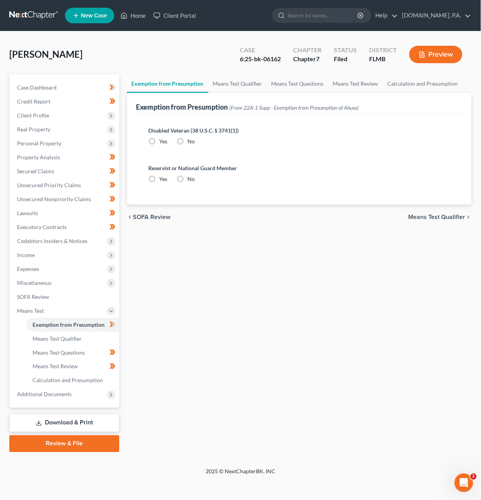
radio input "true"
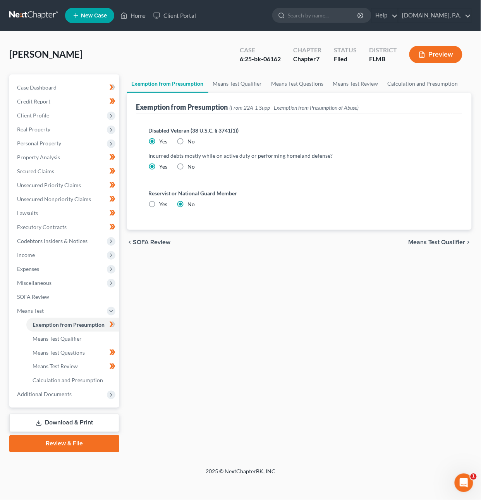
click at [460, 242] on span "Means Test Qualifier" at bounding box center [437, 242] width 57 height 6
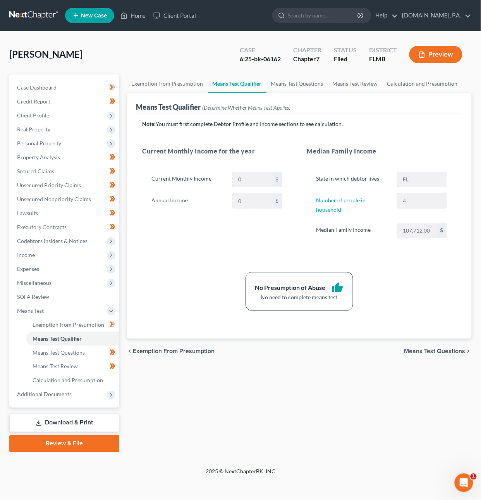
click at [442, 352] on span "Means Test Questions" at bounding box center [435, 351] width 61 height 6
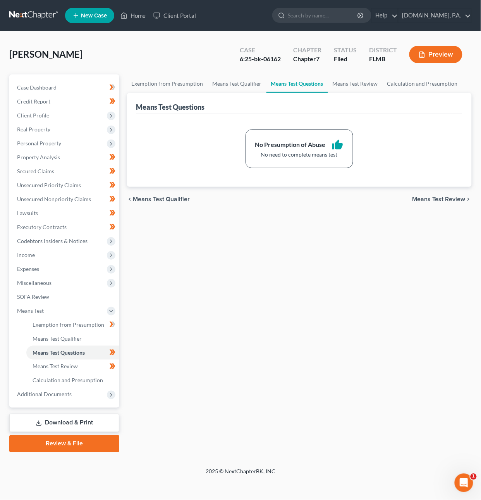
click at [438, 198] on span "Means Test Review" at bounding box center [439, 199] width 53 height 6
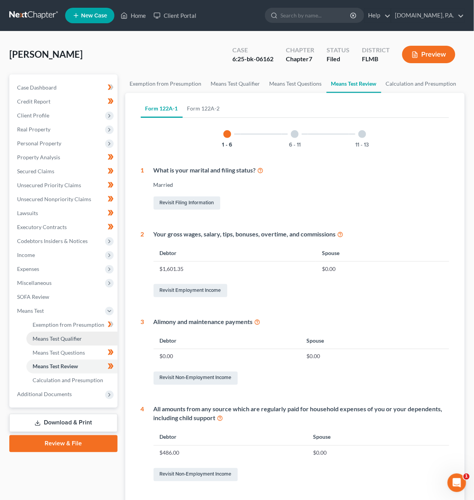
click at [58, 336] on span "Means Test Qualifier" at bounding box center [57, 338] width 49 height 7
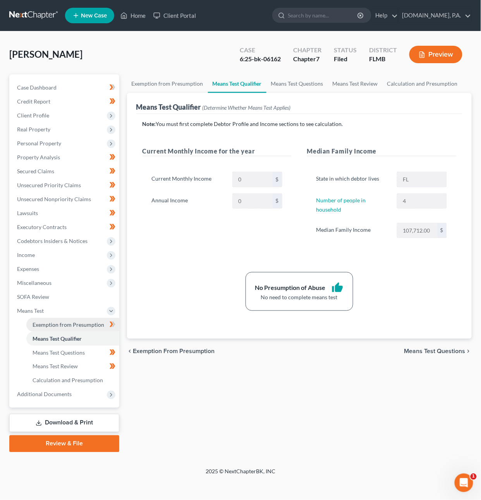
click at [60, 318] on link "Exemption from Presumption" at bounding box center [72, 325] width 93 height 14
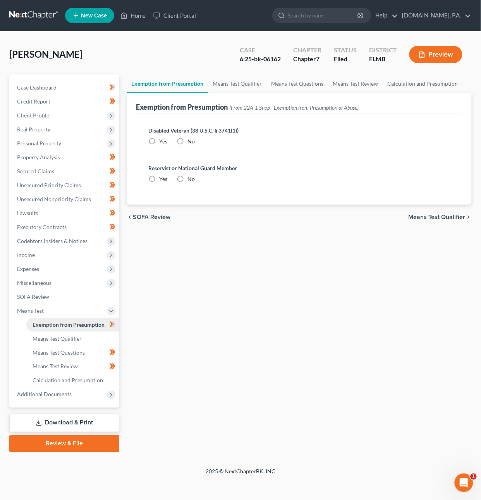
radio input "true"
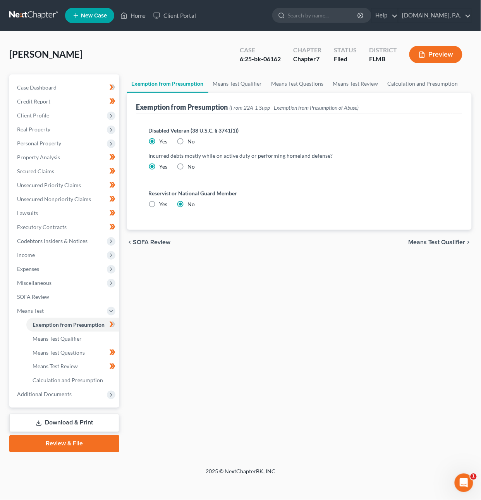
click at [188, 165] on label "No" at bounding box center [191, 167] width 7 height 8
click at [191, 165] on input "No" at bounding box center [193, 165] width 5 height 5
radio input "true"
click at [160, 165] on label "Yes" at bounding box center [164, 167] width 8 height 8
click at [163, 165] on input "Yes" at bounding box center [165, 165] width 5 height 5
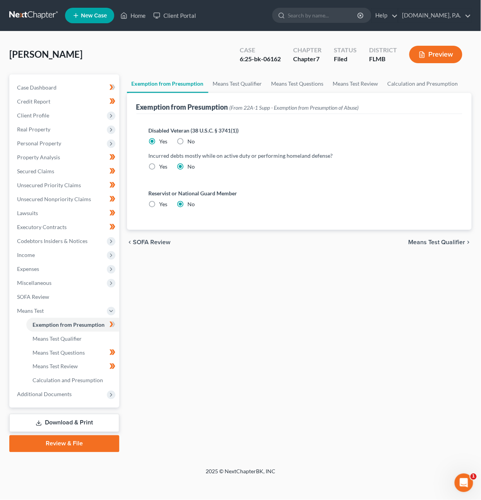
radio input "true"
click at [188, 166] on label "No" at bounding box center [191, 167] width 7 height 8
click at [191, 166] on input "No" at bounding box center [193, 165] width 5 height 5
radio input "true"
click at [456, 241] on span "Means Test Qualifier" at bounding box center [437, 242] width 57 height 6
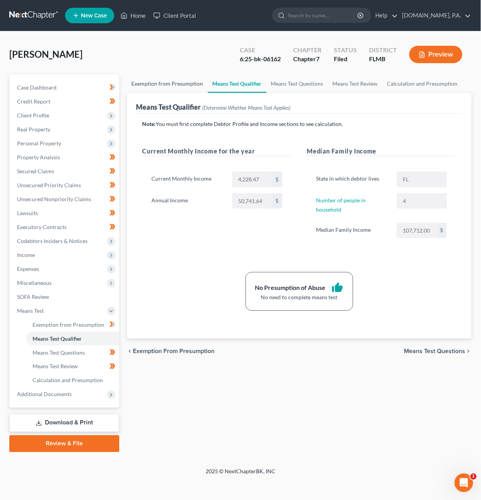
click at [185, 83] on link "Exemption from Presumption" at bounding box center [167, 83] width 81 height 19
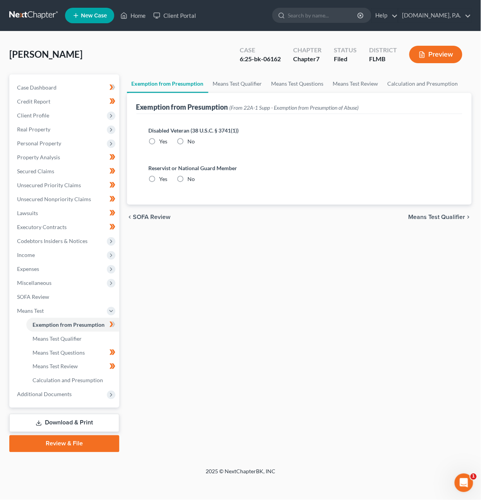
radio input "true"
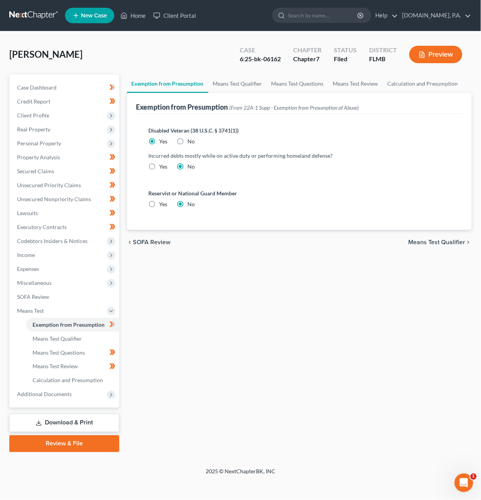
click at [160, 166] on label "Yes" at bounding box center [164, 167] width 8 height 8
click at [163, 166] on input "Yes" at bounding box center [165, 165] width 5 height 5
radio input "true"
click at [442, 242] on span "Means Test Qualifier" at bounding box center [437, 242] width 57 height 6
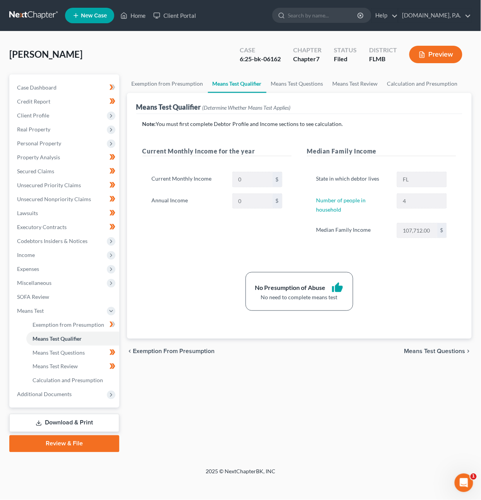
click at [441, 349] on span "Means Test Questions" at bounding box center [435, 351] width 61 height 6
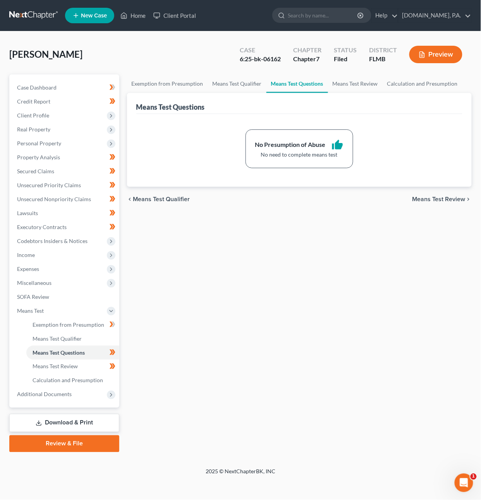
click at [433, 196] on span "Means Test Review" at bounding box center [439, 199] width 53 height 6
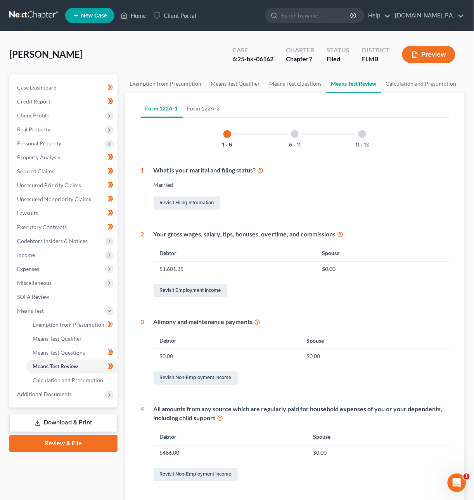
click at [45, 16] on link at bounding box center [34, 16] width 50 height 14
